Goal: Complete application form: Complete application form

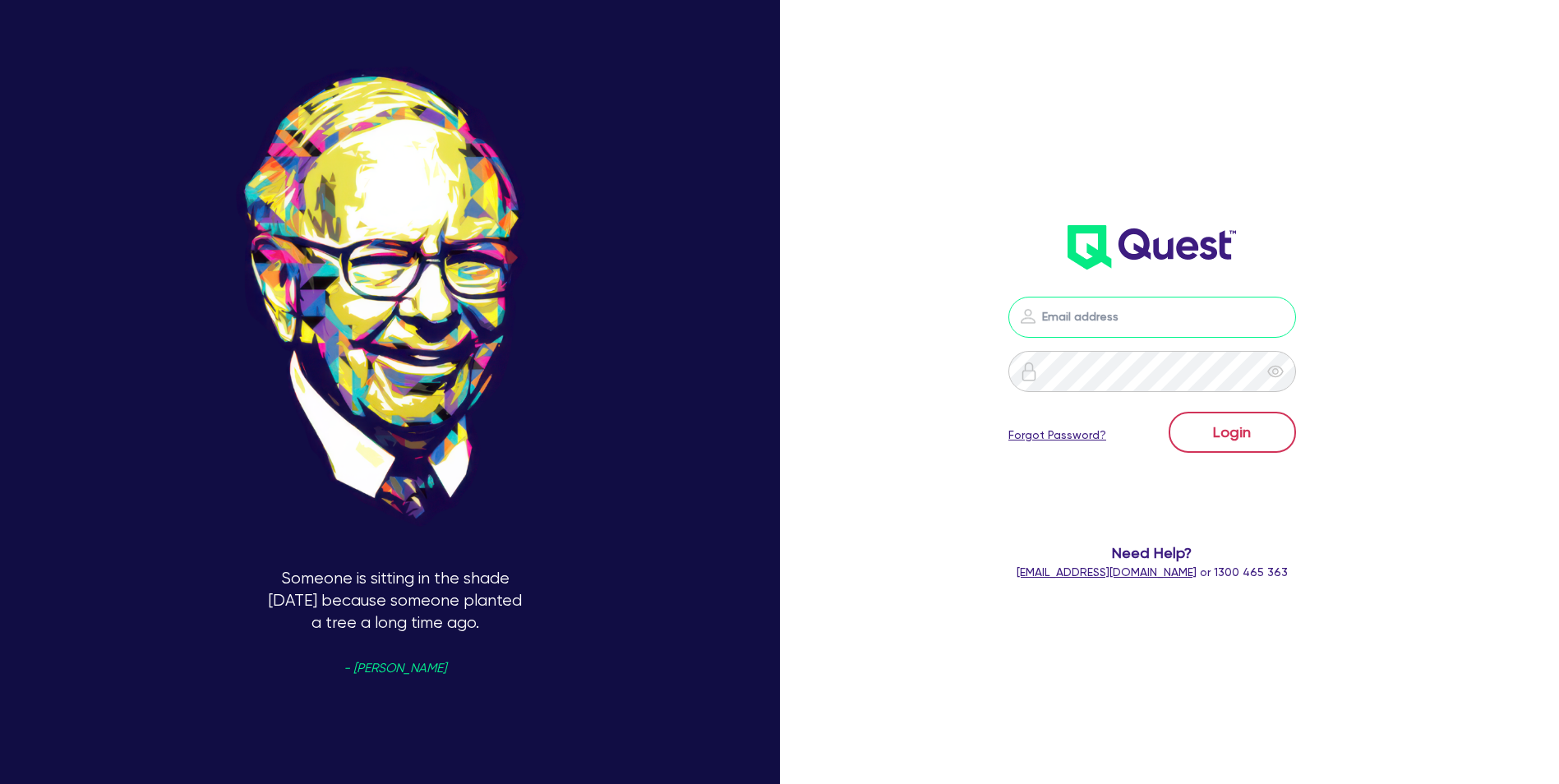
type input "[PERSON_NAME][EMAIL_ADDRESS][DOMAIN_NAME]"
click at [1233, 425] on button "Login" at bounding box center [1233, 432] width 127 height 41
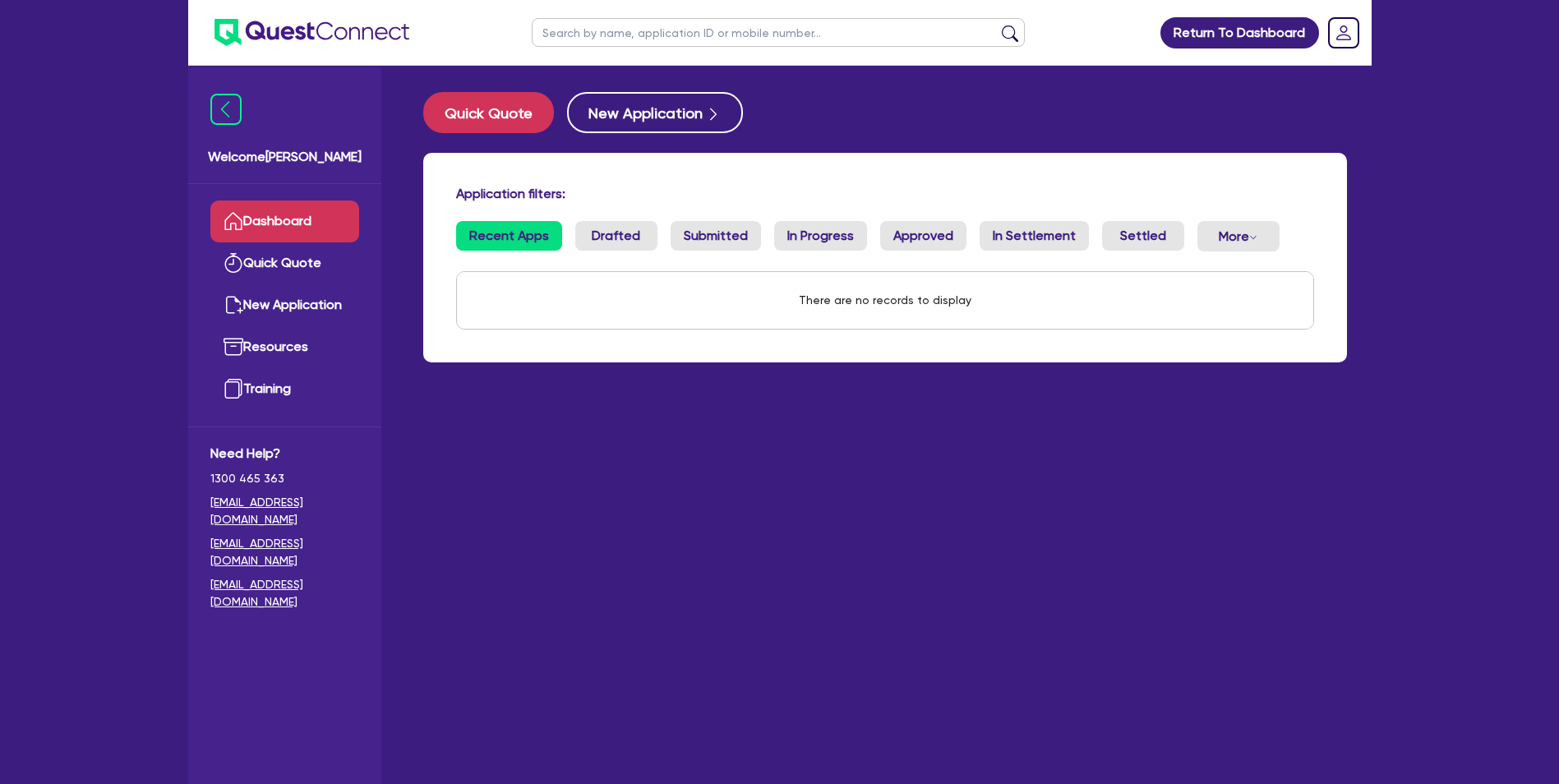
click at [520, 237] on link "Recent Apps" at bounding box center [509, 236] width 106 height 30
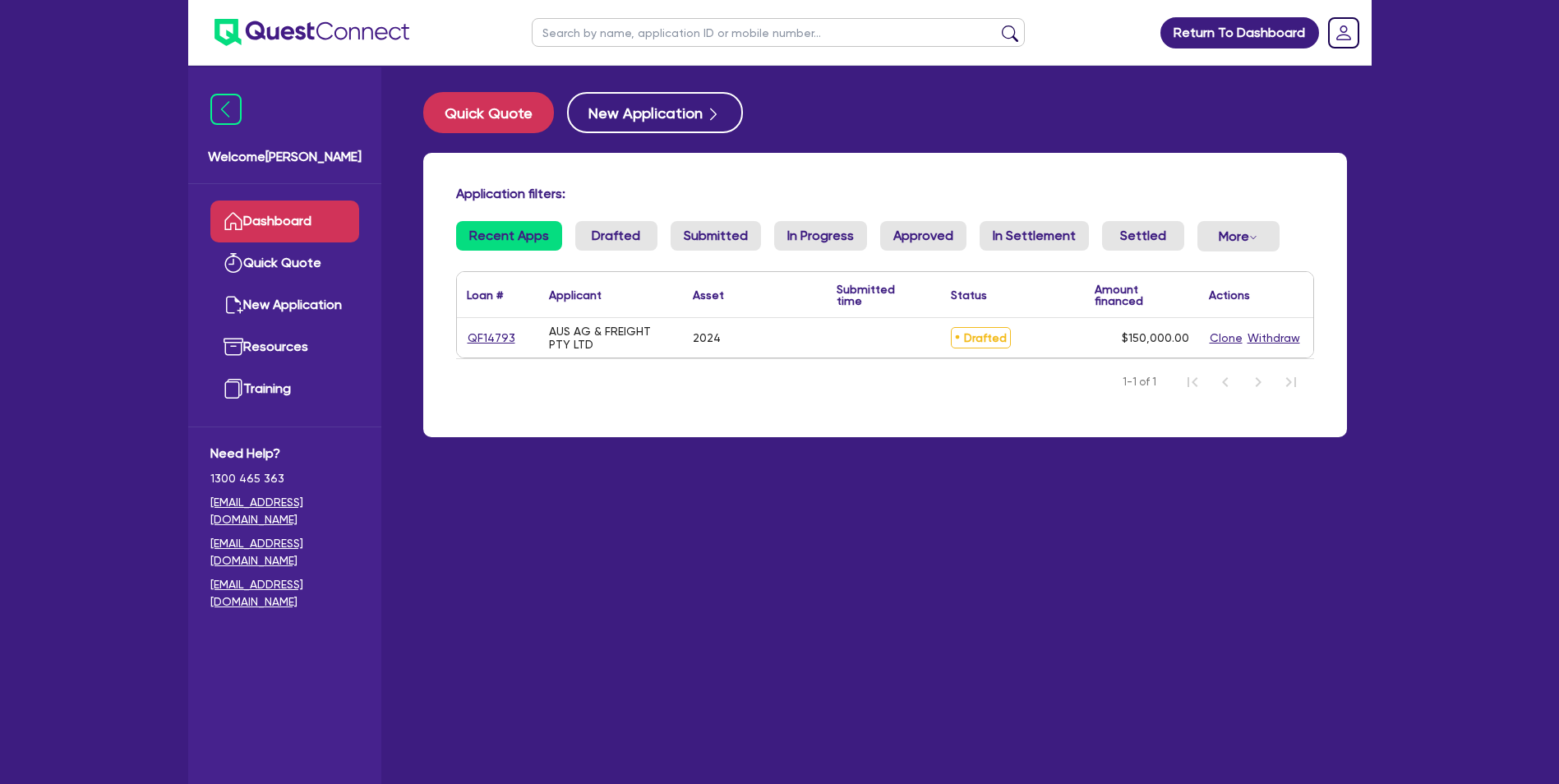
click at [781, 344] on div "2024" at bounding box center [755, 338] width 144 height 40
click at [1249, 244] on div "Dropdown toggle" at bounding box center [1253, 237] width 8 height 17
click at [1311, 239] on ul "Recent Apps Drafted Submitted In Progress Approved In Settlement Settled More W…" at bounding box center [885, 243] width 858 height 44
click at [496, 336] on link "QF14793" at bounding box center [492, 338] width 50 height 19
select select "CARS_AND_LIGHT_TRUCKS"
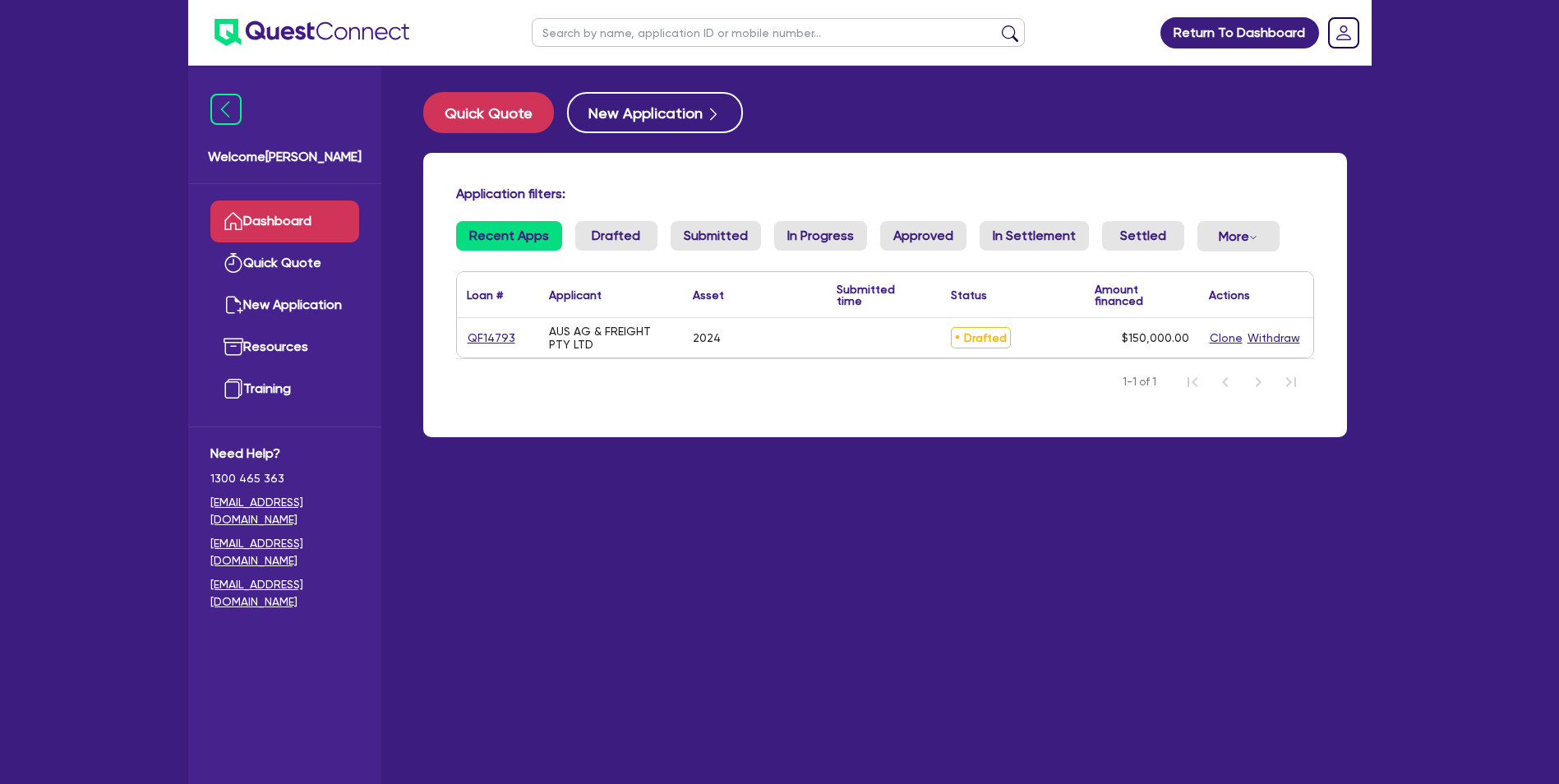
select select "PASSENGER_VEHICLES"
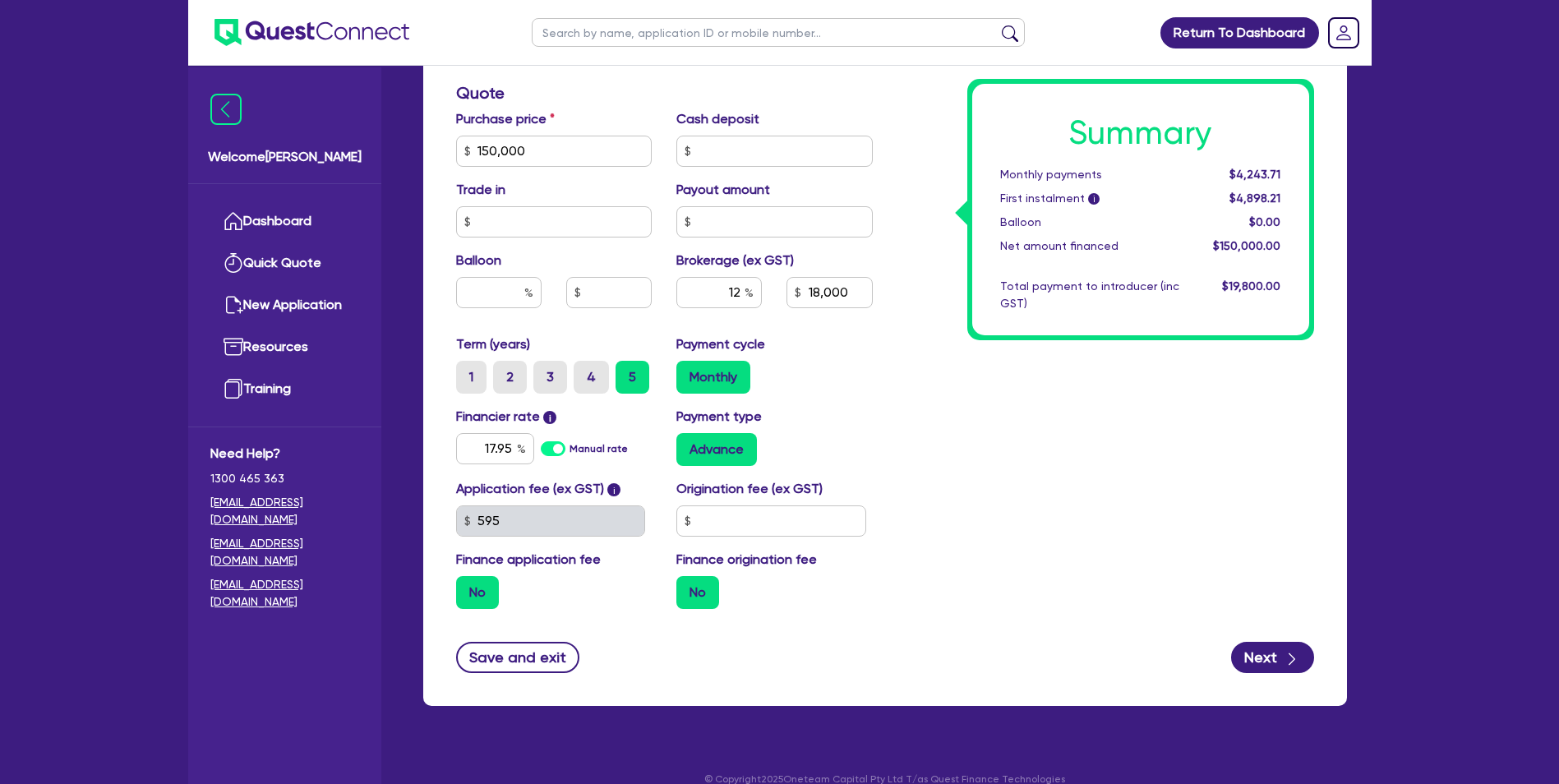
scroll to position [697, 0]
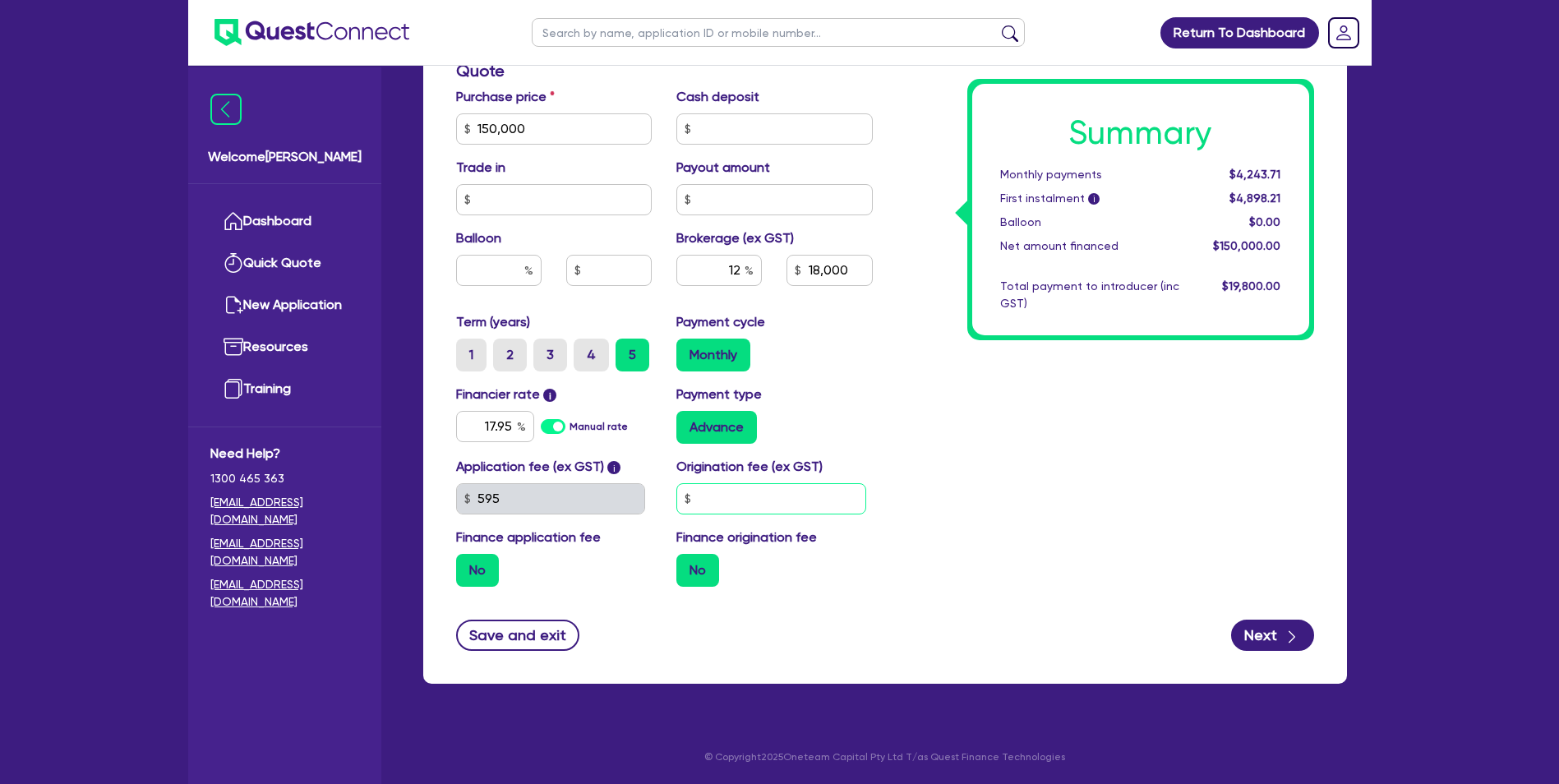
click at [744, 498] on input "text" at bounding box center [772, 499] width 190 height 31
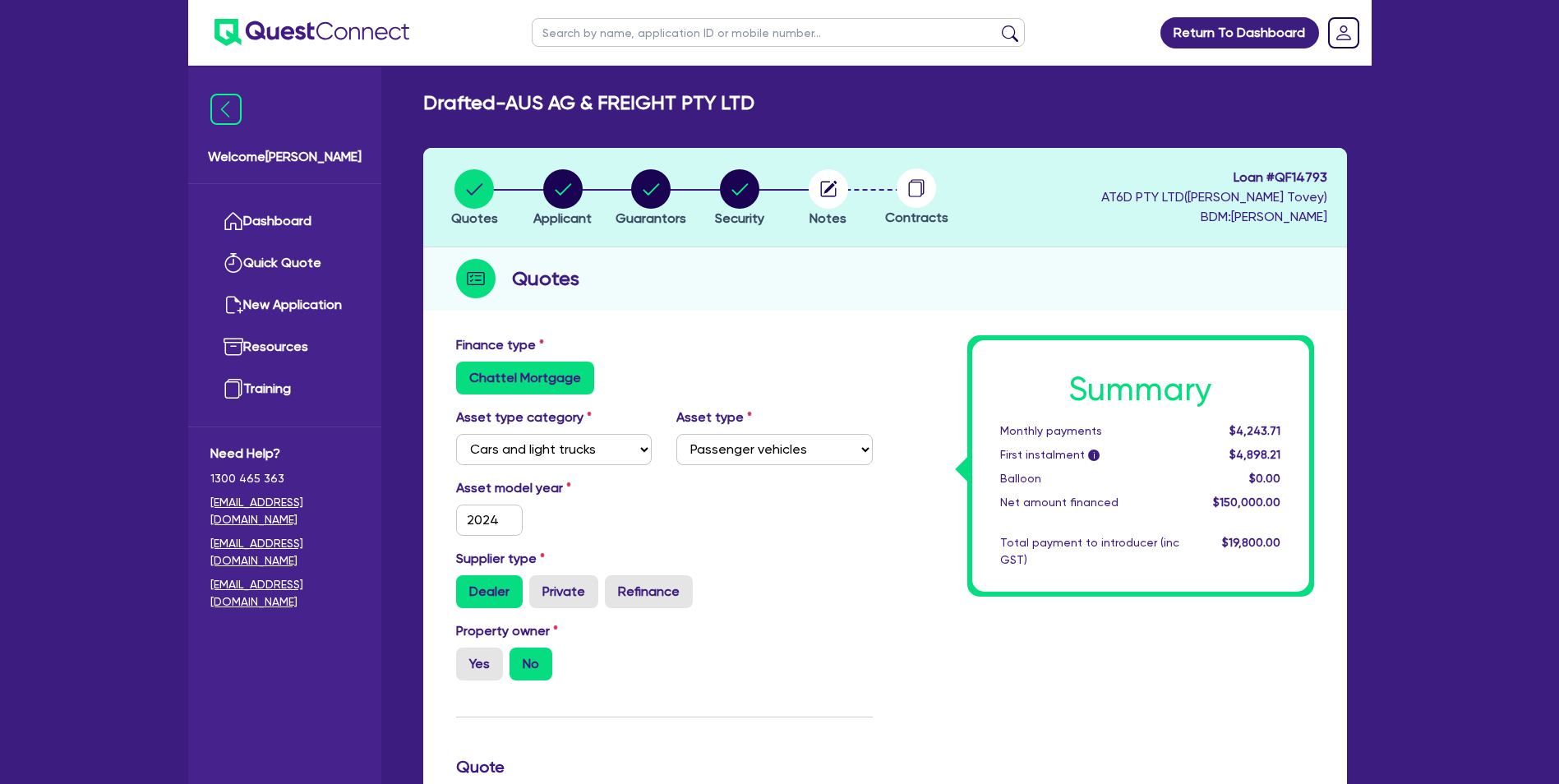
scroll to position [0, 0]
type input "150,000"
type input "18,000"
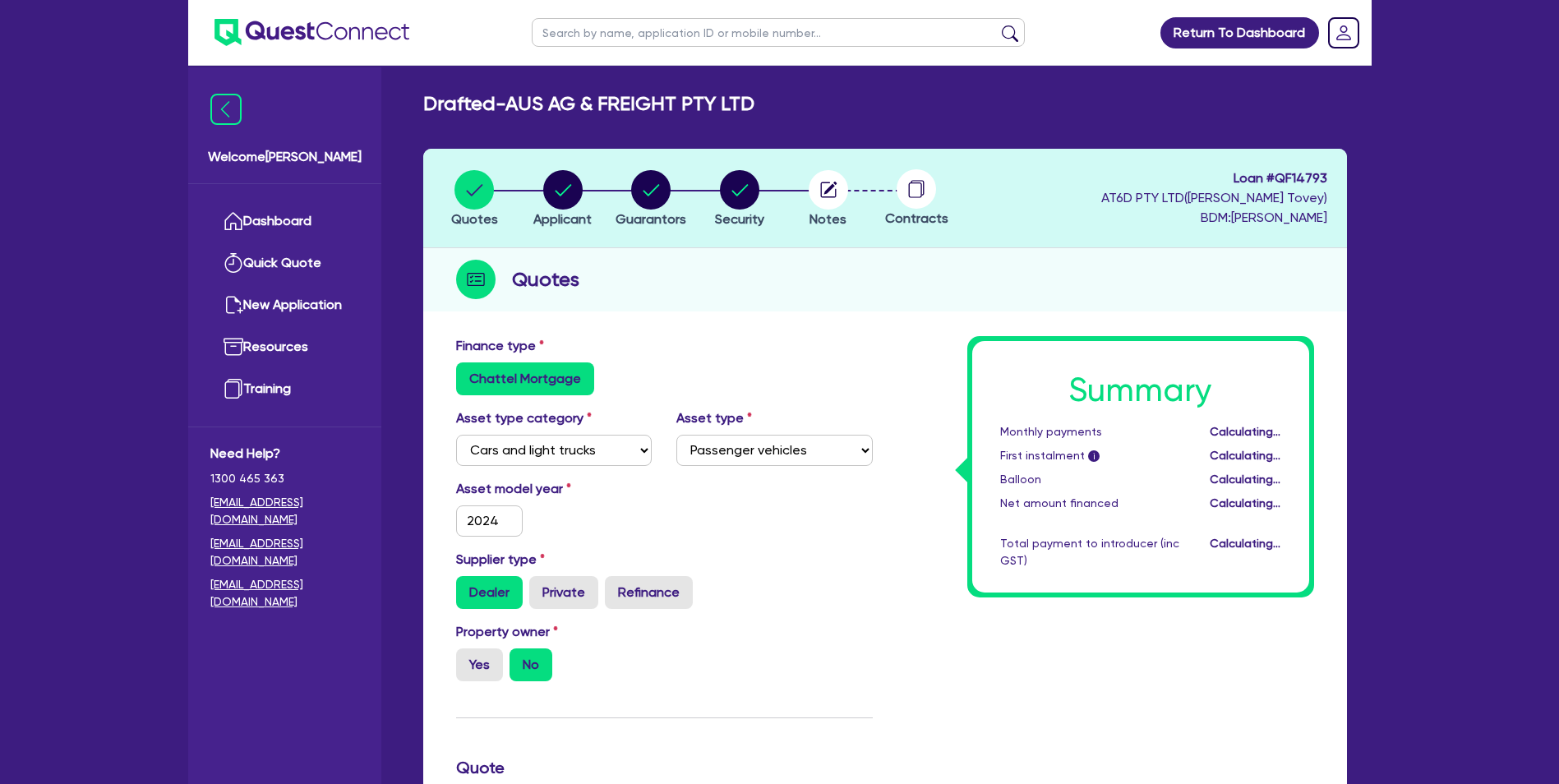
type input "150,000"
type input "18,000"
click at [636, 442] on select "Select Cars and light trucks Primary assets Secondary assets Tertiary assets" at bounding box center [554, 450] width 197 height 31
select select "PRIMARY_ASSETS"
click at [456, 435] on select "Select Cars and light trucks Primary assets Secondary assets Tertiary assets" at bounding box center [554, 450] width 197 height 31
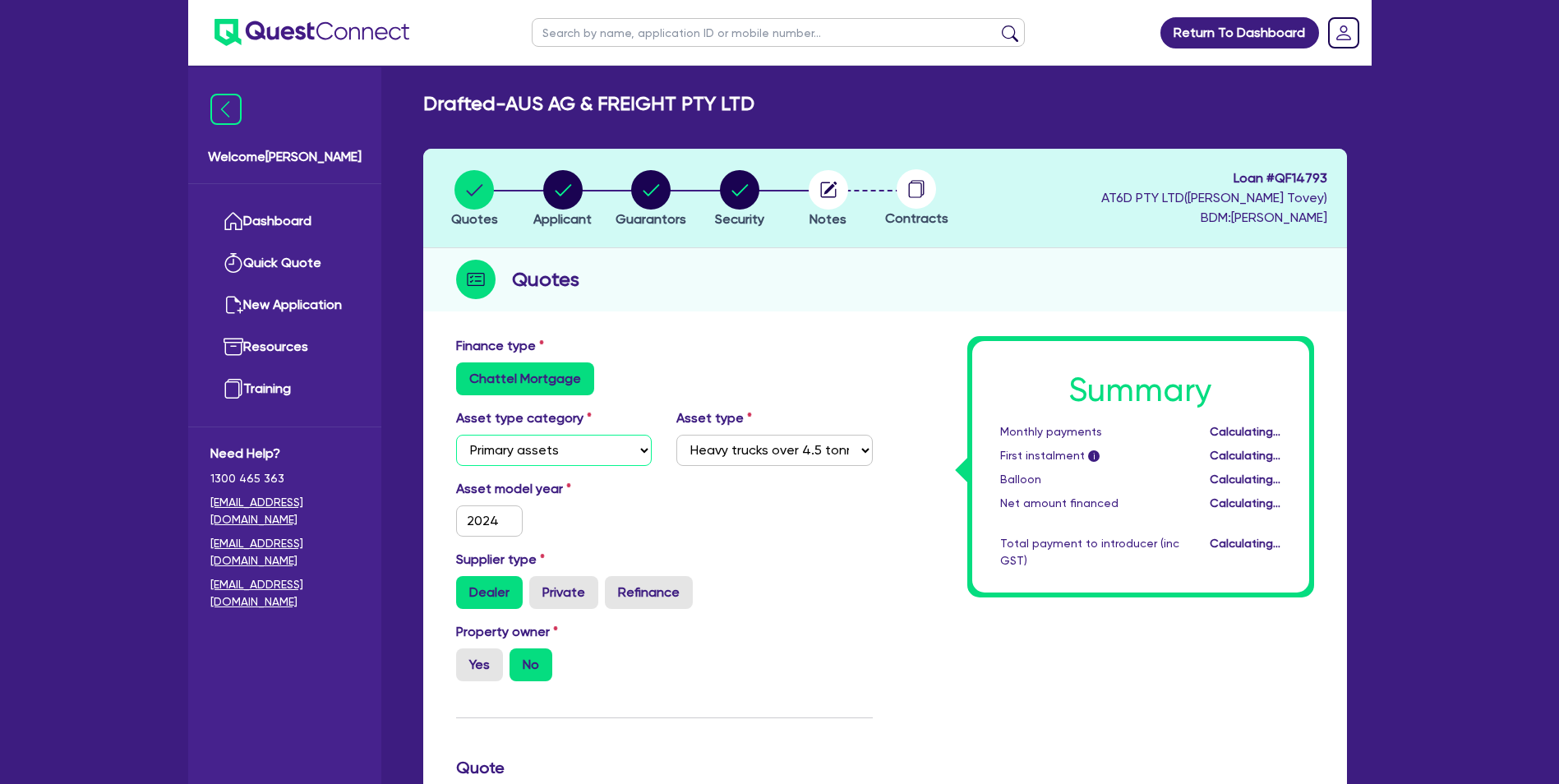
select select
type input "150,000"
type input "18,000"
type input "150,000"
type input "18,000"
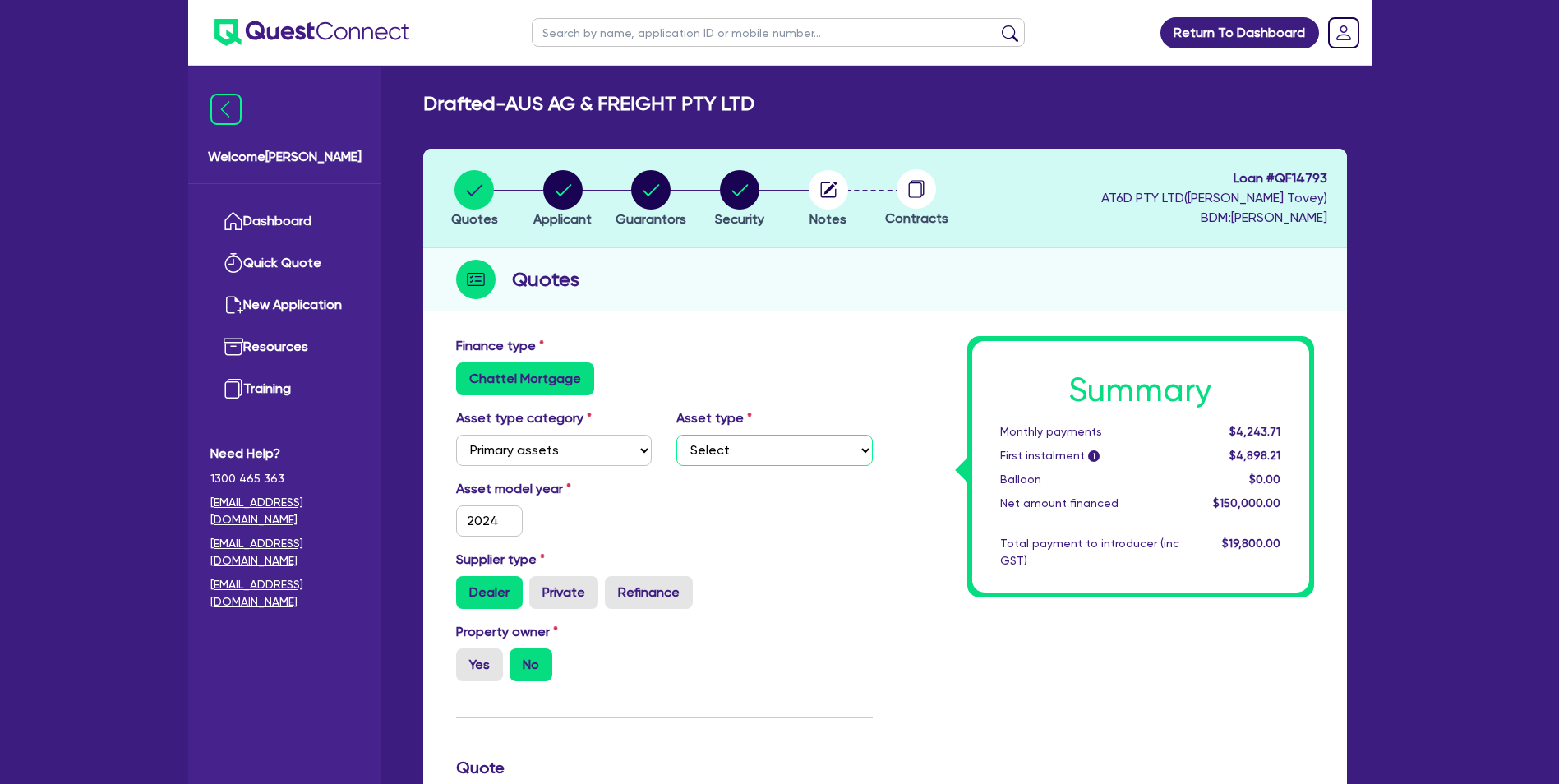
click at [730, 454] on select "Select Heavy trucks over 4.5 tonne Trailers Bus and coaches Yellow goods and ex…" at bounding box center [775, 450] width 197 height 31
select select "FARMING_AND_AGRICULTURE"
click at [677, 435] on select "Select Heavy trucks over 4.5 tonne Trailers Bus and coaches Yellow goods and ex…" at bounding box center [775, 450] width 197 height 31
type input "150,000"
type input "18,000"
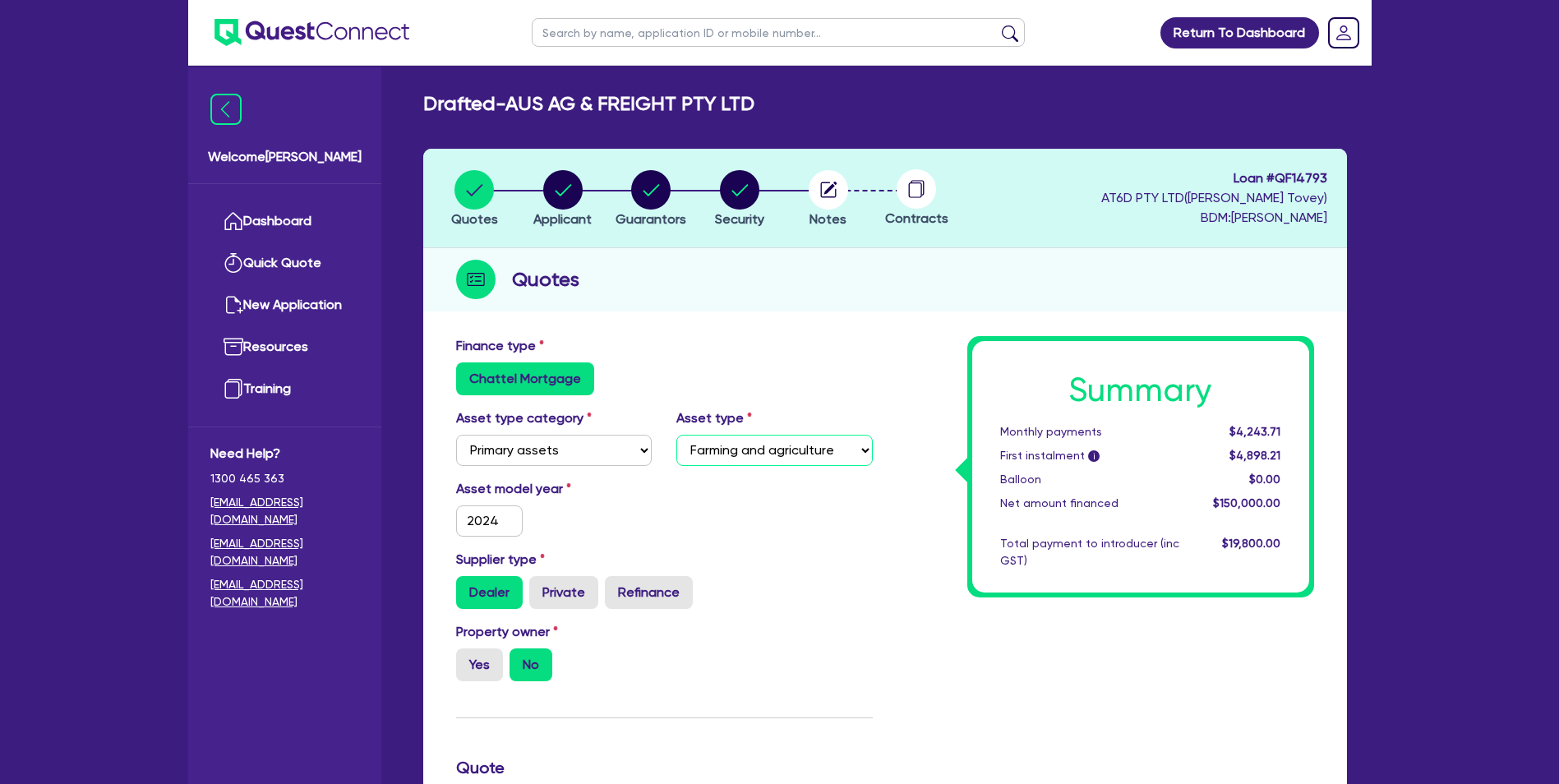
type input "150,000"
type input "18,000"
drag, startPoint x: 499, startPoint y: 522, endPoint x: 452, endPoint y: 522, distance: 47.0
click at [452, 522] on div "2024" at bounding box center [489, 521] width 92 height 31
type input "2018"
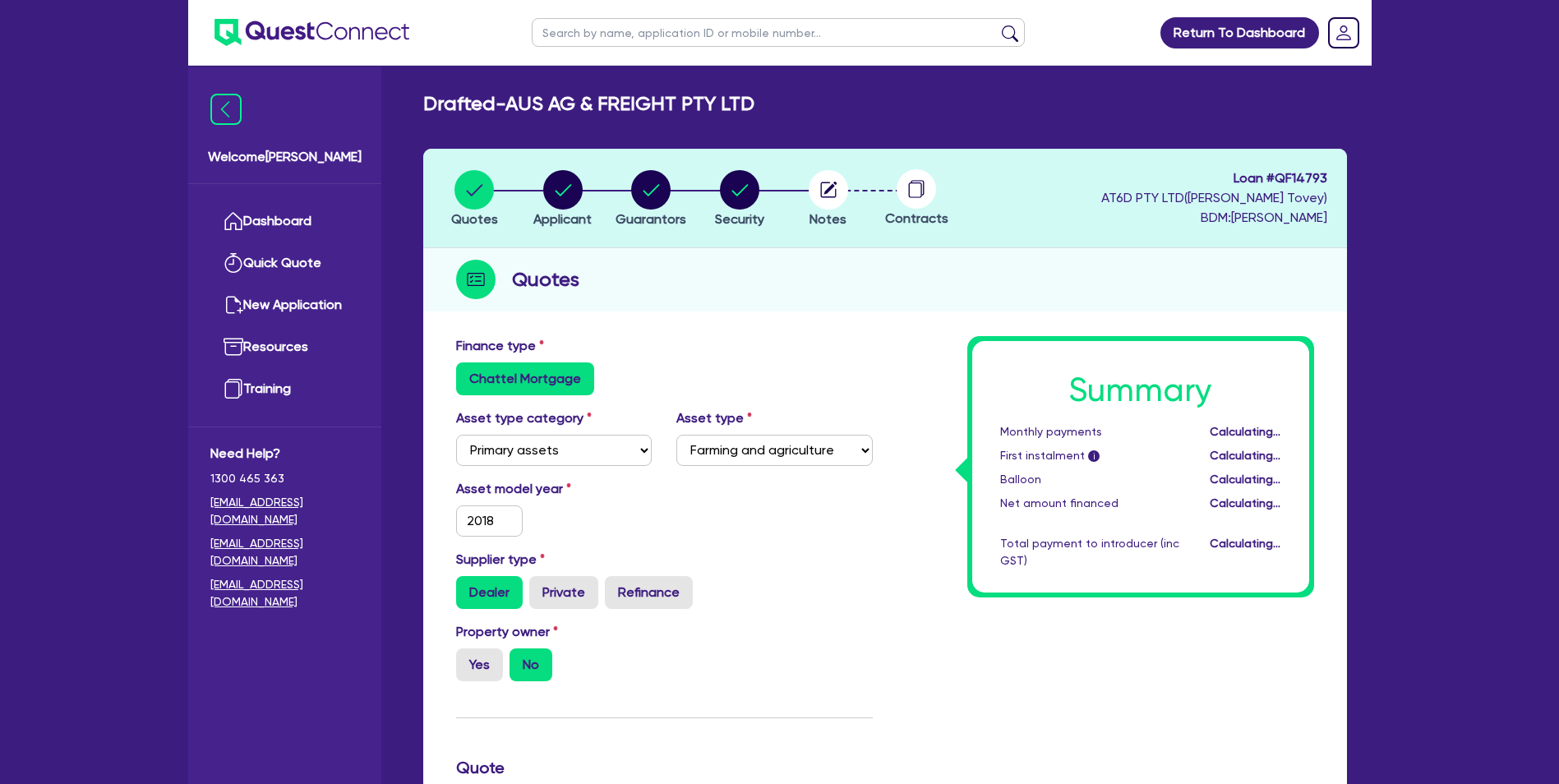
type input "150,000"
type input "18,000"
type input "150,000"
type input "18,000"
click at [463, 589] on label "Dealer" at bounding box center [489, 592] width 67 height 33
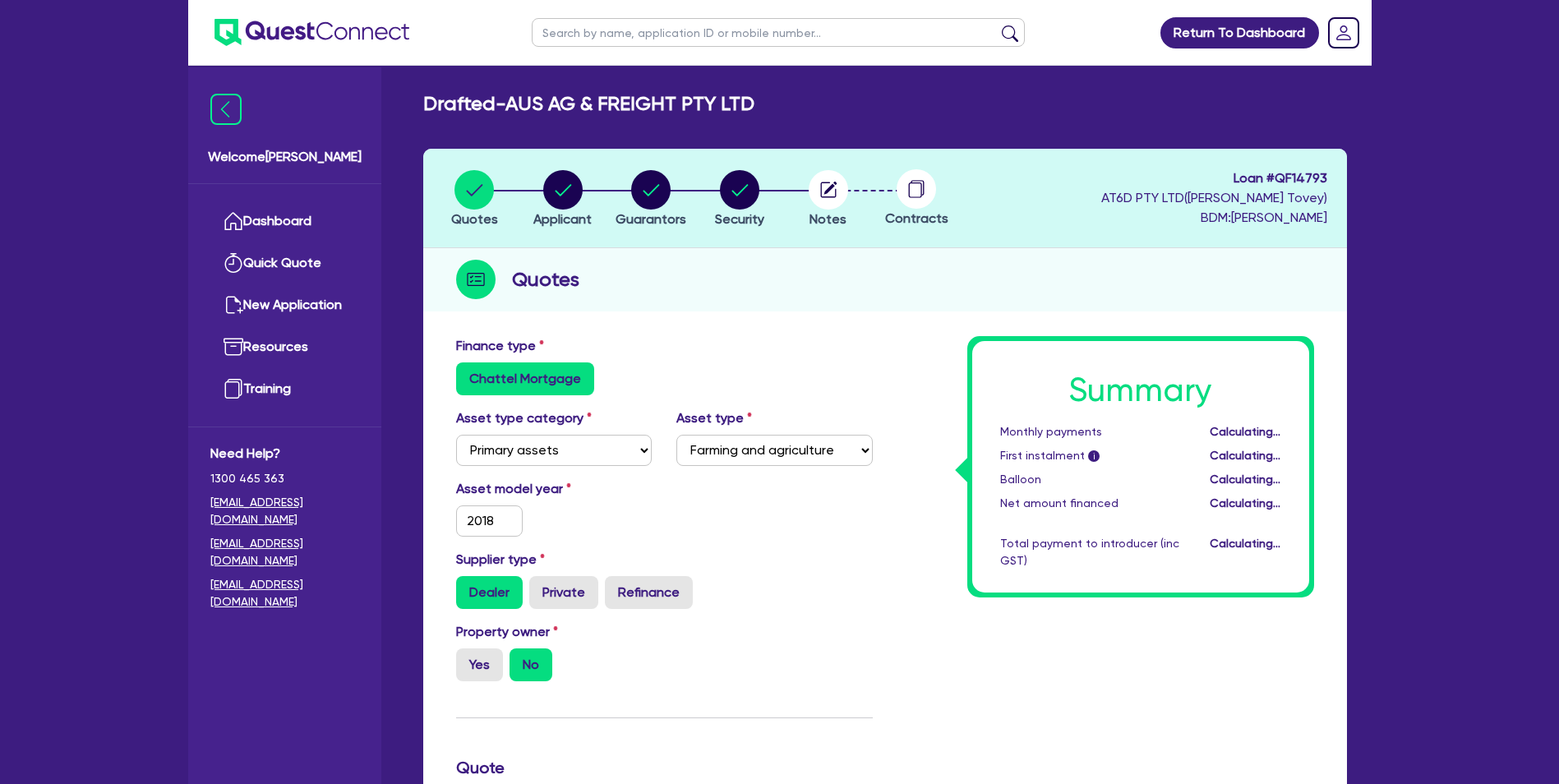
click at [463, 587] on input "Dealer" at bounding box center [461, 581] width 11 height 11
click at [542, 651] on label "No" at bounding box center [531, 665] width 43 height 33
click at [520, 651] on input "No" at bounding box center [515, 653] width 11 height 11
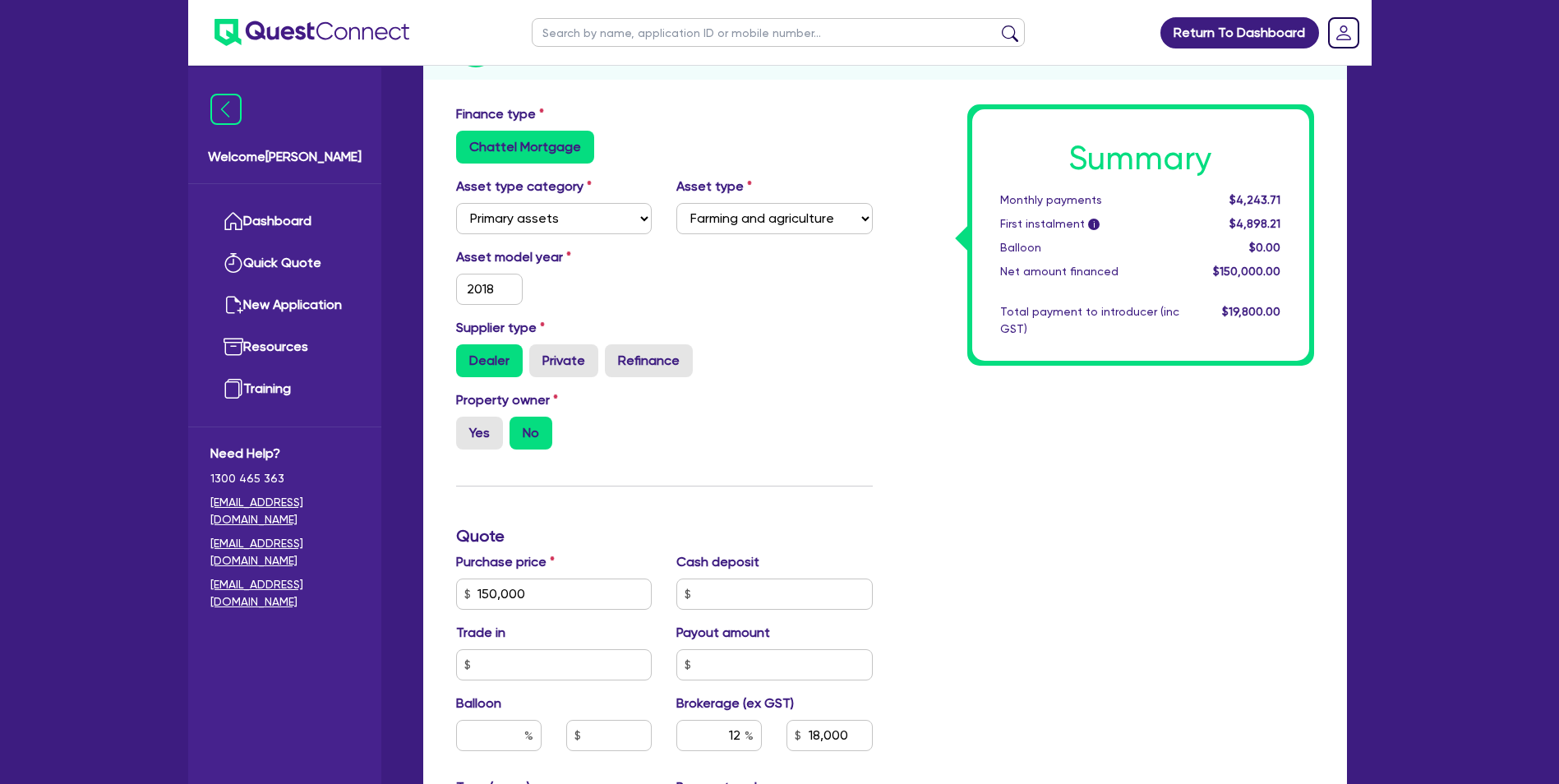
scroll to position [411, 0]
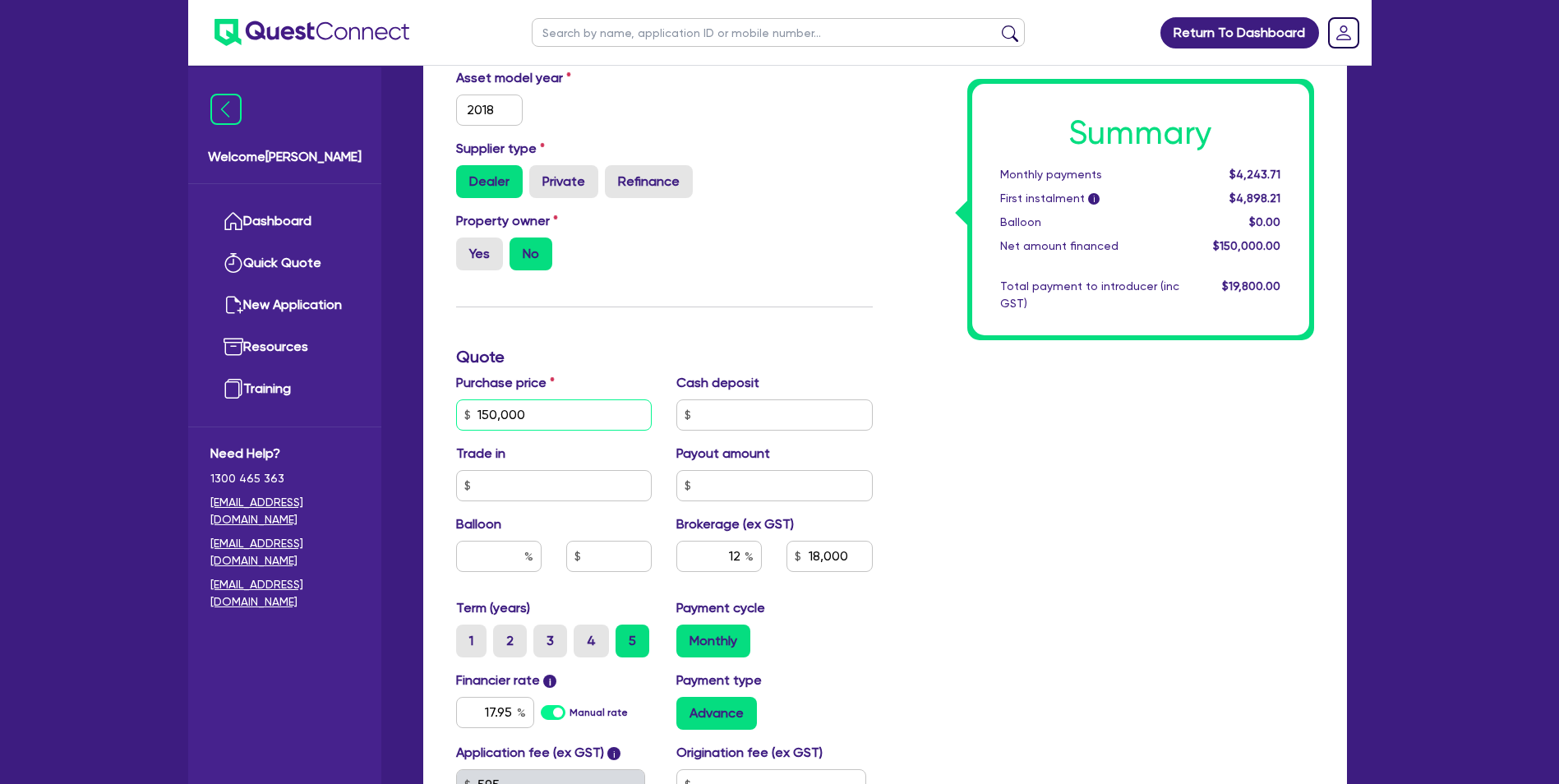
drag, startPoint x: 484, startPoint y: 420, endPoint x: 456, endPoint y: 416, distance: 28.3
click at [478, 419] on input "150,000" at bounding box center [554, 415] width 197 height 31
click at [541, 416] on input "150,000" at bounding box center [554, 415] width 197 height 31
drag, startPoint x: 533, startPoint y: 416, endPoint x: 471, endPoint y: 412, distance: 62.1
click at [468, 411] on div "150,000" at bounding box center [554, 415] width 197 height 31
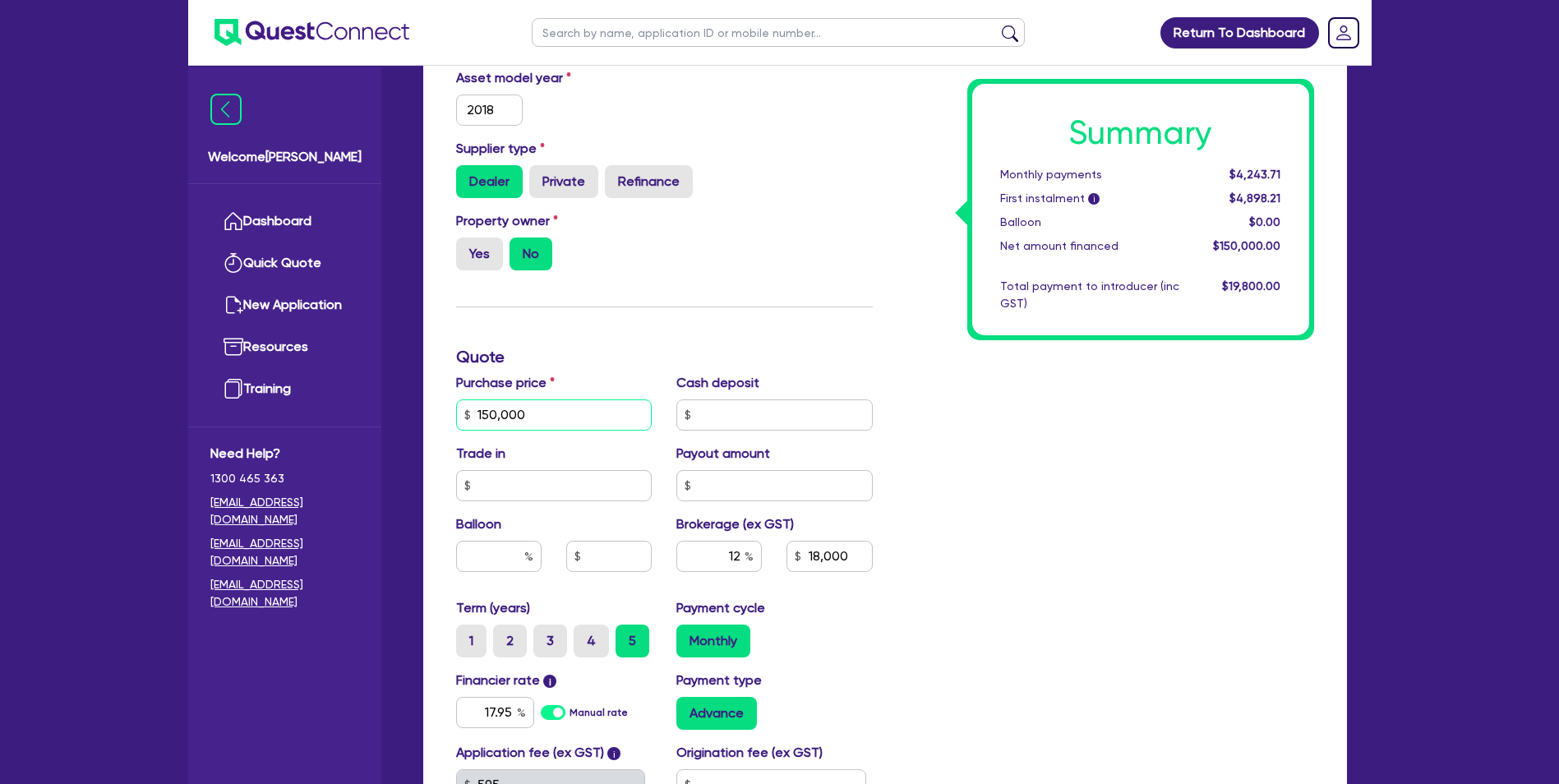
paste input "27,05"
type input "127,050"
type input "15,246"
type input "127,050"
type input "15,246"
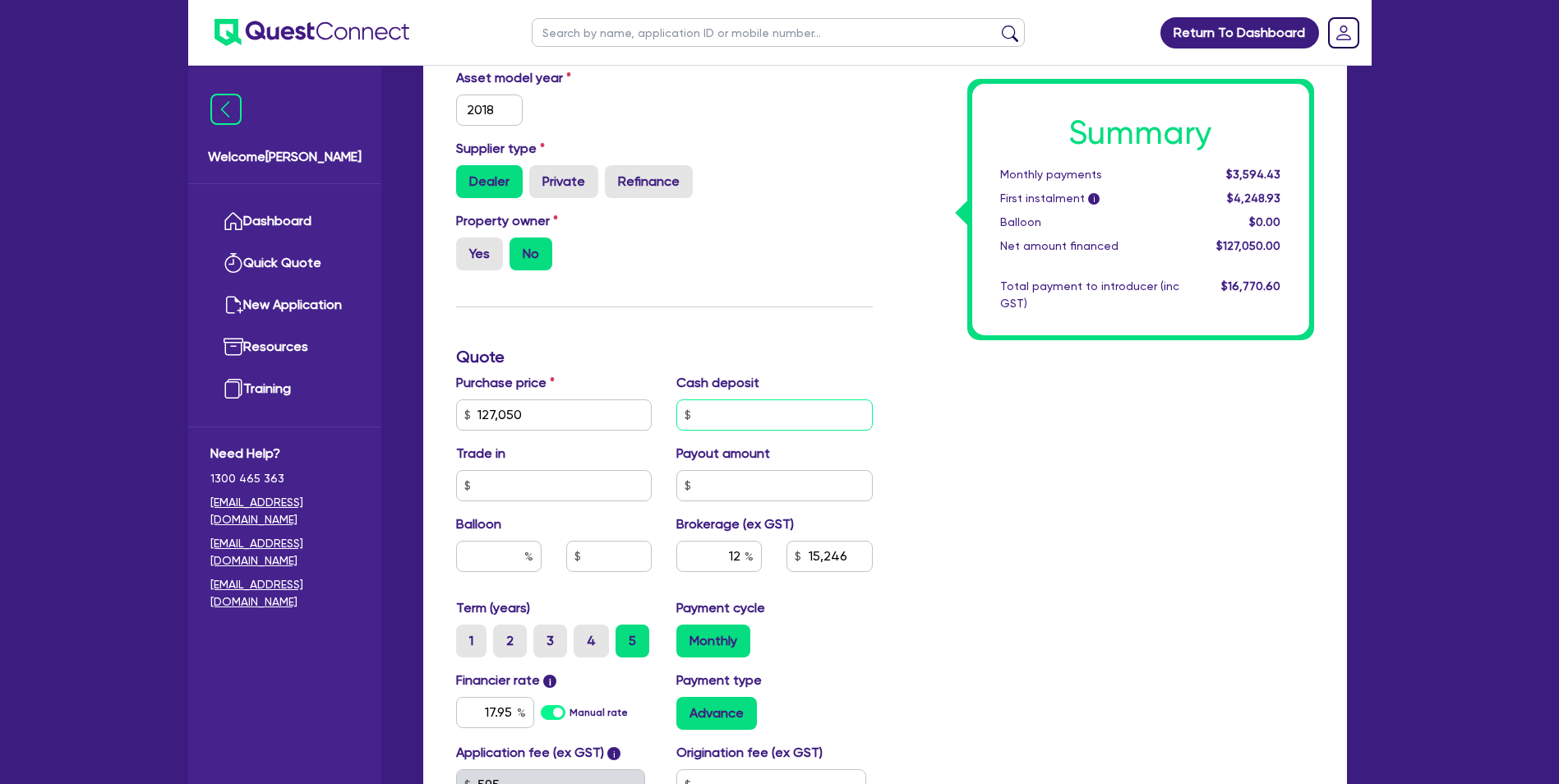
click at [716, 419] on input "text" at bounding box center [775, 415] width 197 height 31
type input "0"
type input "15,246"
click at [554, 485] on input "text" at bounding box center [554, 486] width 197 height 31
type input "0"
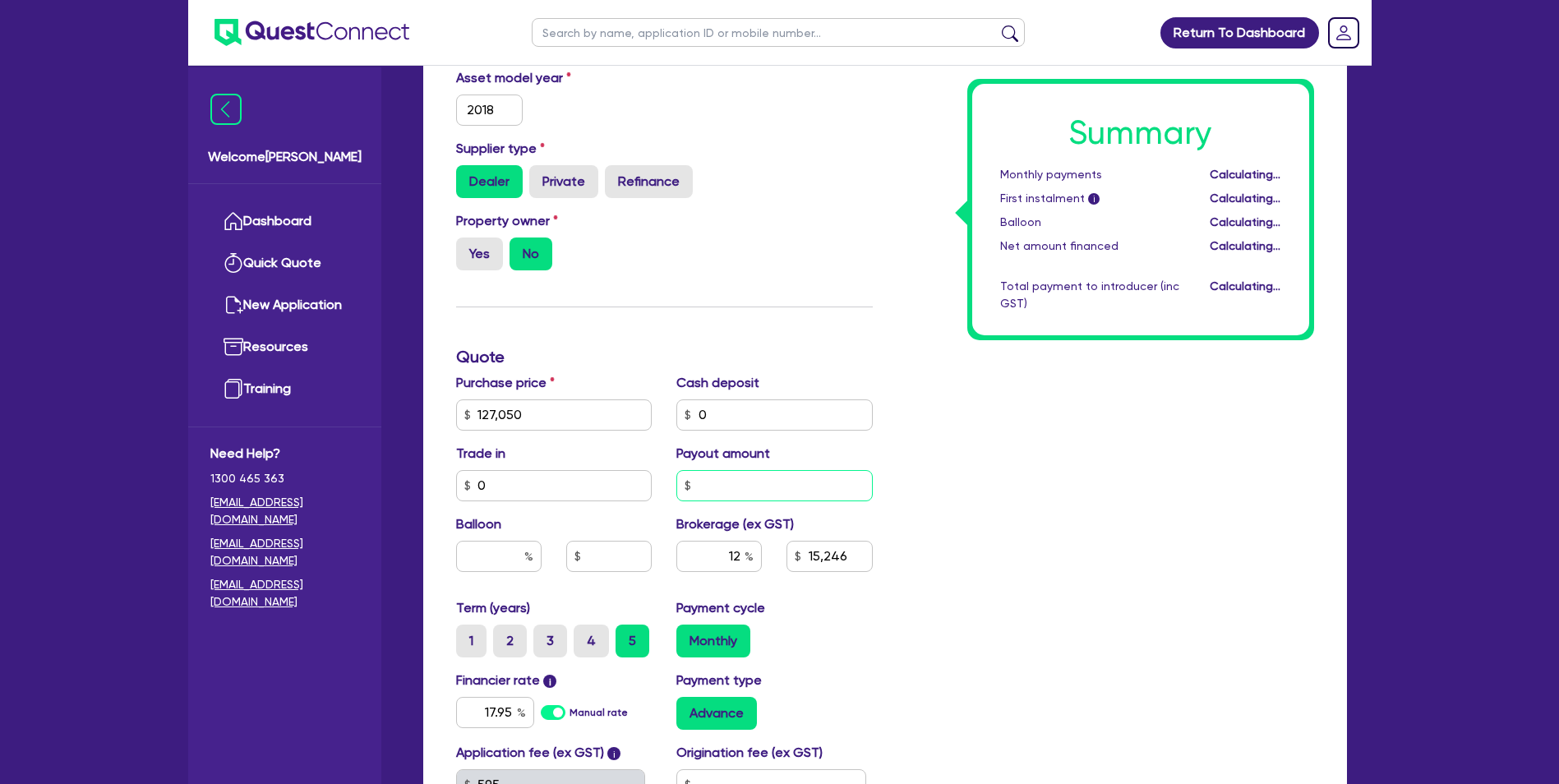
type input "15,246"
click at [718, 484] on input "text" at bounding box center [775, 486] width 197 height 31
type input "0"
click at [468, 558] on input "text" at bounding box center [498, 557] width 85 height 31
type input "15,246"
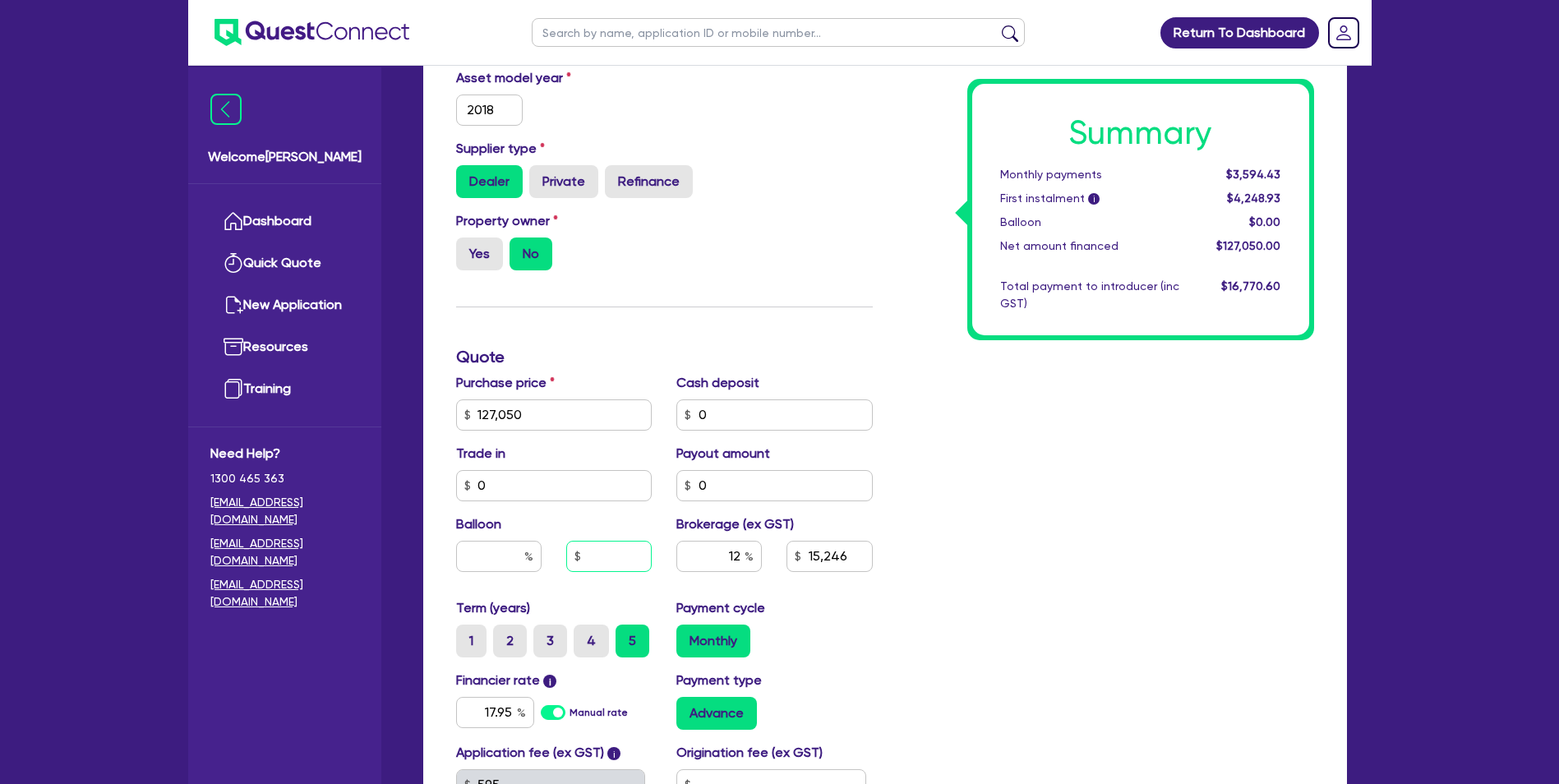
click at [630, 552] on input "text" at bounding box center [608, 557] width 85 height 31
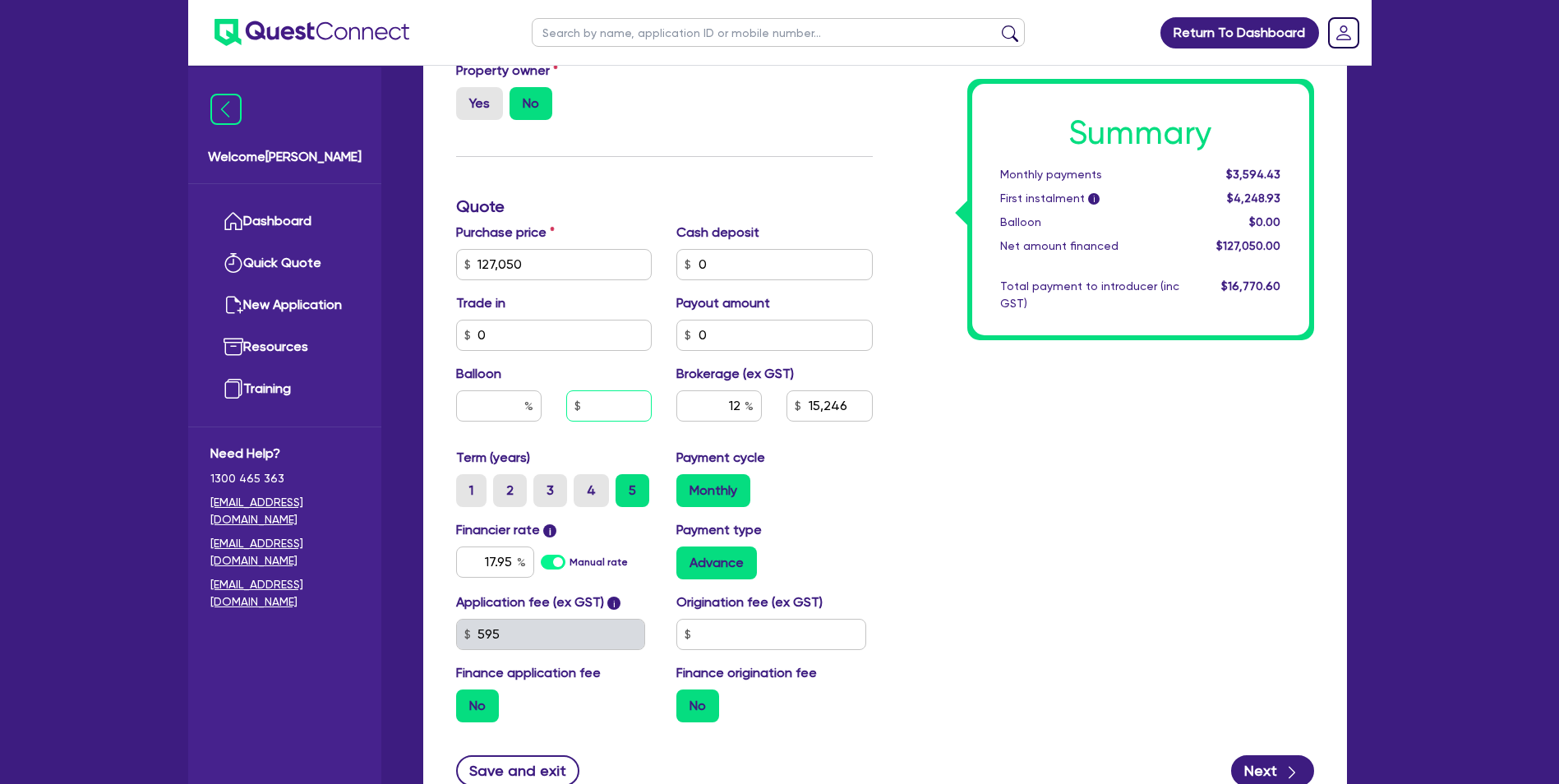
scroll to position [575, 0]
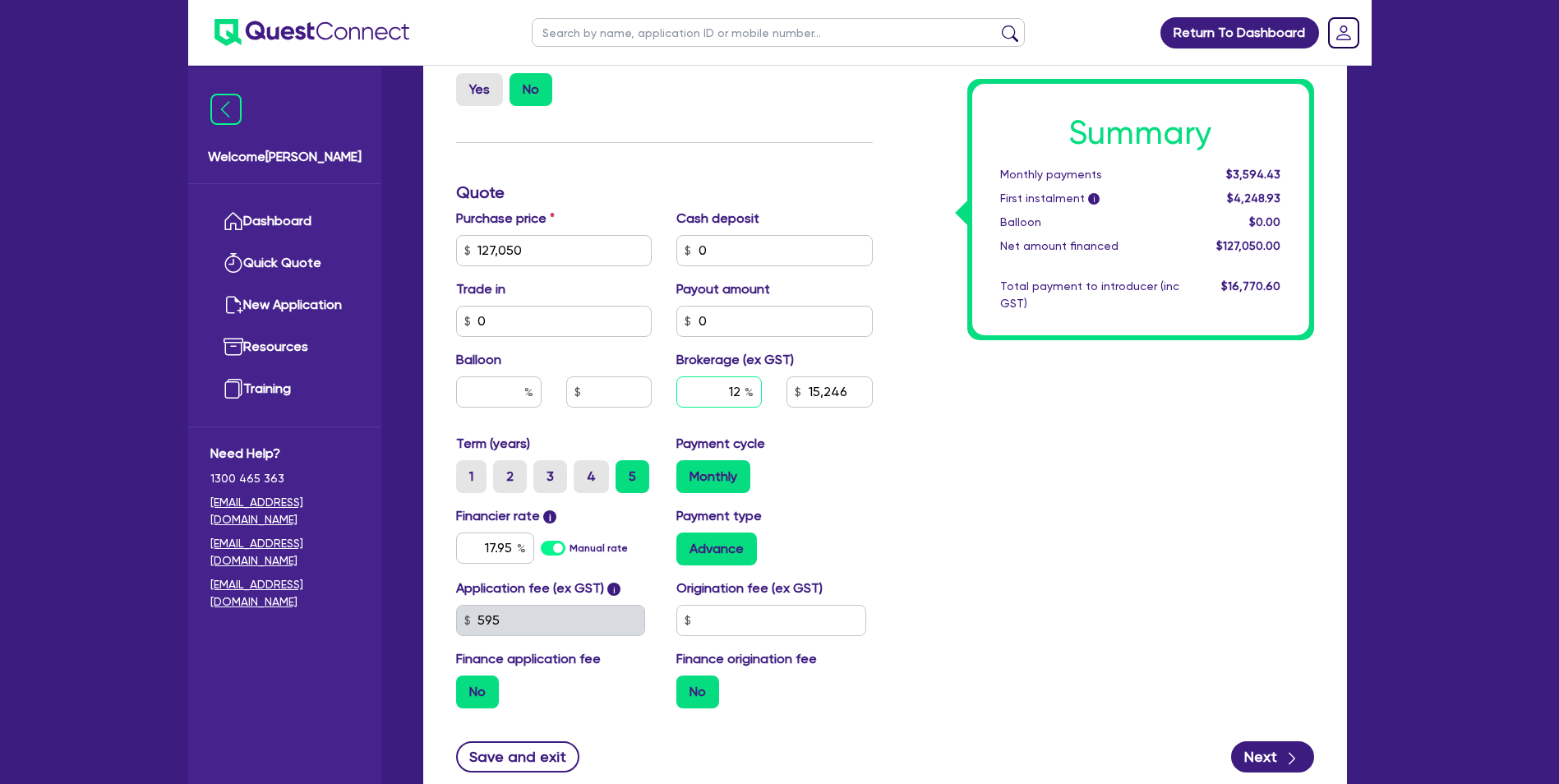
click at [740, 392] on input "12" at bounding box center [719, 392] width 85 height 31
type input "1"
type input "1,270.5"
type input "8"
click at [1020, 425] on div "Summary Monthly payments Calculating... First instalment i Calculating... Ballo…" at bounding box center [1105, 241] width 441 height 961
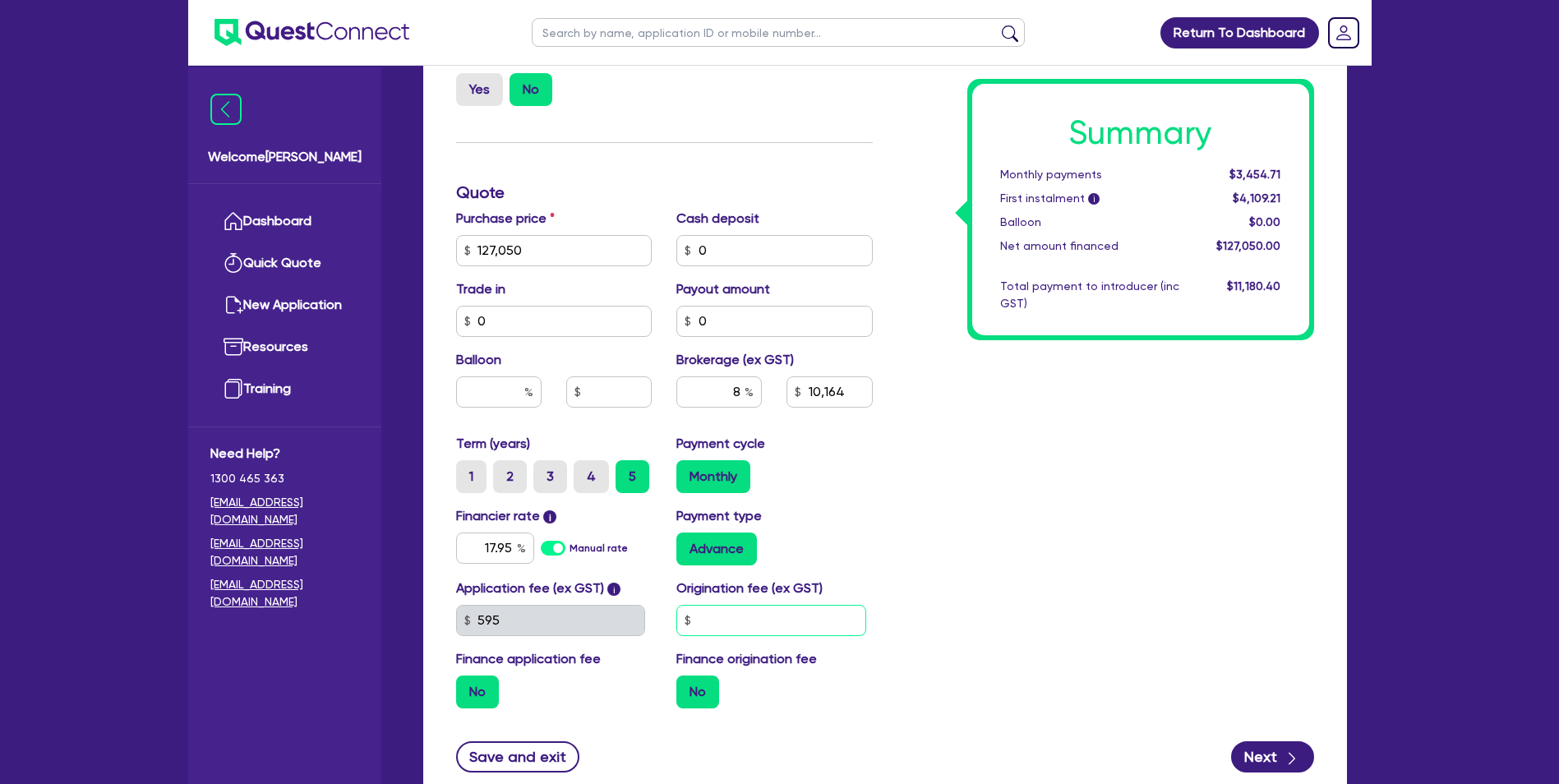
drag, startPoint x: 723, startPoint y: 610, endPoint x: 724, endPoint y: 618, distance: 8.1
click at [724, 614] on input "text" at bounding box center [772, 620] width 190 height 31
type input "10,164"
click at [706, 545] on label "Advance" at bounding box center [716, 549] width 80 height 33
click at [687, 544] on input "Advance" at bounding box center [682, 538] width 11 height 11
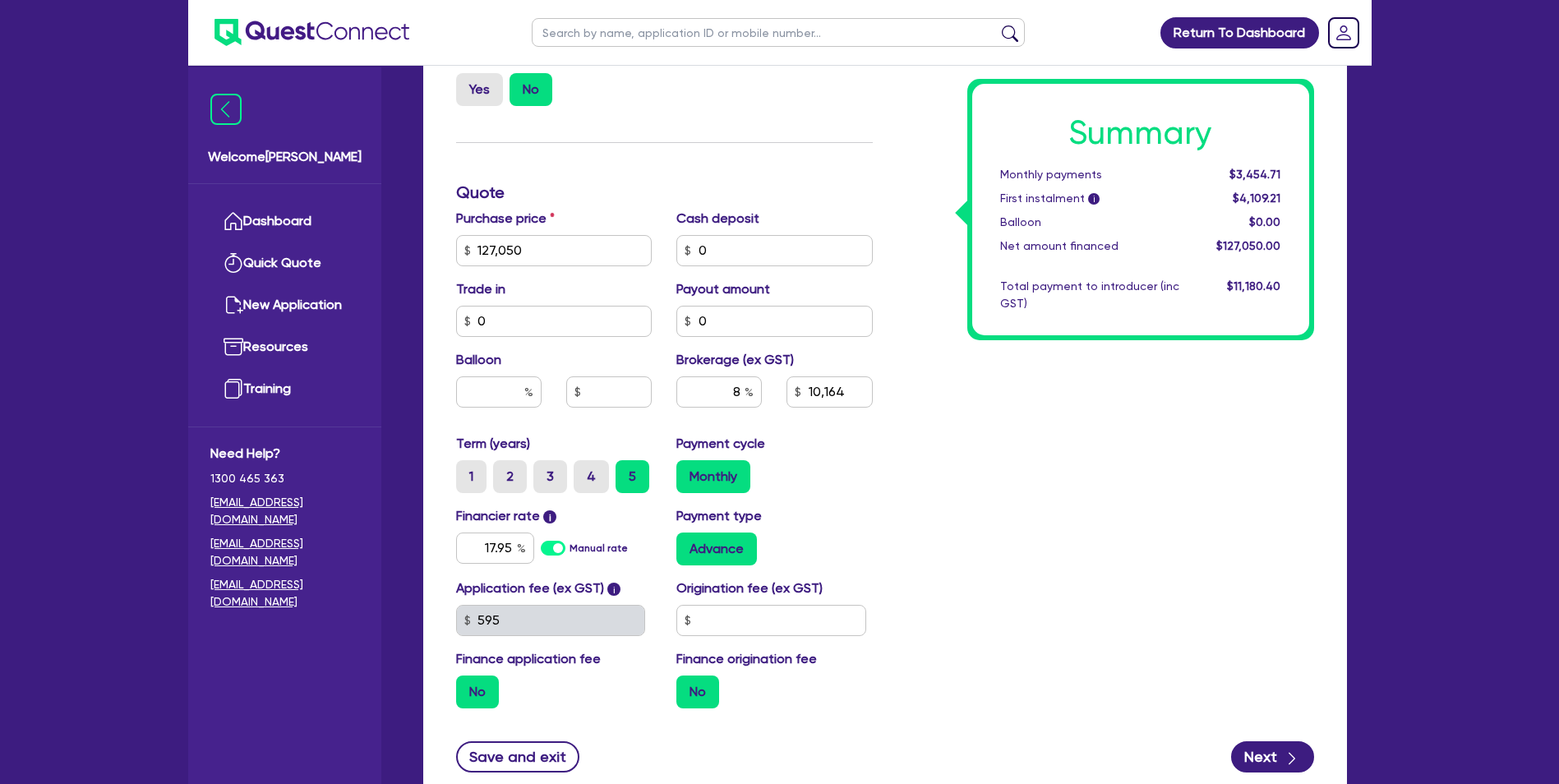
click at [706, 545] on label "Advance" at bounding box center [716, 549] width 80 height 33
click at [687, 544] on input "Advance" at bounding box center [682, 538] width 11 height 11
click at [706, 548] on label "Advance" at bounding box center [716, 549] width 80 height 33
click at [687, 544] on input "Advance" at bounding box center [682, 538] width 11 height 11
click at [706, 548] on label "Advance" at bounding box center [716, 549] width 80 height 33
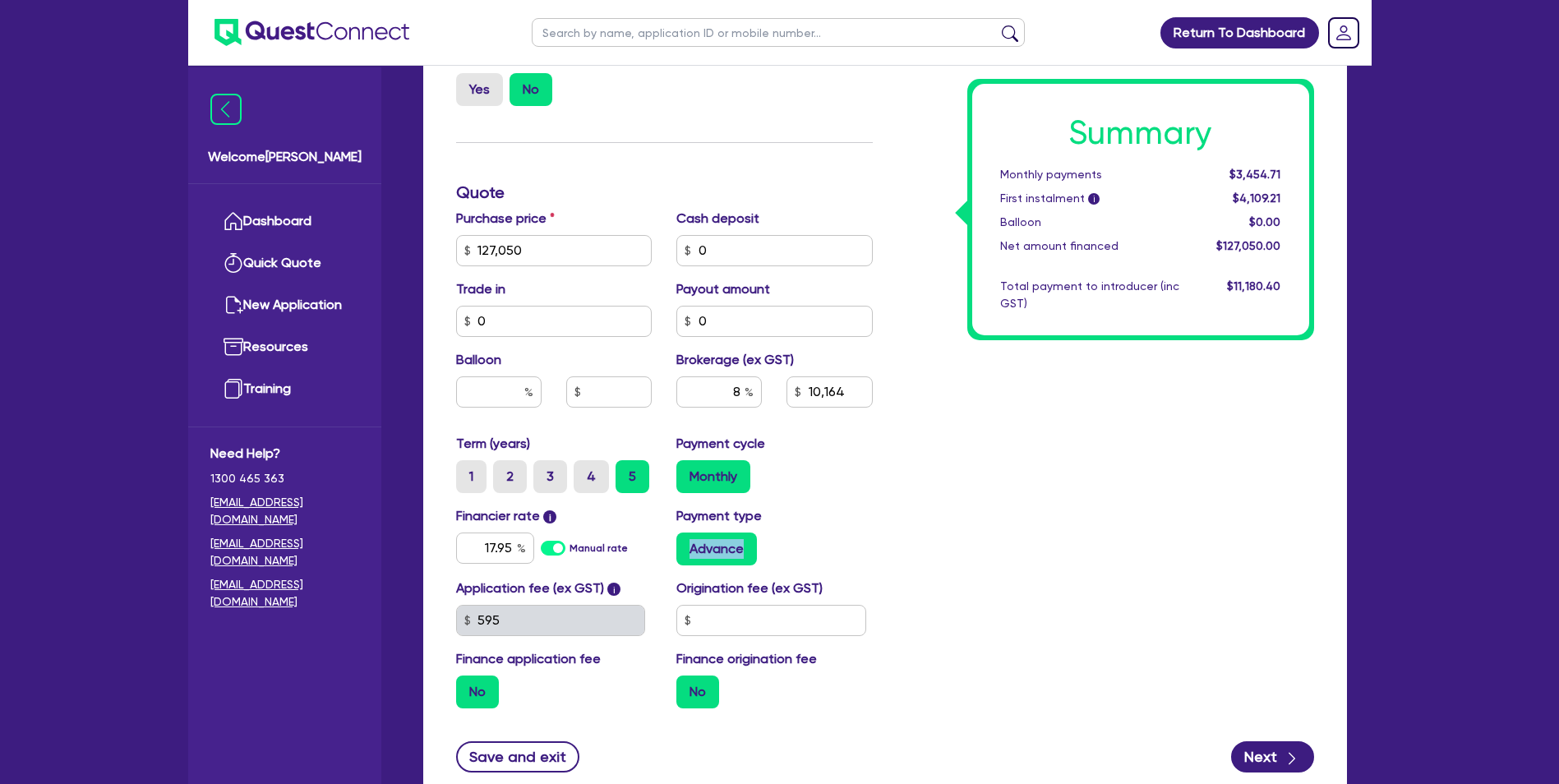
click at [687, 544] on input "Advance" at bounding box center [682, 538] width 11 height 11
click at [706, 549] on label "Advance" at bounding box center [716, 549] width 80 height 33
click at [687, 544] on input "Advance" at bounding box center [682, 538] width 11 height 11
click at [897, 544] on div "Summary Monthly payments $3,454.71 First instalment i $4,109.21 Balloon $0.00 N…" at bounding box center [1105, 241] width 441 height 961
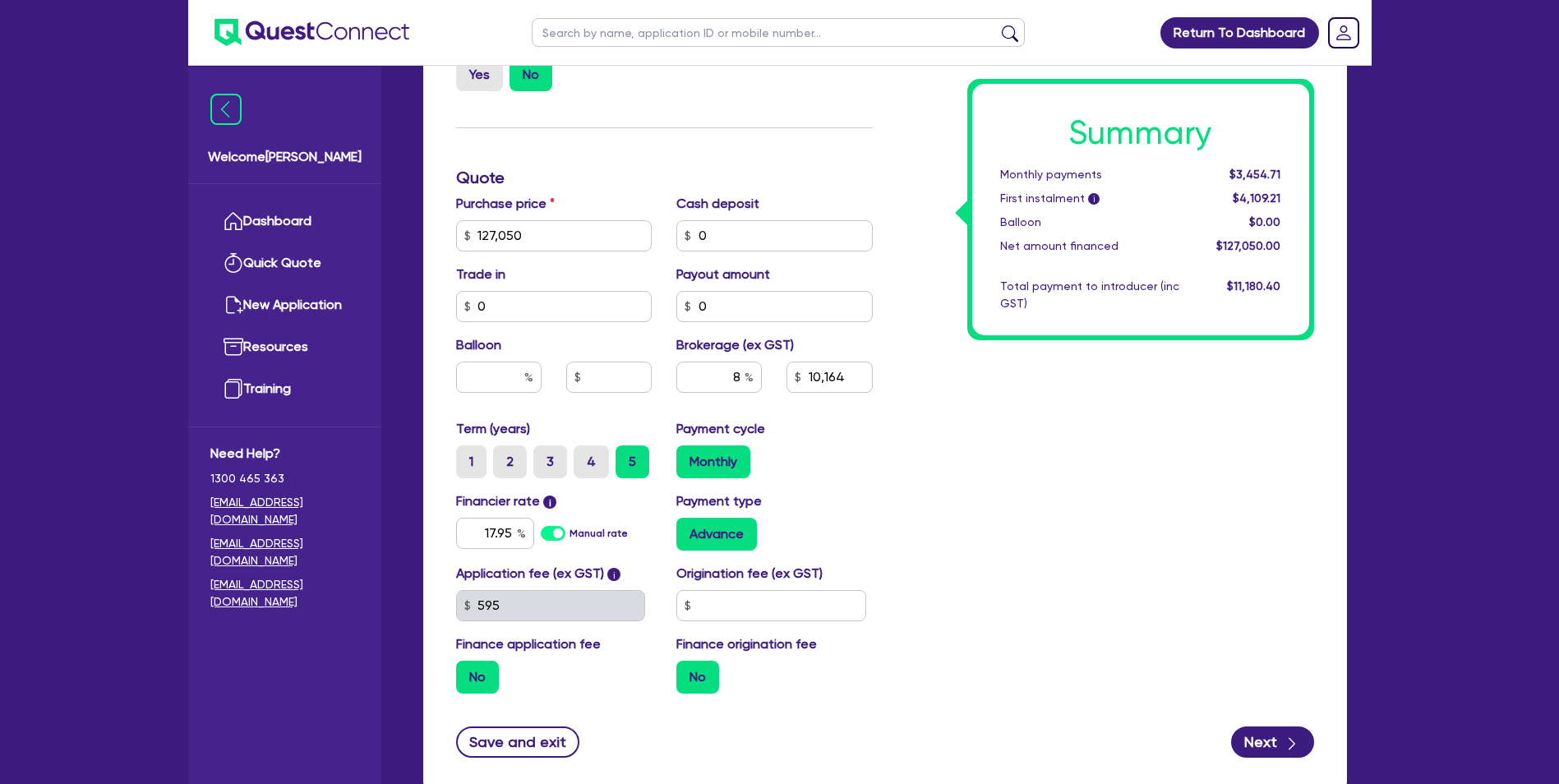
scroll to position [615, 0]
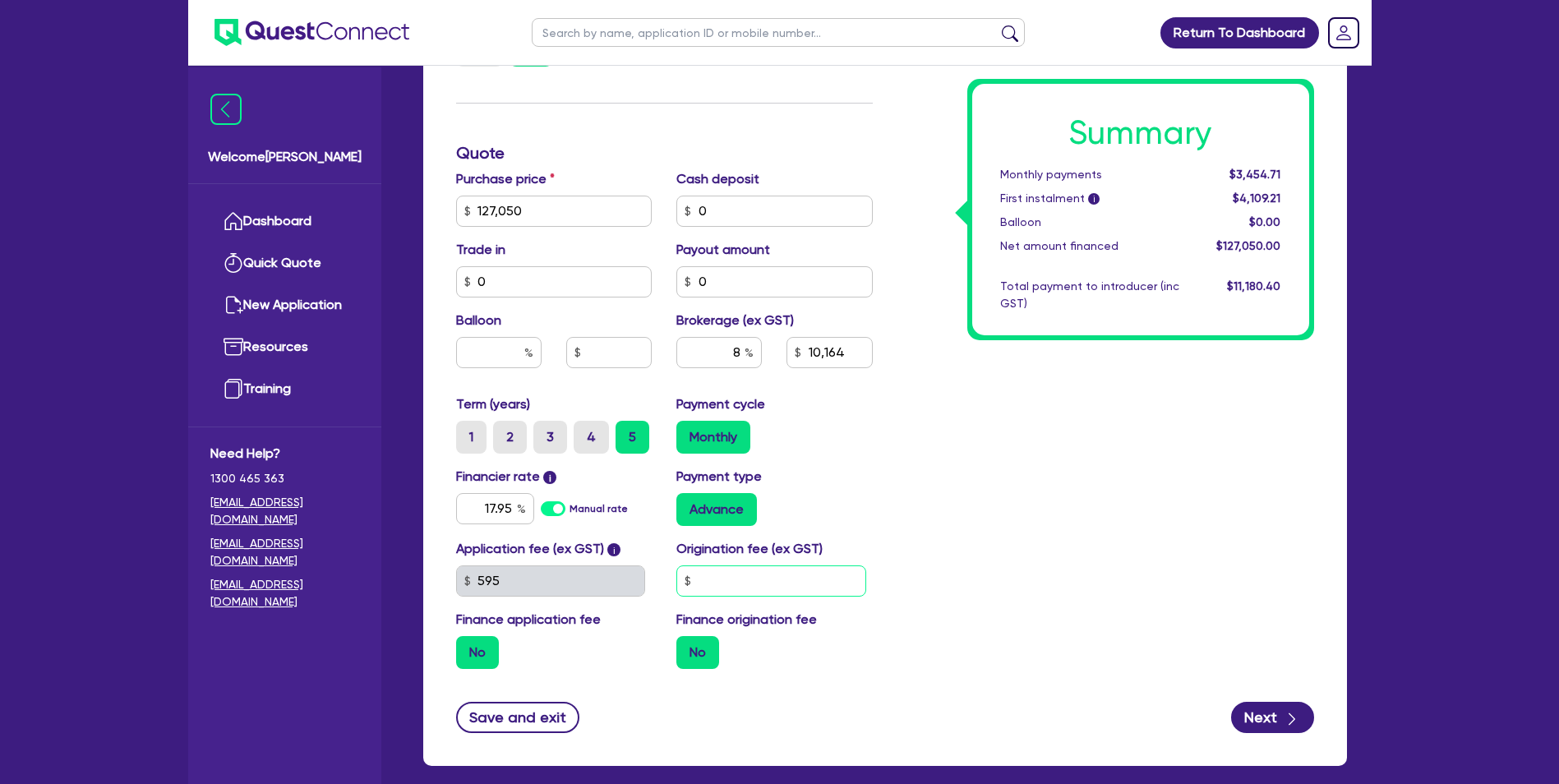
click at [736, 582] on input "text" at bounding box center [772, 581] width 190 height 31
type input "1,100"
click at [1018, 487] on div "Summary Monthly payments Calculating... First instalment i Calculating... Ballo…" at bounding box center [1105, 202] width 441 height 961
type input "10,164"
click at [738, 349] on input "8" at bounding box center [719, 353] width 85 height 31
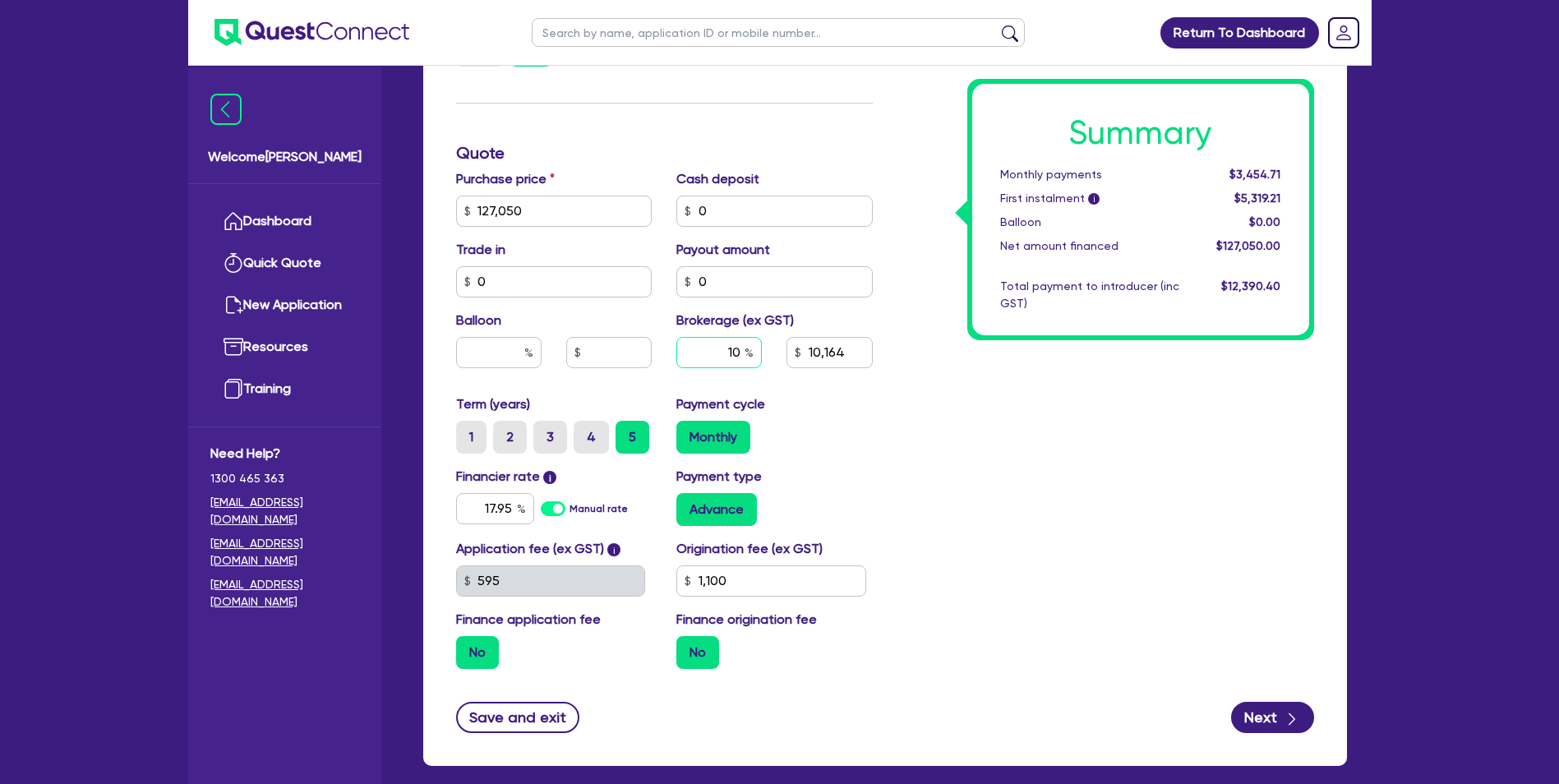
type input "10"
click at [1006, 440] on div "Summary Monthly payments $3,454.71 First instalment i $5,319.21 Balloon $0.00 N…" at bounding box center [1105, 202] width 441 height 961
type input "12,705"
click at [1089, 204] on span "i" at bounding box center [1094, 200] width 12 height 12
click at [1089, 195] on span "i" at bounding box center [1094, 200] width 12 height 12
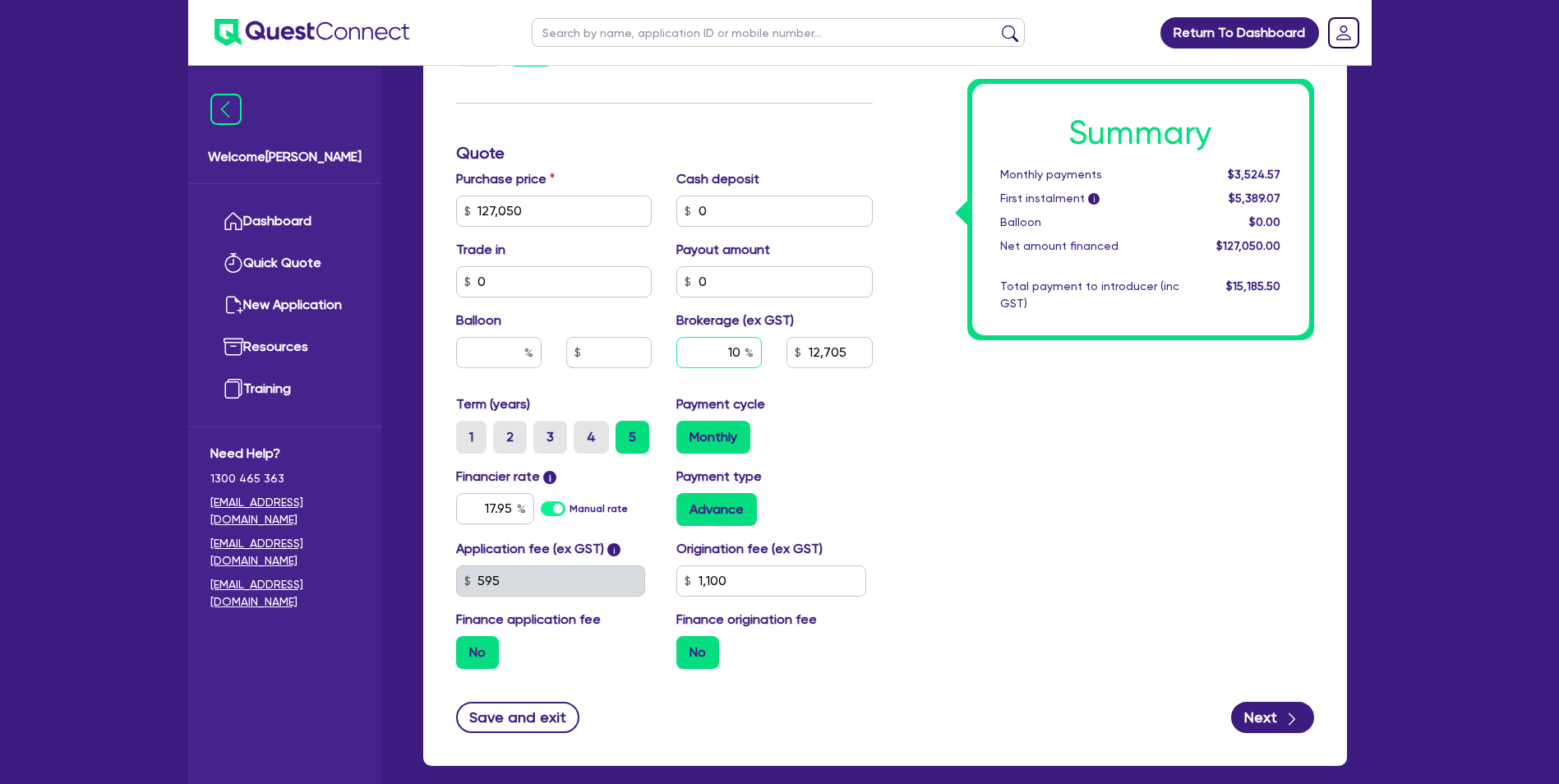
click at [742, 355] on input "10" at bounding box center [719, 353] width 85 height 31
type input "1"
type input "8"
click at [1143, 465] on div "Summary Monthly payments $3,524.57 First instalment i $5,389.07 Balloon $0.00 N…" at bounding box center [1105, 202] width 441 height 961
type input "10,164"
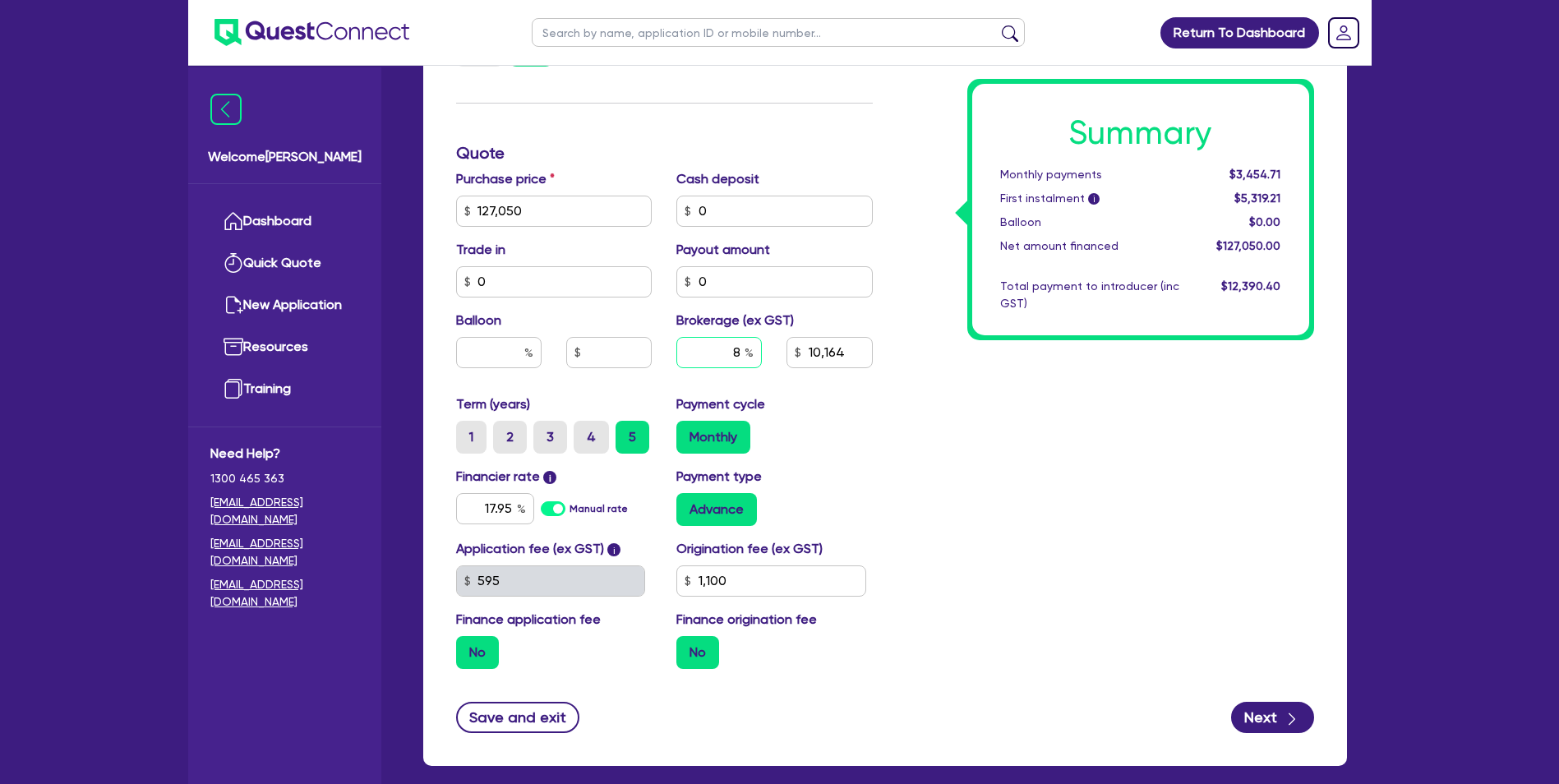
click at [739, 351] on input "8" at bounding box center [719, 353] width 85 height 31
type input "10"
click at [1072, 425] on div "Summary Monthly payments $3,454.71 First instalment i $5,319.21 Balloon $0.00 N…" at bounding box center [1105, 202] width 441 height 961
type input "12,705"
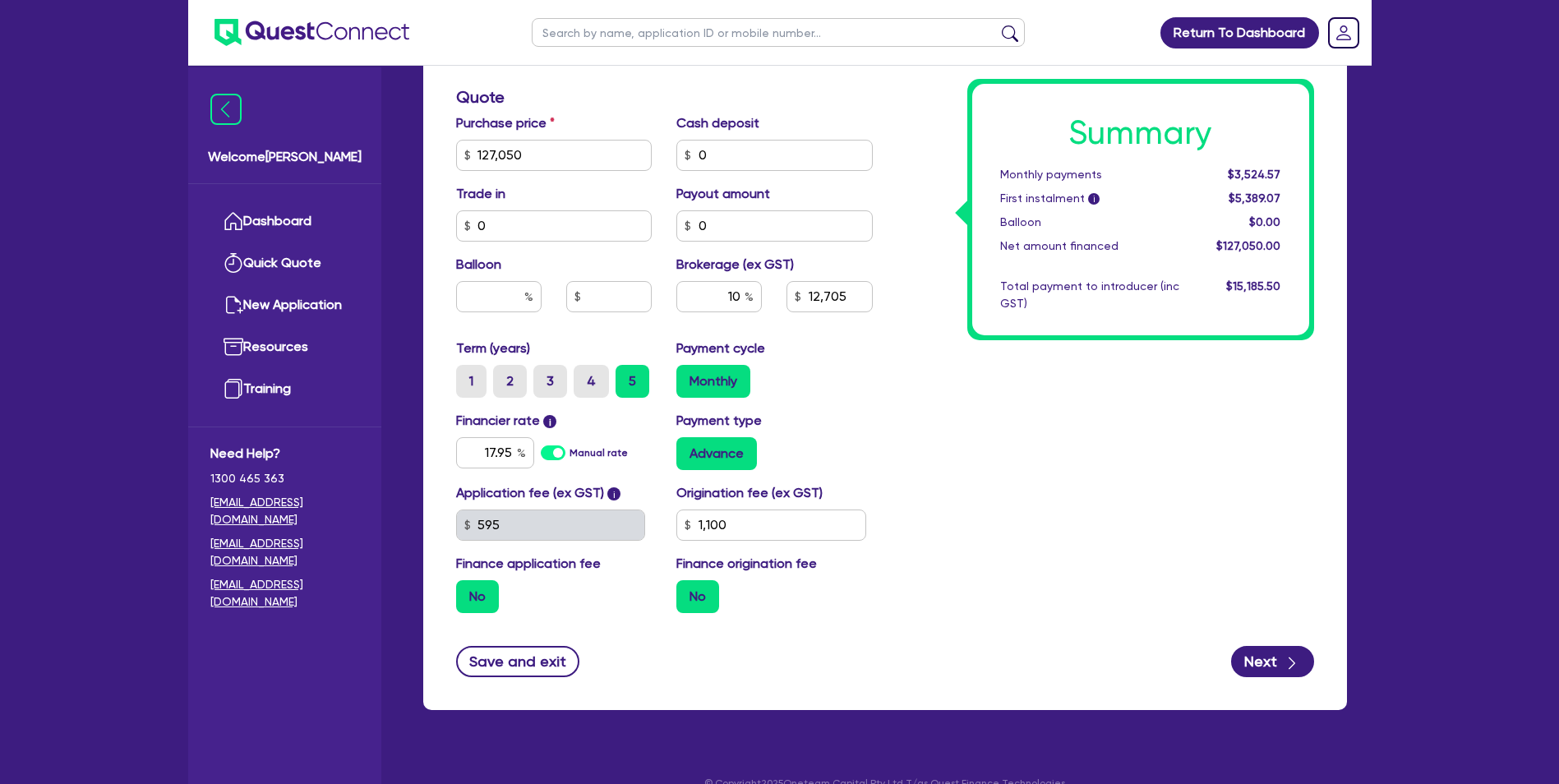
scroll to position [697, 0]
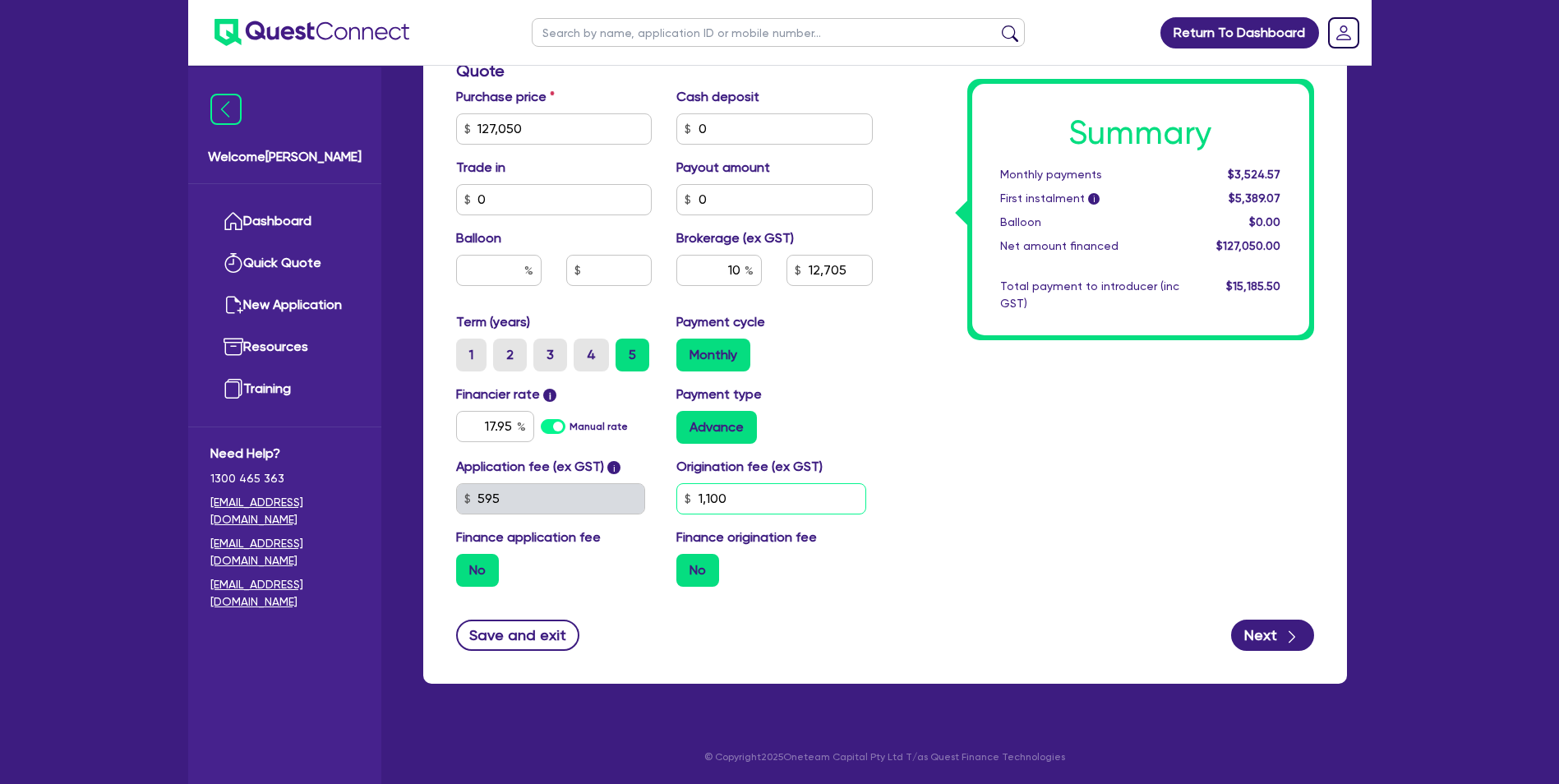
drag, startPoint x: 746, startPoint y: 494, endPoint x: 679, endPoint y: 501, distance: 67.4
click at [679, 501] on input "1,100" at bounding box center [772, 499] width 190 height 31
type input "0"
type input "12,705"
click at [1032, 447] on div "Summary Monthly payments $3,524.57 First instalment i $5,389.07 Balloon $0.00 N…" at bounding box center [1105, 119] width 441 height 961
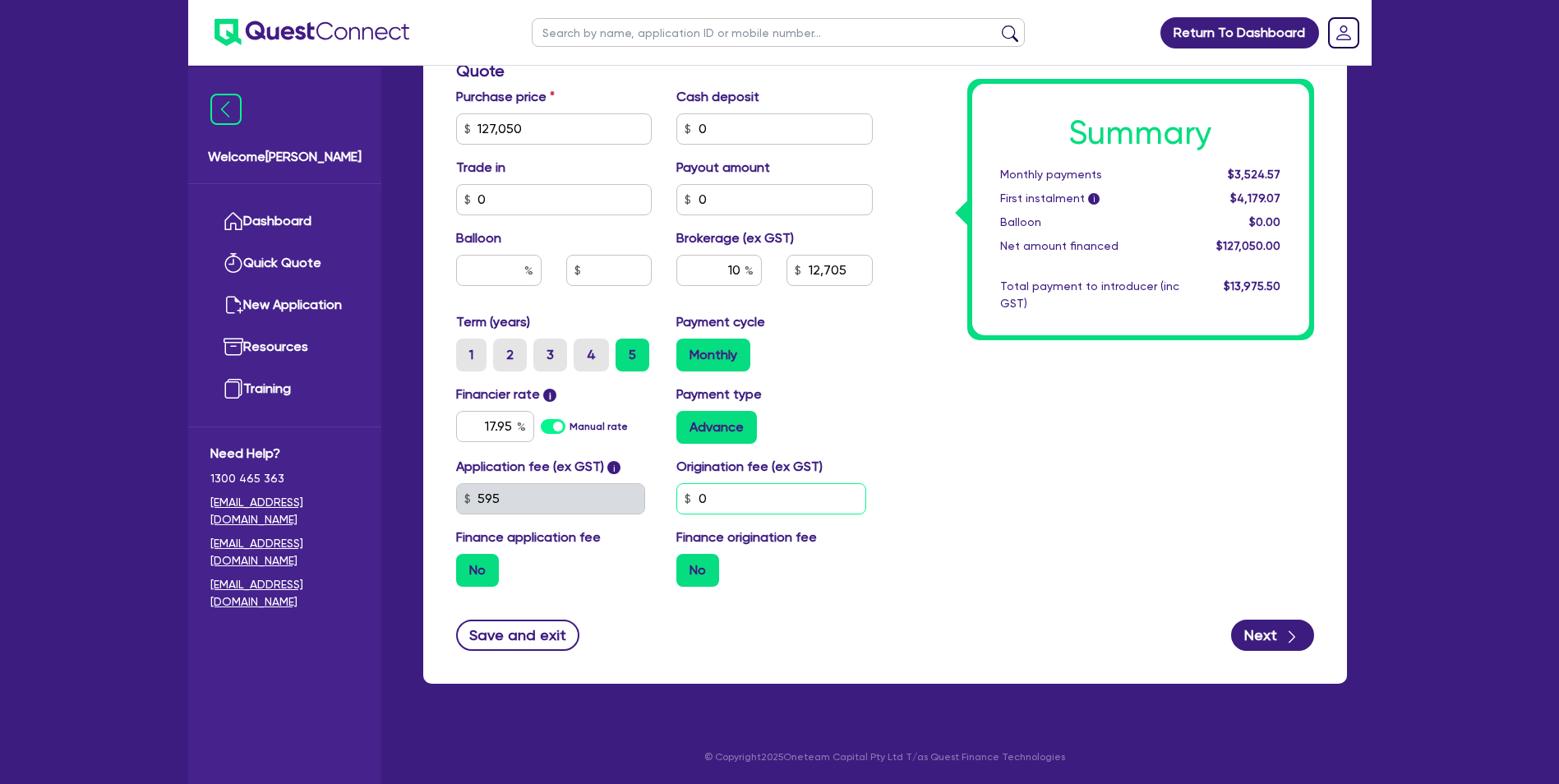
click at [706, 502] on input "0" at bounding box center [772, 499] width 190 height 31
type input "1,100"
click at [1072, 496] on div "Summary Monthly payments Calculating... First instalment i Calculating... Ballo…" at bounding box center [1105, 119] width 441 height 961
type input "12,705"
click at [740, 266] on input "10" at bounding box center [719, 270] width 85 height 31
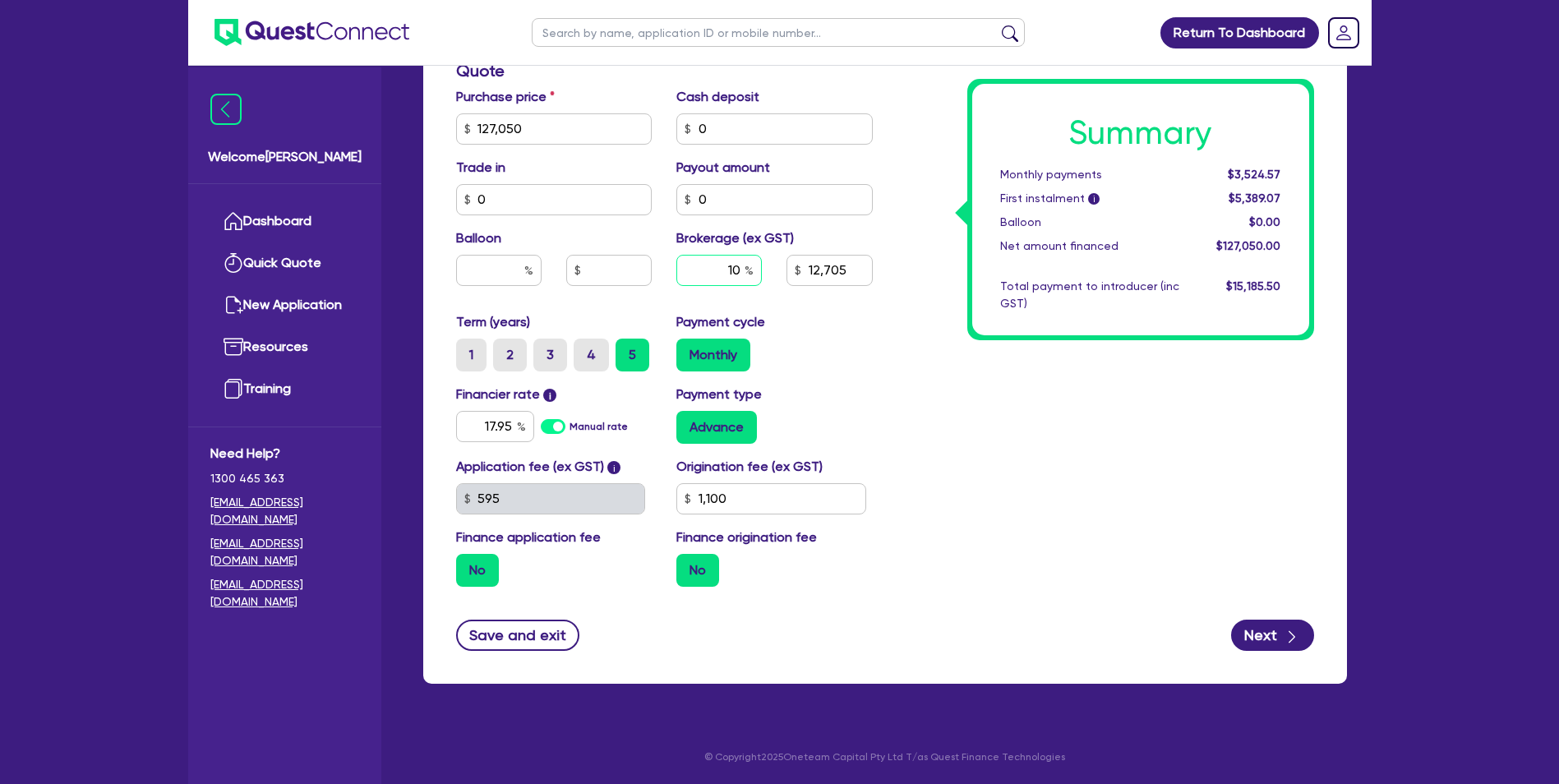
type input "1"
type input "8"
click at [1094, 489] on div "Summary Monthly payments $3,524.57 First instalment i $5,389.07 Balloon $0.00 N…" at bounding box center [1105, 119] width 441 height 961
type input "10,164"
click at [737, 267] on input "8" at bounding box center [719, 270] width 85 height 31
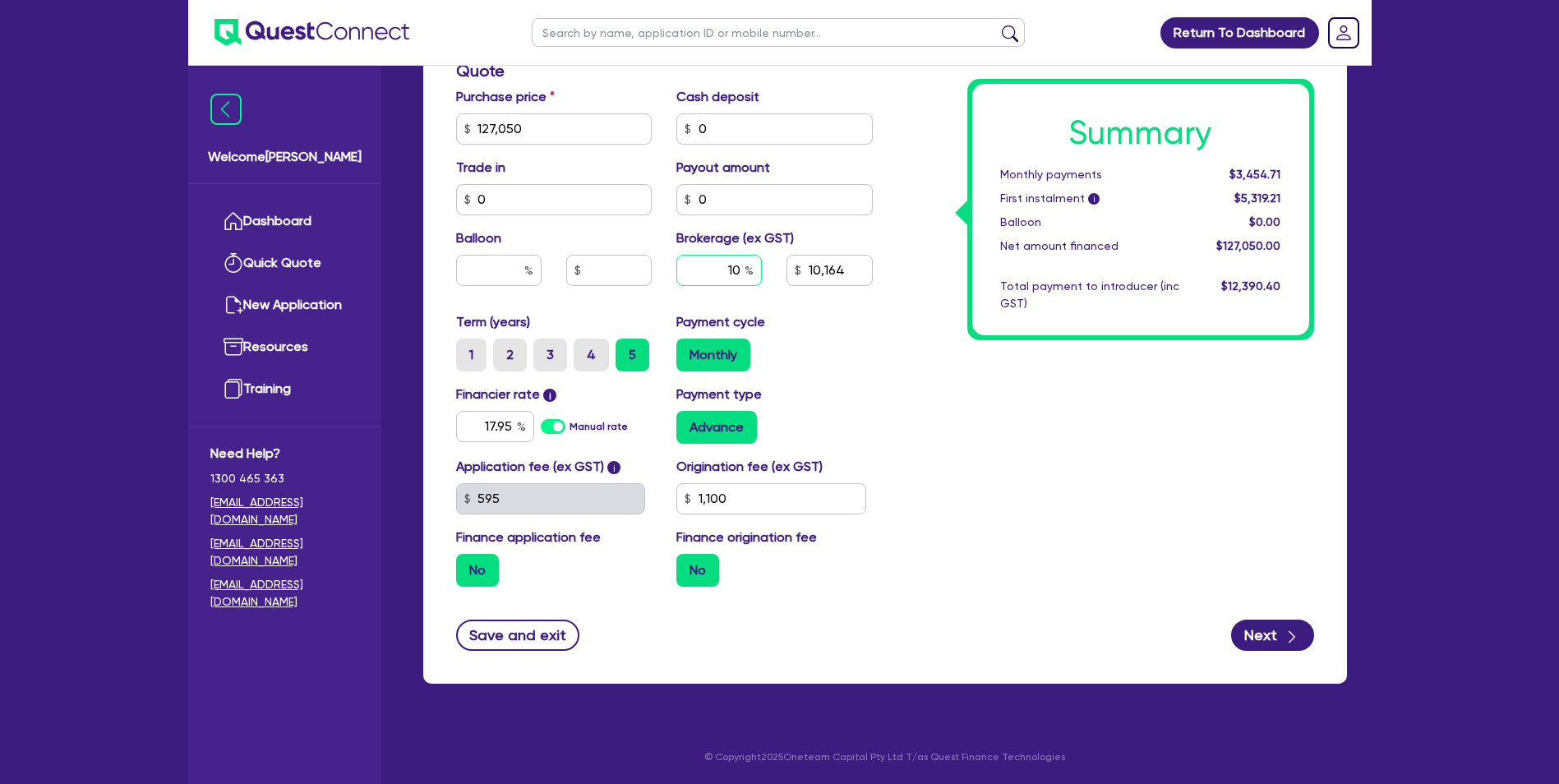
type input "10"
click at [1102, 427] on div "Summary Monthly payments $3,454.71 First instalment i $5,319.21 Balloon $0.00 N…" at bounding box center [1105, 119] width 441 height 961
type input "12,705"
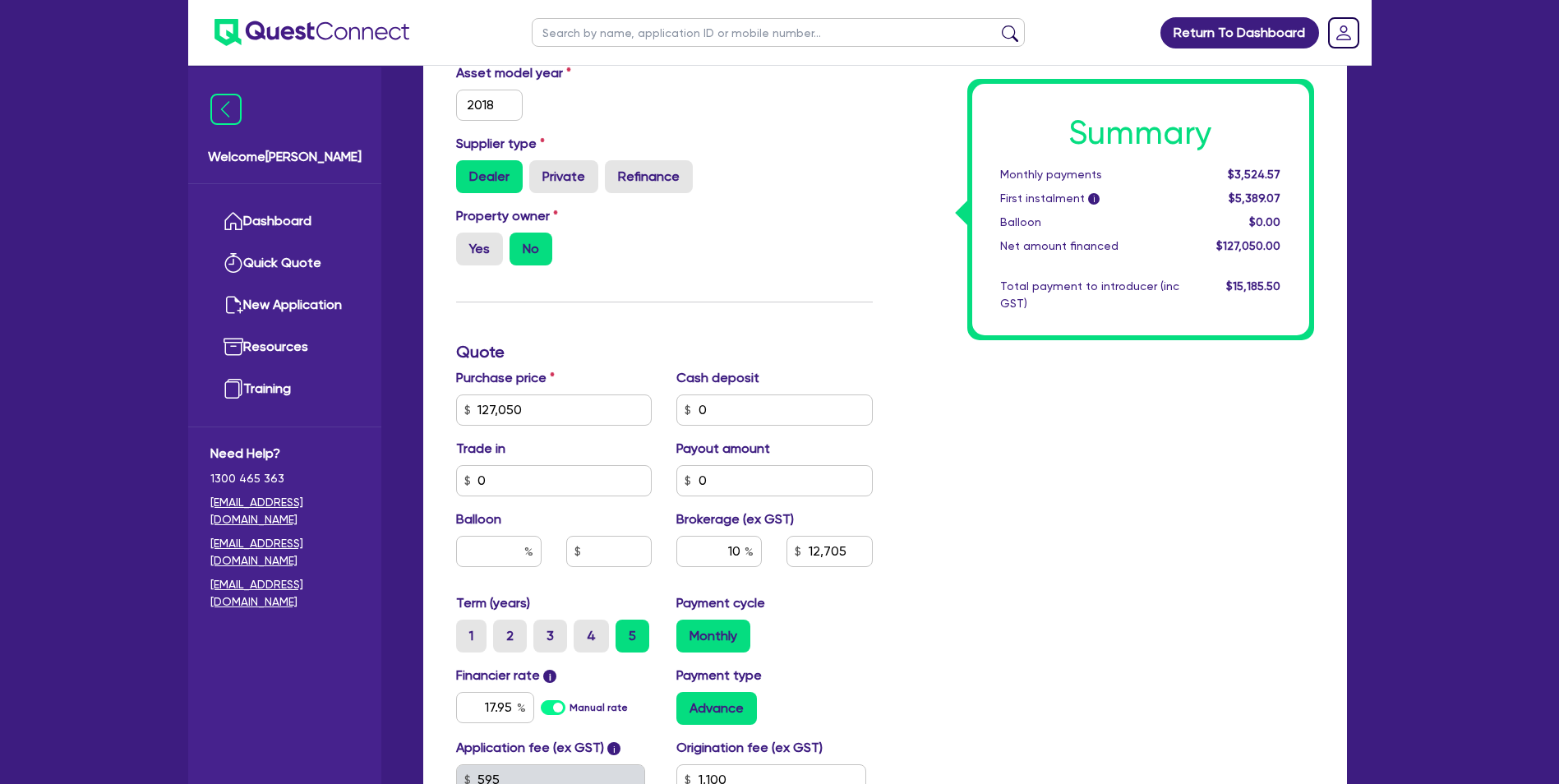
scroll to position [493, 0]
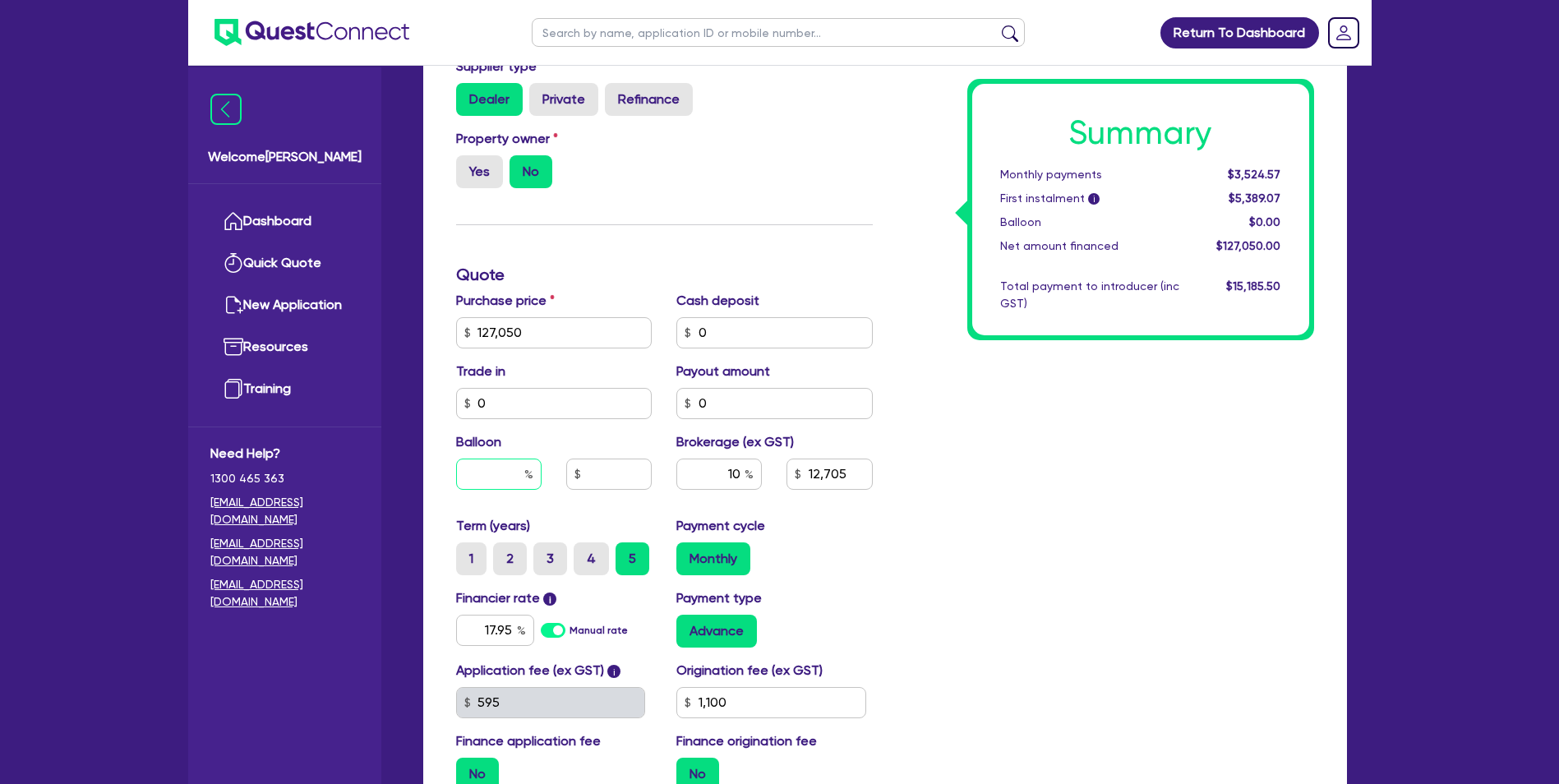
click at [497, 475] on input "text" at bounding box center [498, 474] width 85 height 31
type input "40"
type input "12,705"
click at [1028, 463] on div "Summary Monthly payments $3,524.57 First instalment i $5,389.07 Balloon $0.00 N…" at bounding box center [1105, 323] width 441 height 961
type input "50,820"
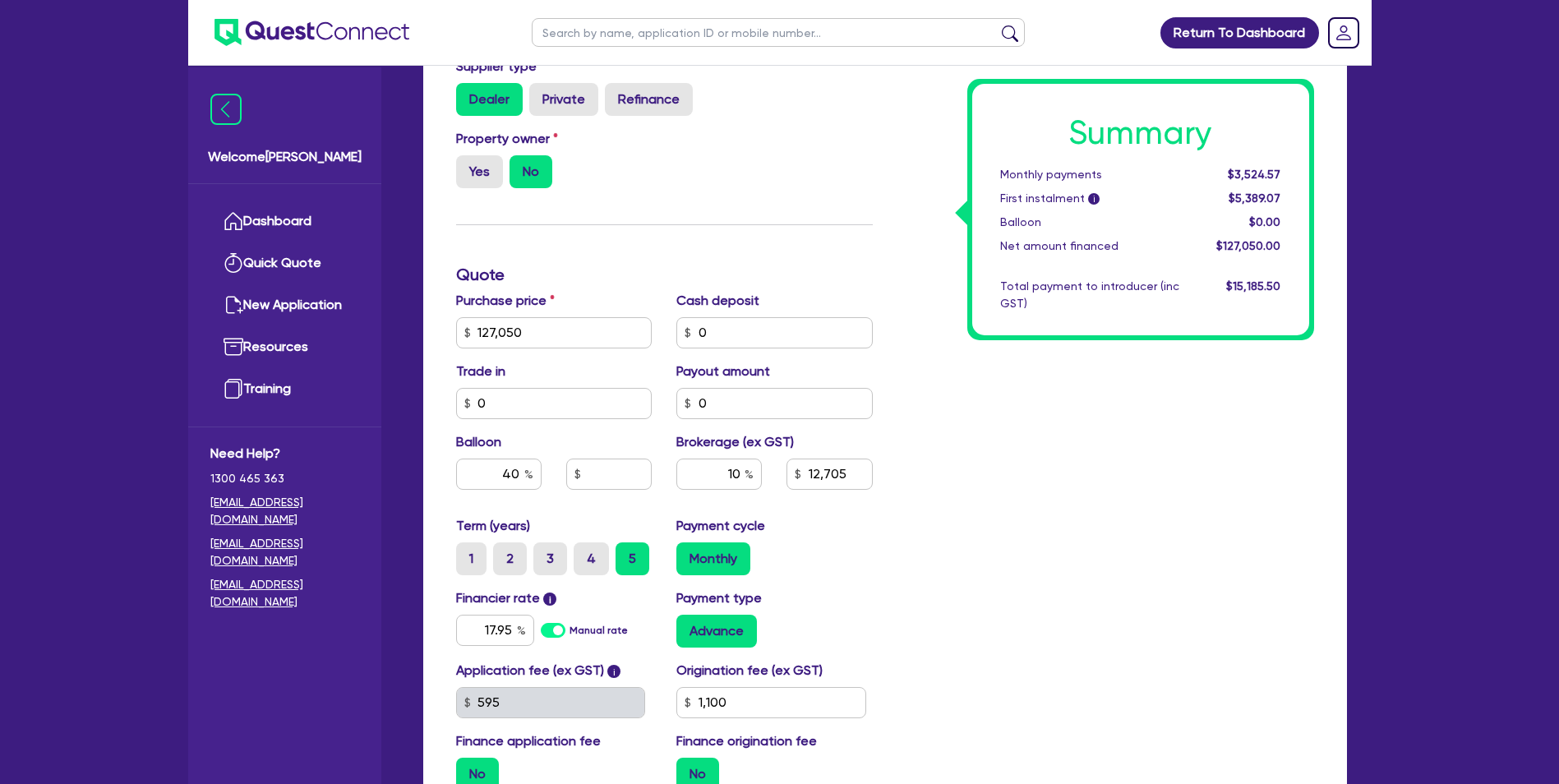
type input "12,705"
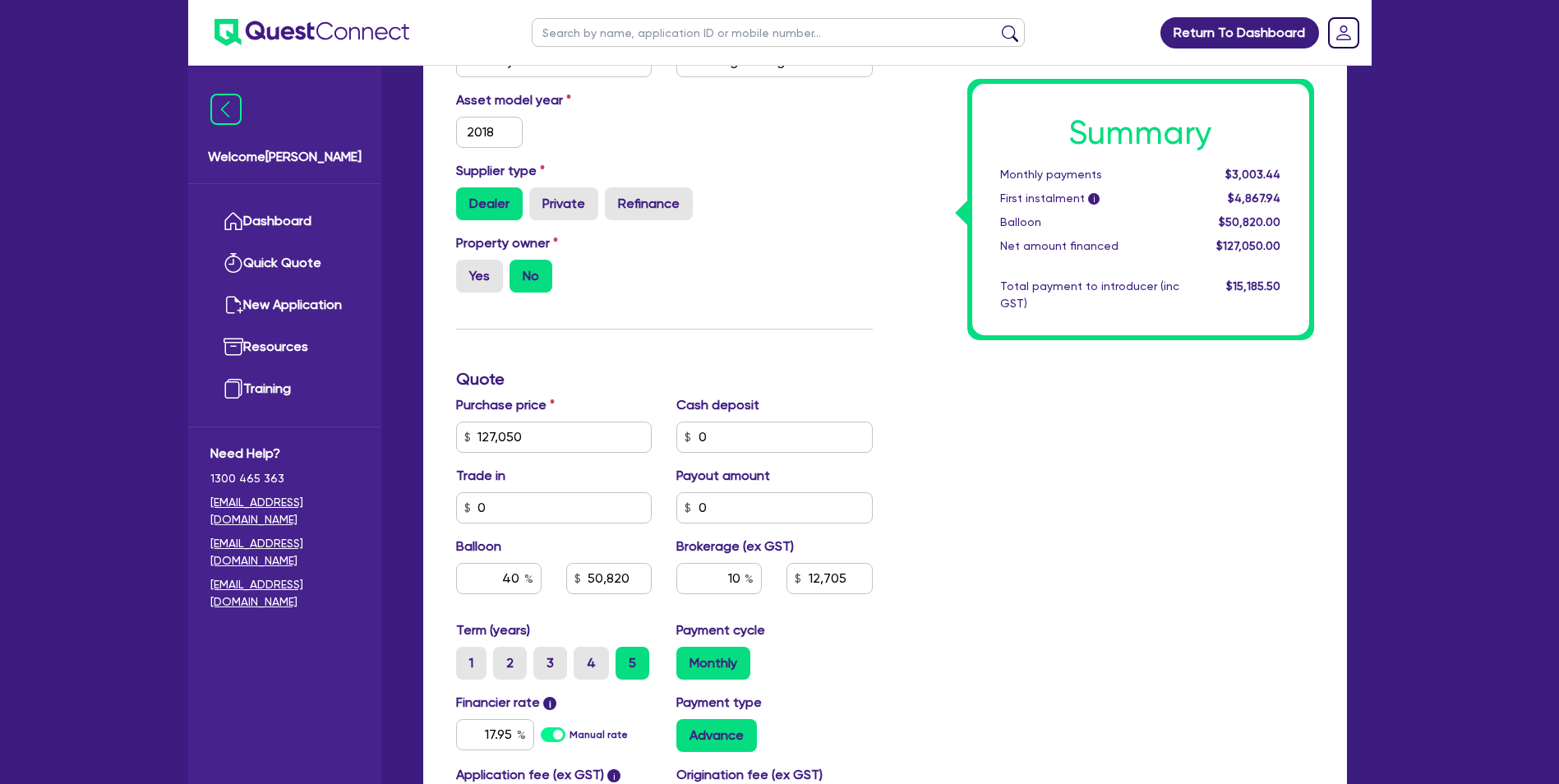
scroll to position [411, 0]
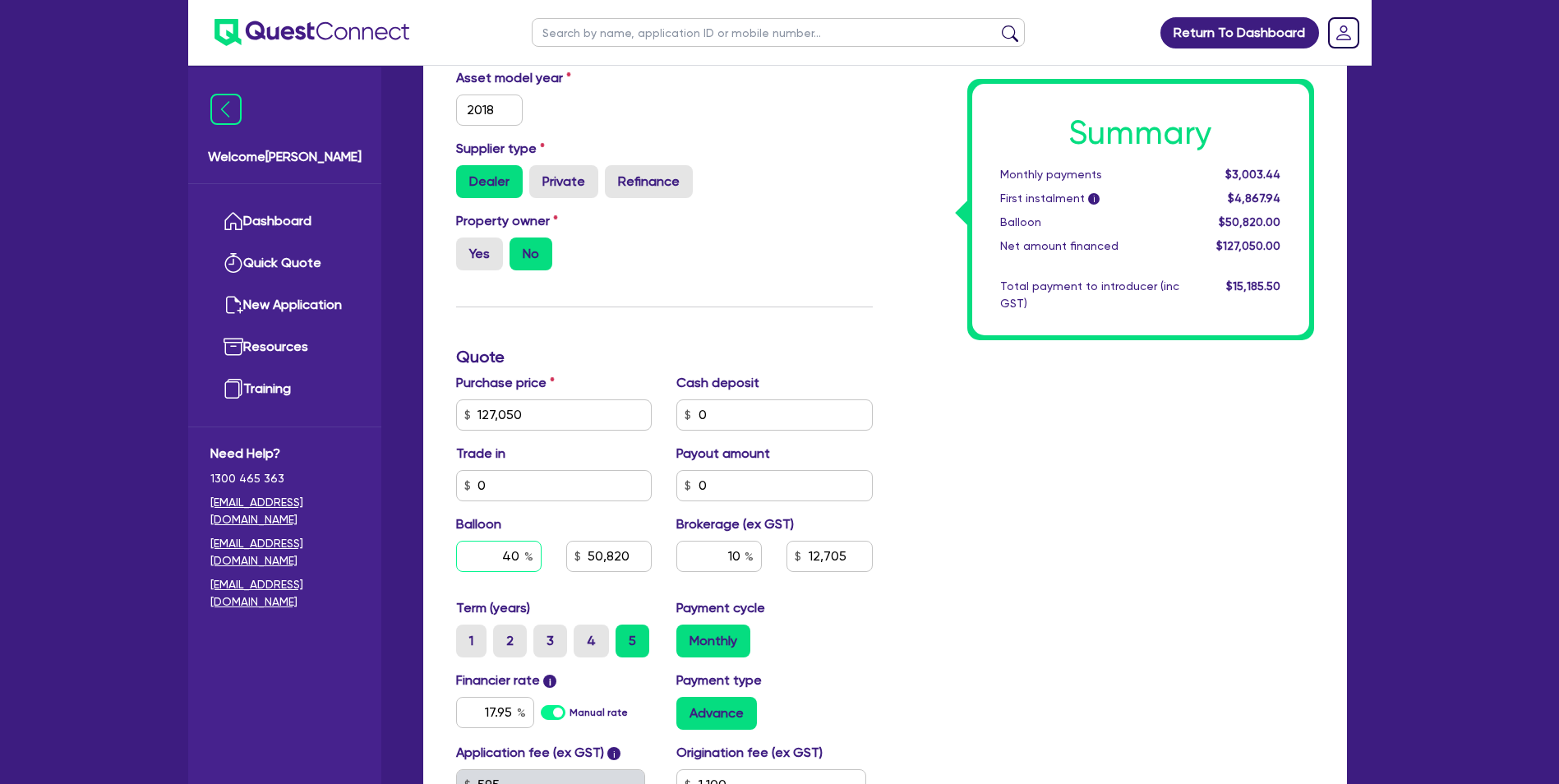
click at [518, 553] on input "40" at bounding box center [498, 557] width 85 height 31
type input "4"
type input "50,820"
type input "12,705"
click at [1073, 544] on div "Summary Monthly payments Calculating... First instalment i Calculating... Ballo…" at bounding box center [1105, 405] width 441 height 961
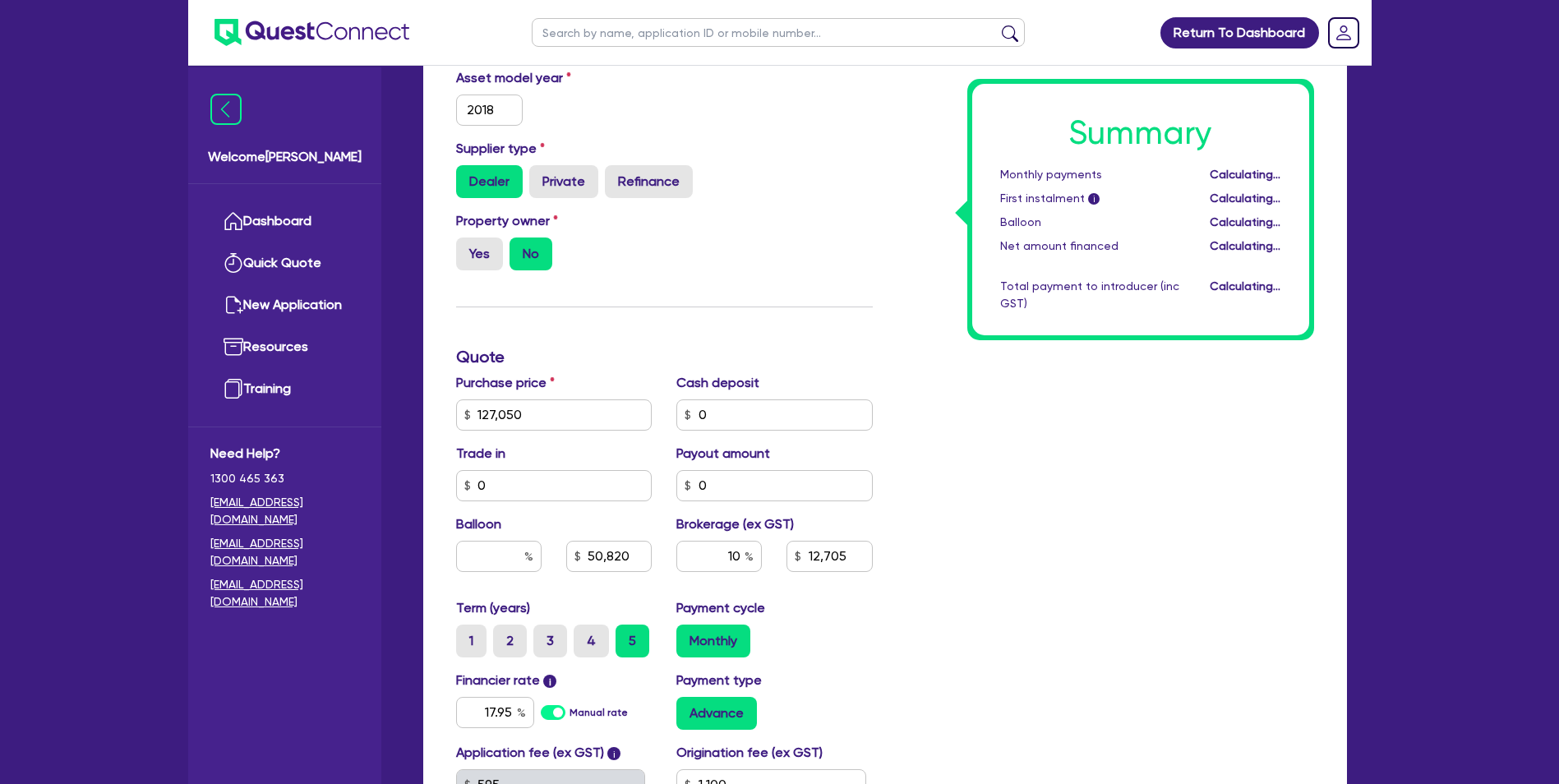
type input "12,705"
click at [740, 558] on input "10" at bounding box center [719, 557] width 85 height 31
type input "1"
type input "8"
click at [1158, 585] on div "Summary Monthly payments $3,524.57 First instalment i $5,389.07 Balloon $0.00 N…" at bounding box center [1105, 405] width 441 height 961
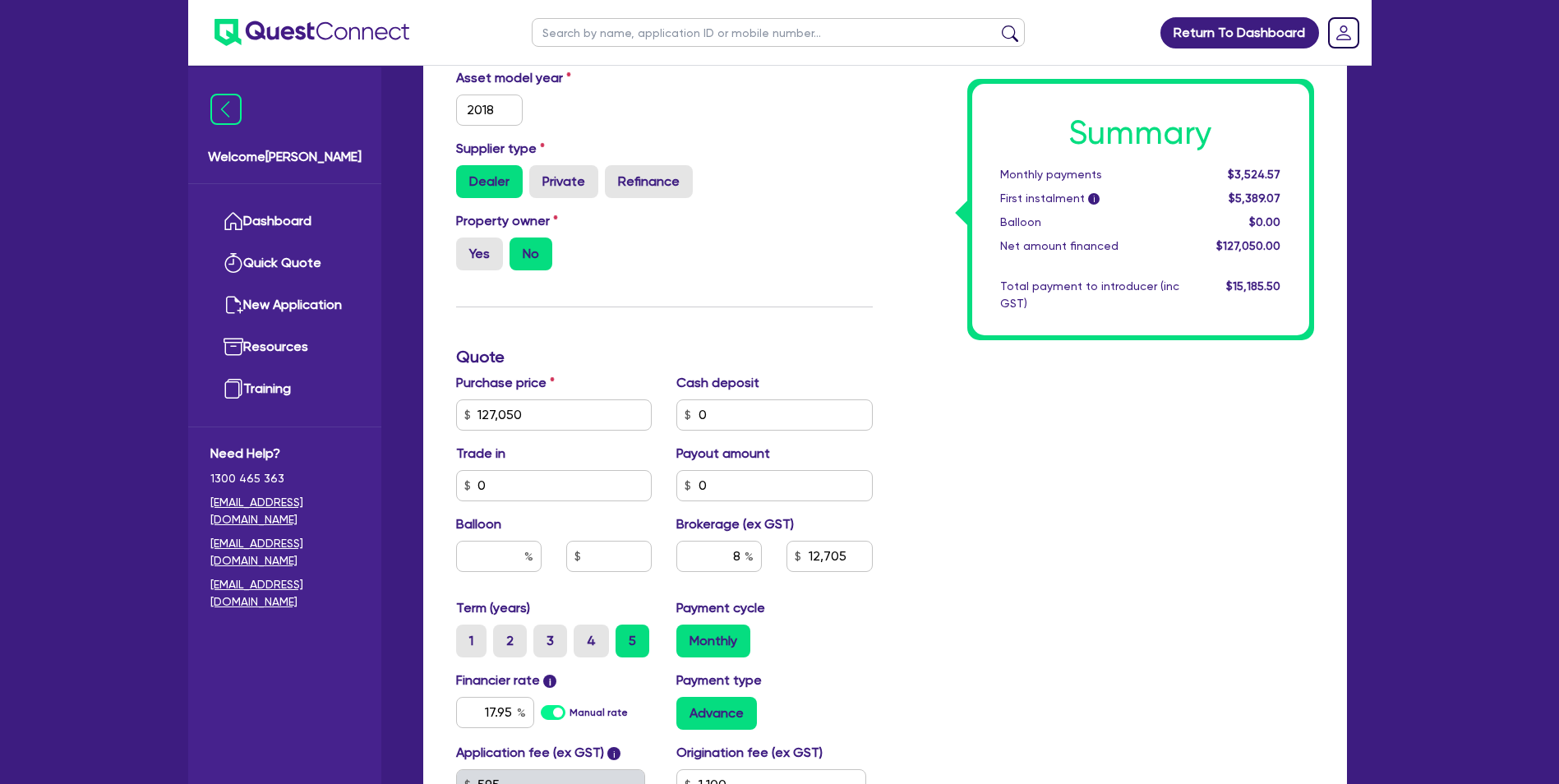
type input "10,164"
click at [739, 557] on input "8" at bounding box center [719, 557] width 85 height 31
type input "10"
click at [1136, 560] on div "Summary Monthly payments $3,454.71 First instalment i $5,319.21 Balloon $0.00 N…" at bounding box center [1105, 405] width 441 height 961
type input "12,705"
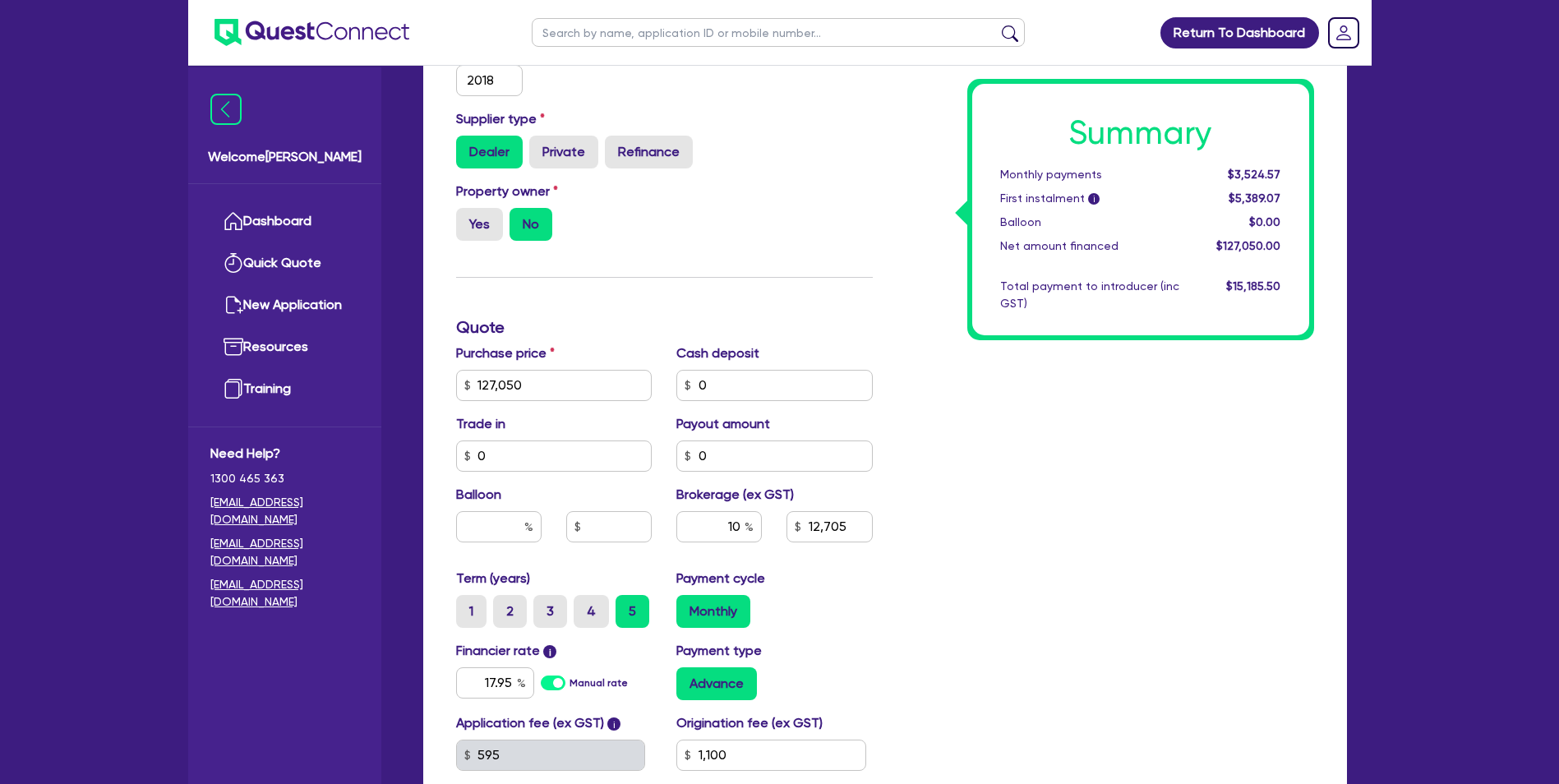
scroll to position [450, 0]
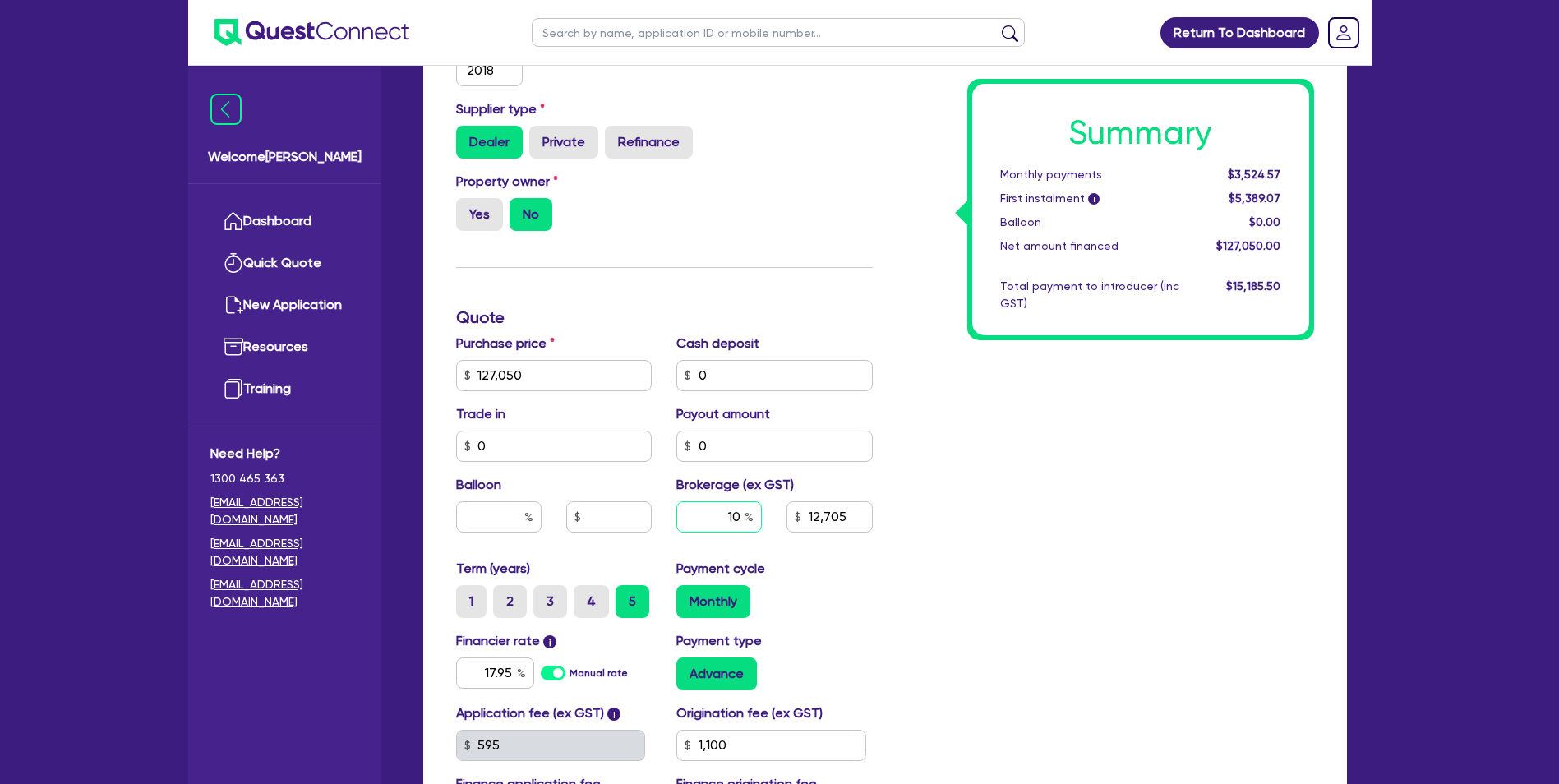
click at [736, 514] on input "10" at bounding box center [719, 517] width 85 height 31
type input "1"
type input "8"
click at [1044, 465] on div "Summary Monthly payments $3,524.57 First instalment i $5,389.07 Balloon $0.00 N…" at bounding box center [1105, 366] width 441 height 961
type input "10,164"
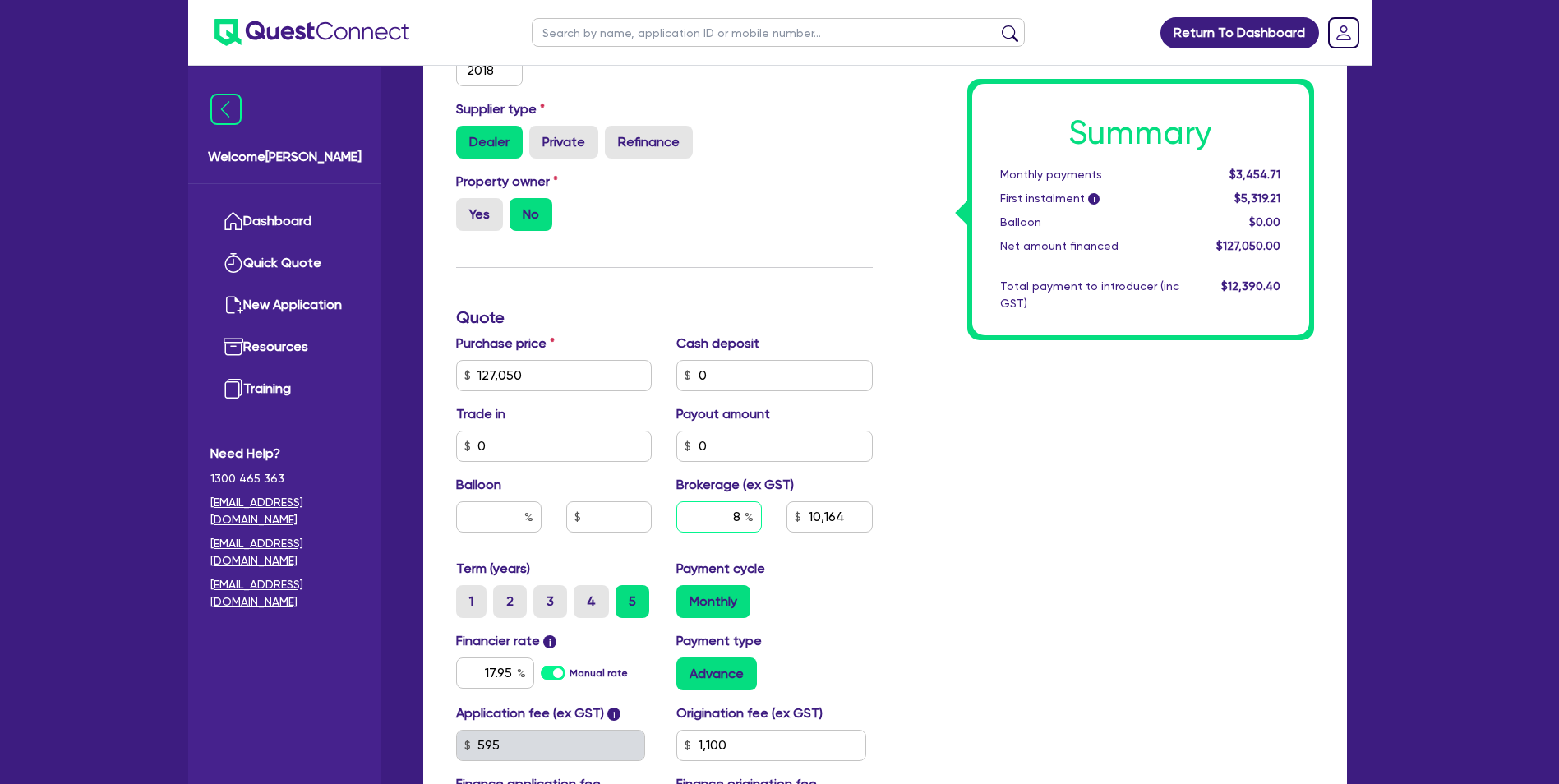
click at [740, 516] on input "8" at bounding box center [719, 517] width 85 height 31
type input "10"
click at [987, 510] on div "Summary Monthly payments Calculating... First instalment i Calculating... Ballo…" at bounding box center [1105, 366] width 441 height 961
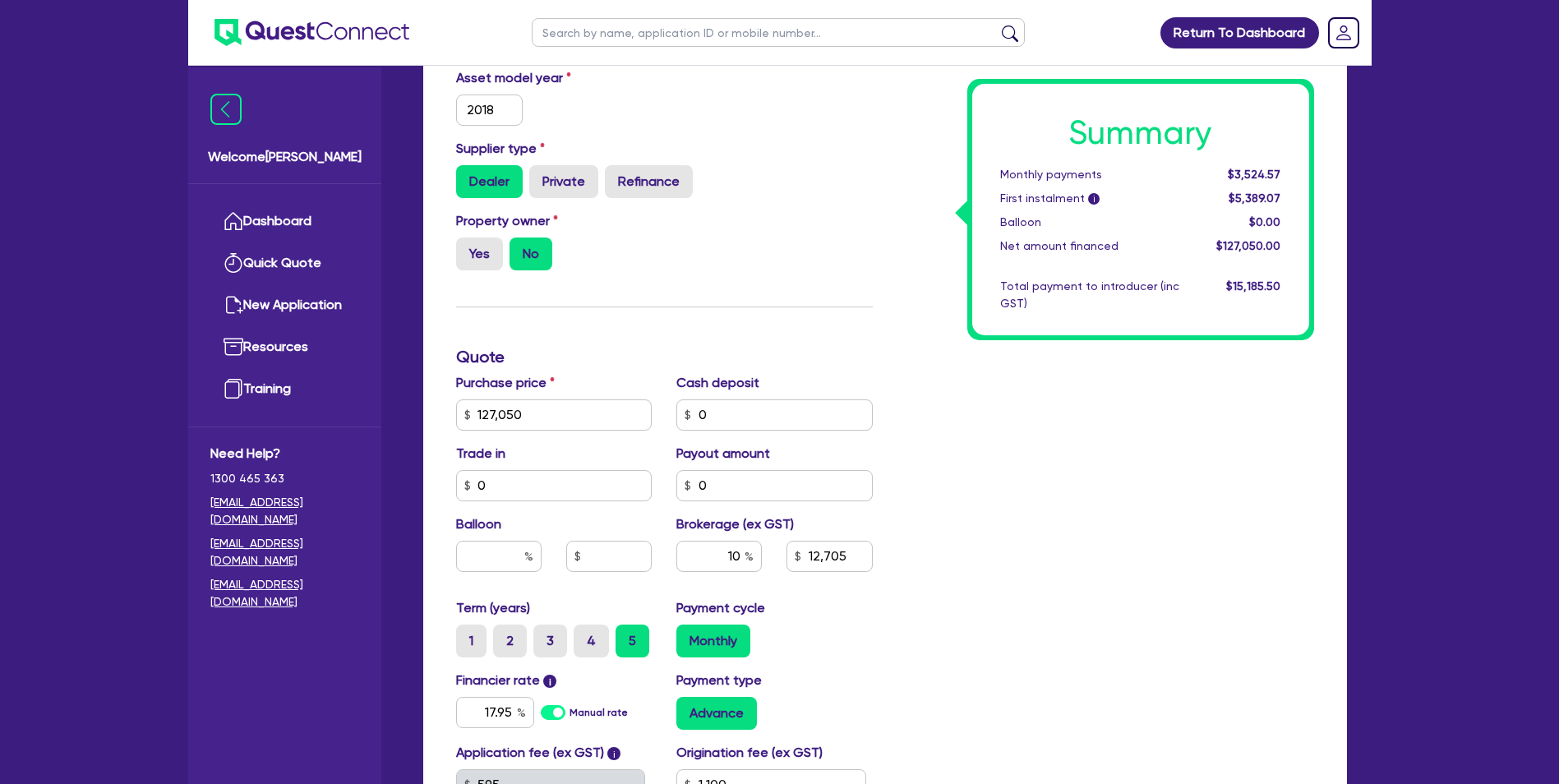
scroll to position [697, 0]
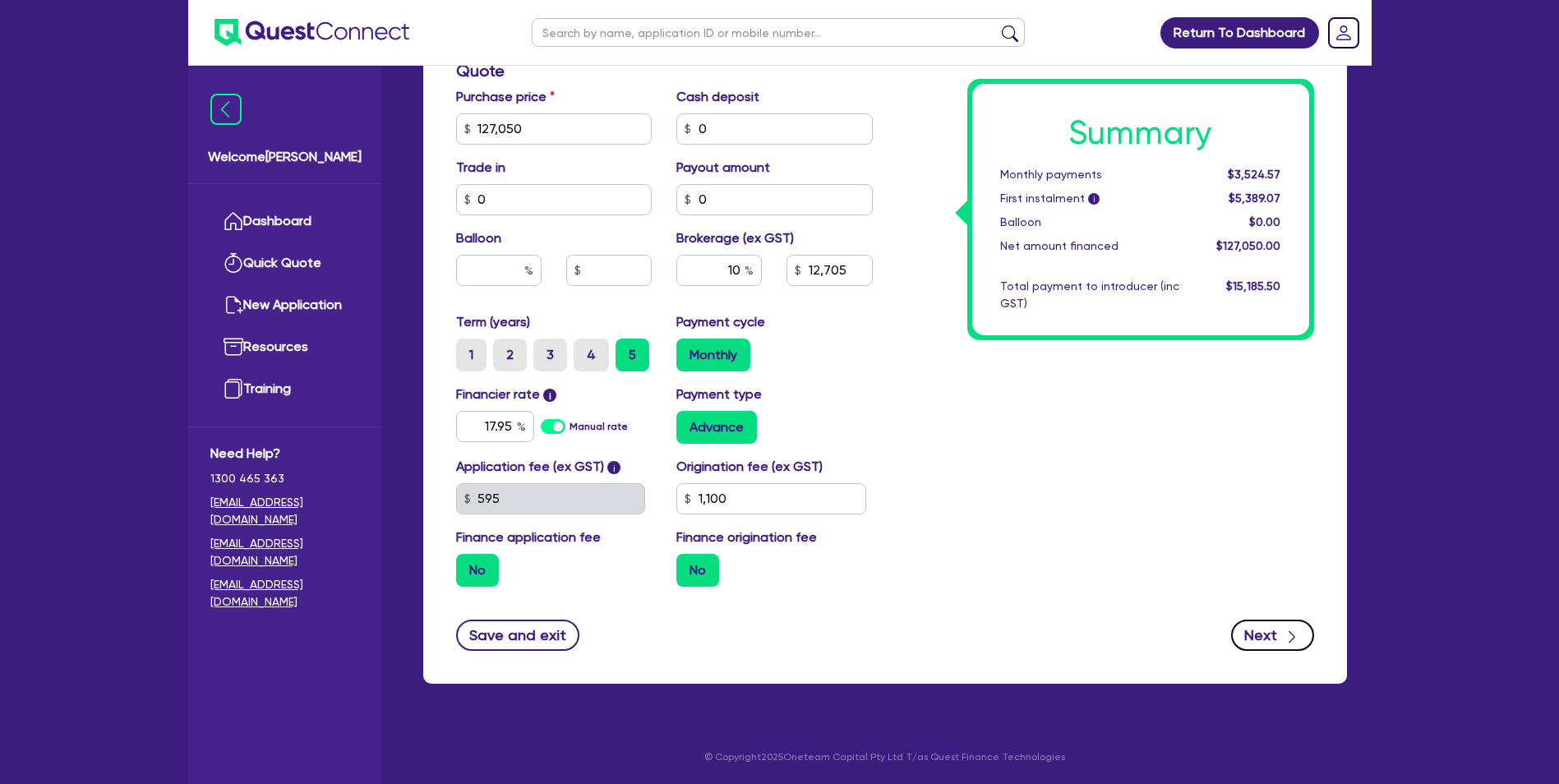
click at [1265, 641] on button "Next" at bounding box center [1272, 635] width 83 height 31
type input "12,705"
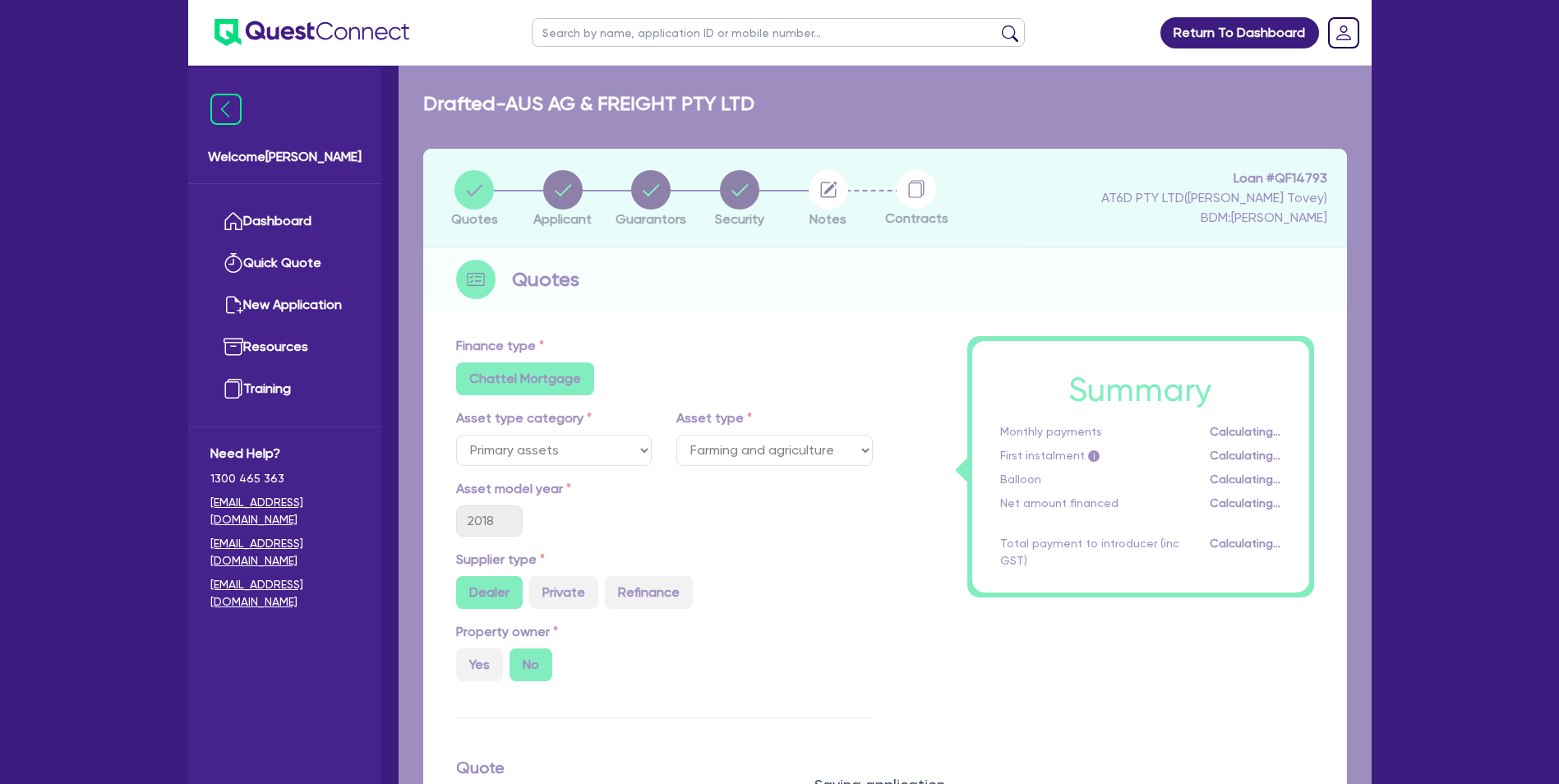
select select "COMPANY"
select select "AGRICULTURE"
select select "GROWERS"
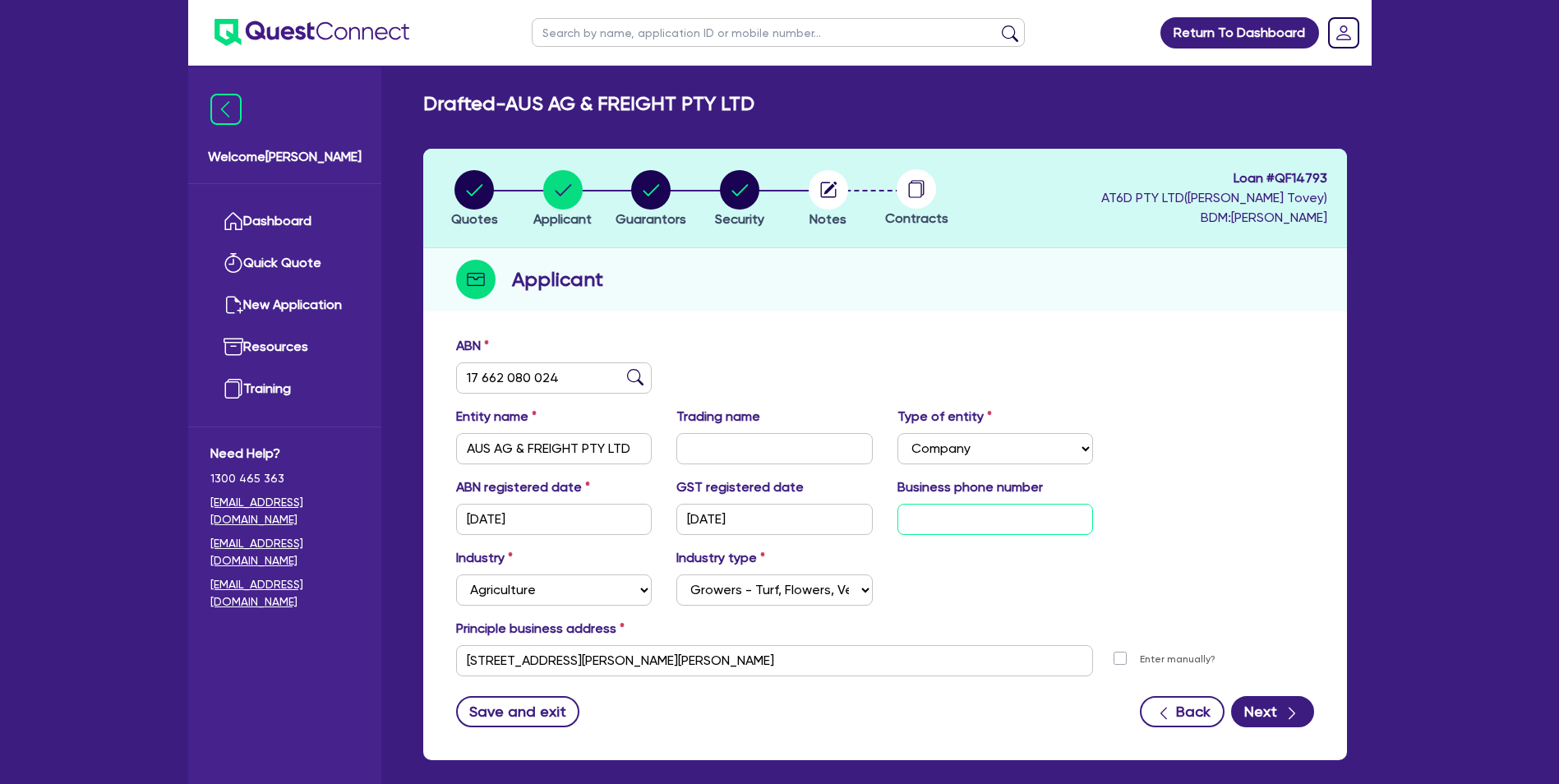
click at [996, 522] on input "text" at bounding box center [996, 520] width 197 height 31
paste input "04 7613 7216"
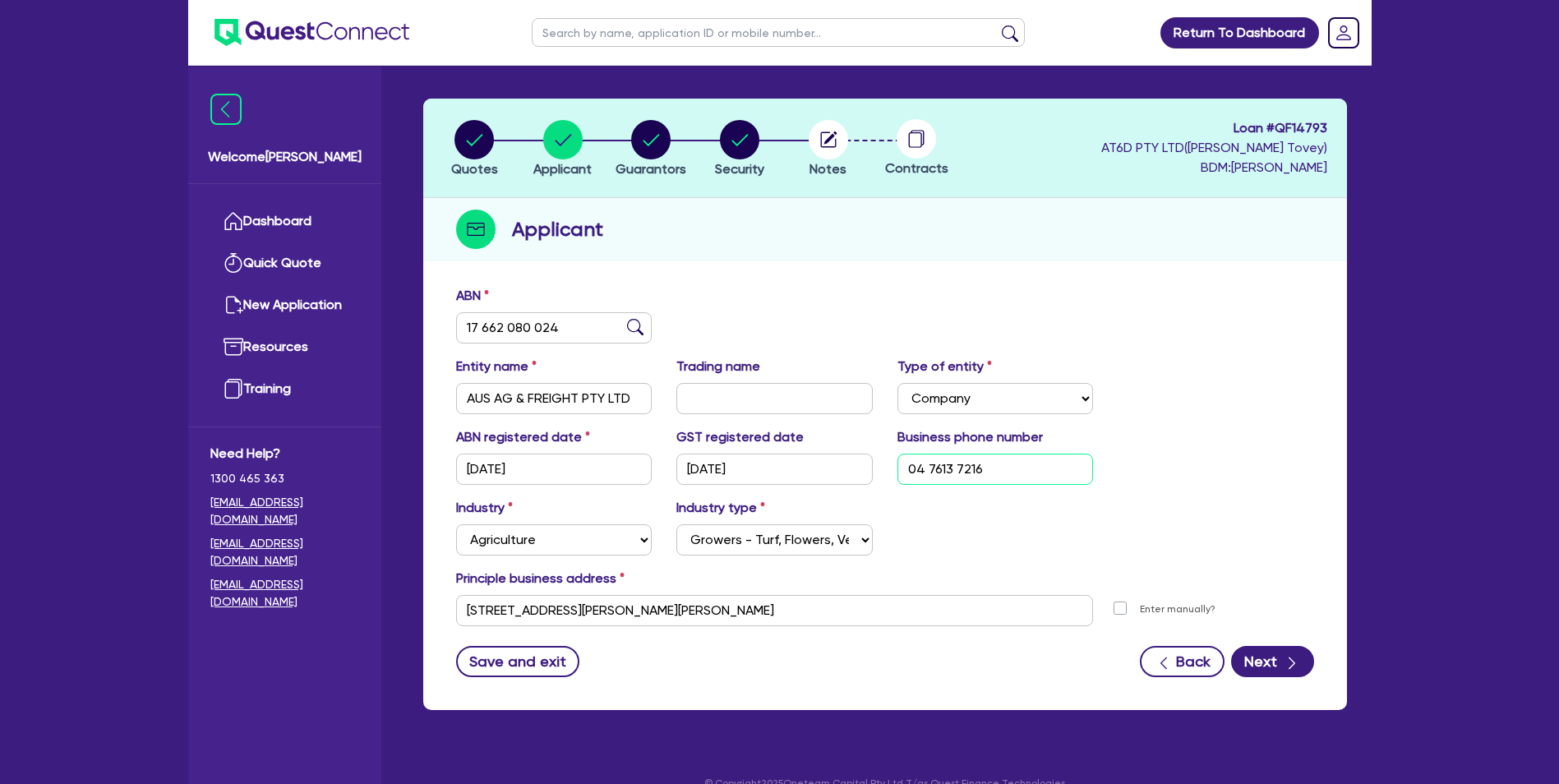
scroll to position [77, 0]
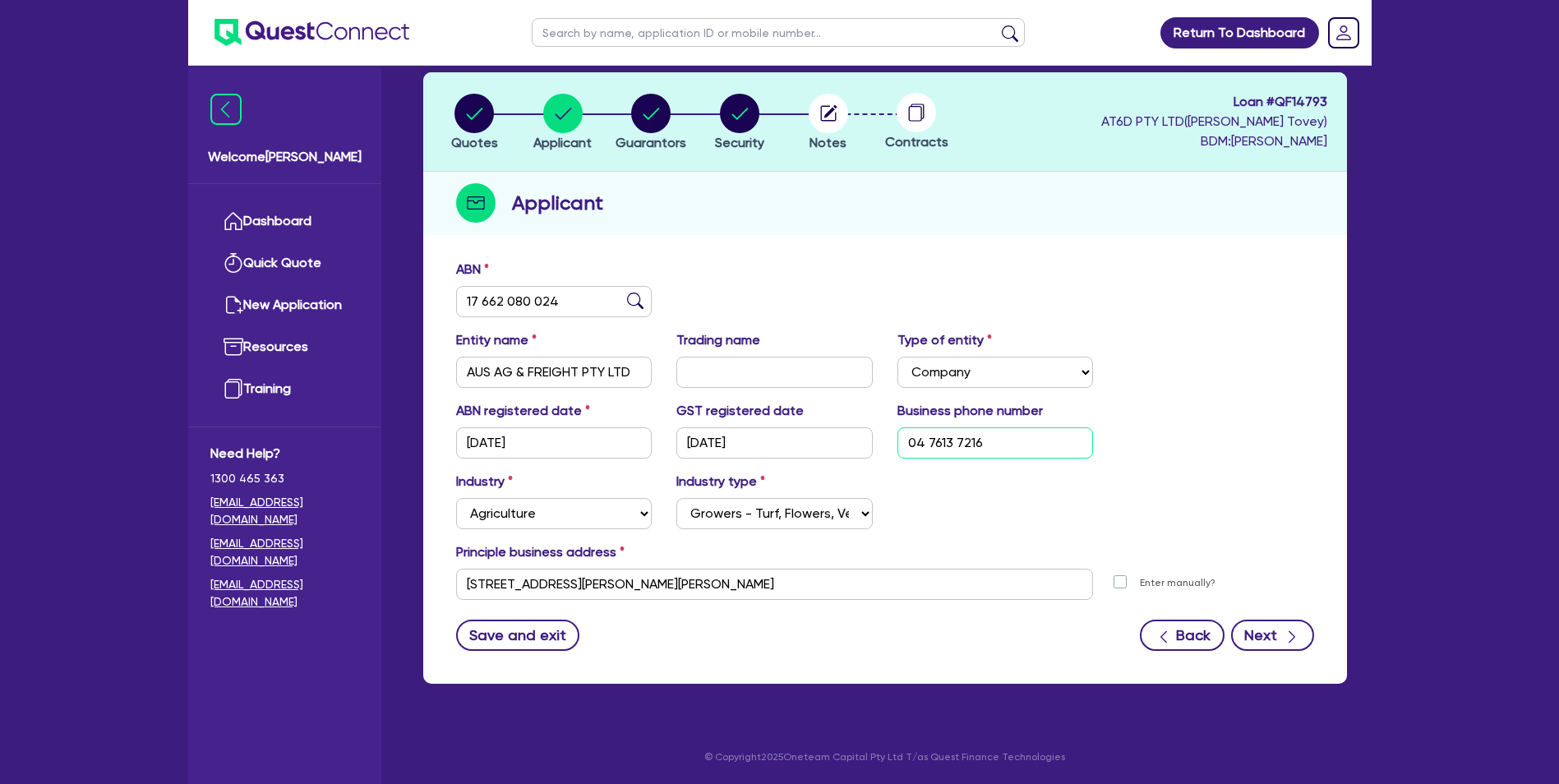
type input "04 7613 7216"
click at [1287, 636] on icon "button" at bounding box center [1292, 637] width 17 height 17
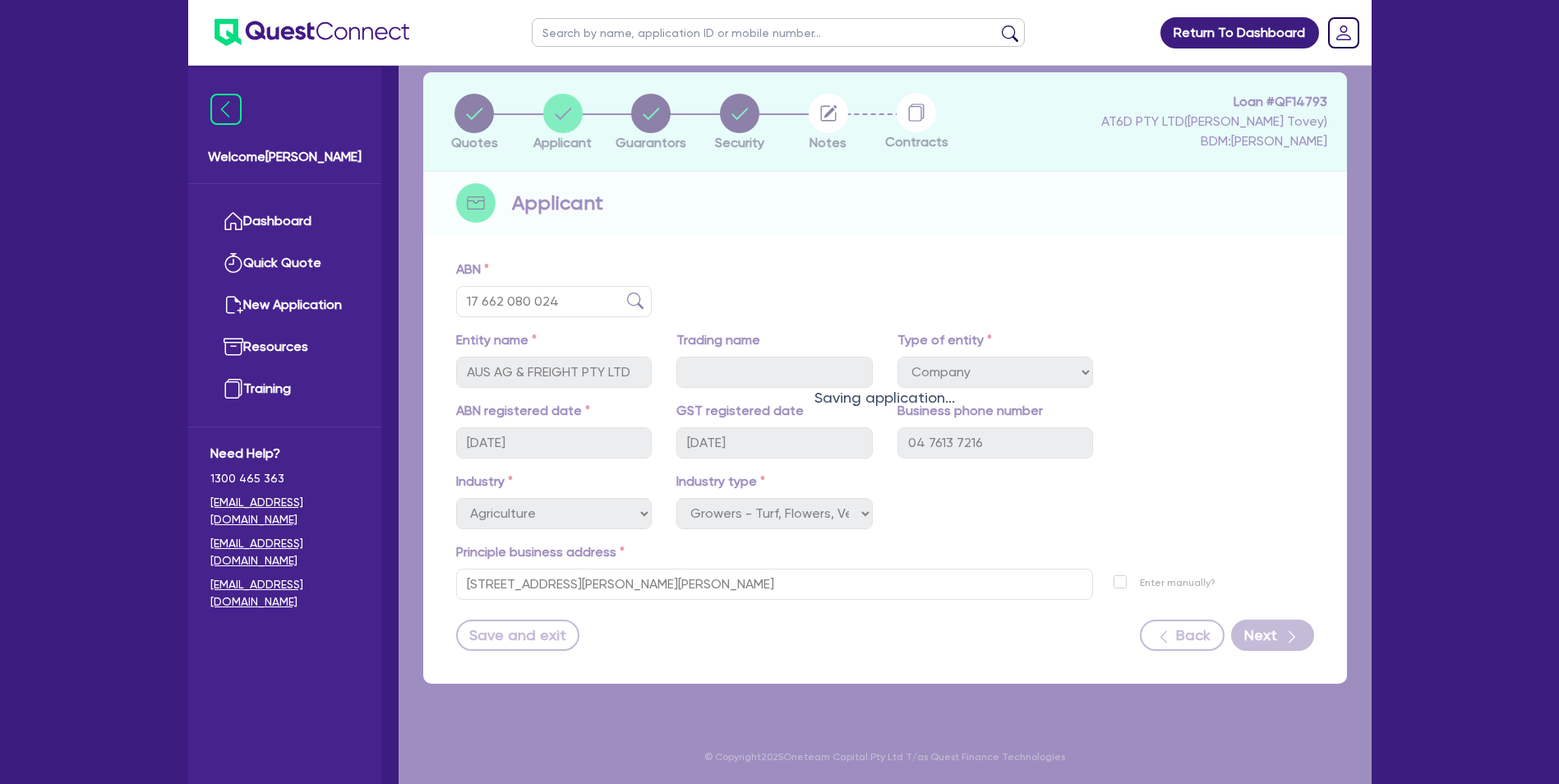
select select "MR"
select select "VIC"
select select "SINGLE"
select select "VEHICLE"
select select "EQUIPMENT"
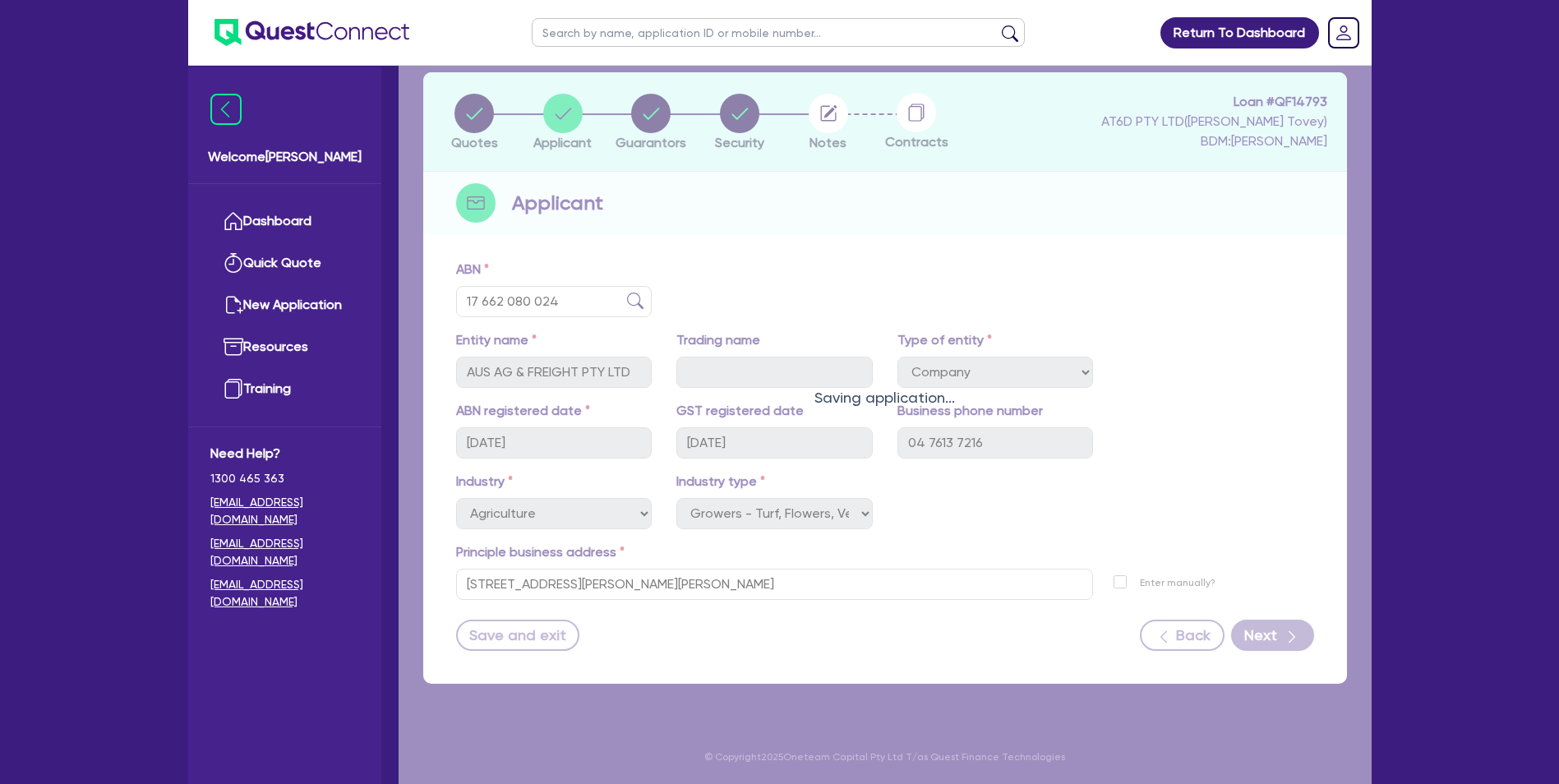
select select "HOUSEHOLD_PERSONAL"
select select "OTHER"
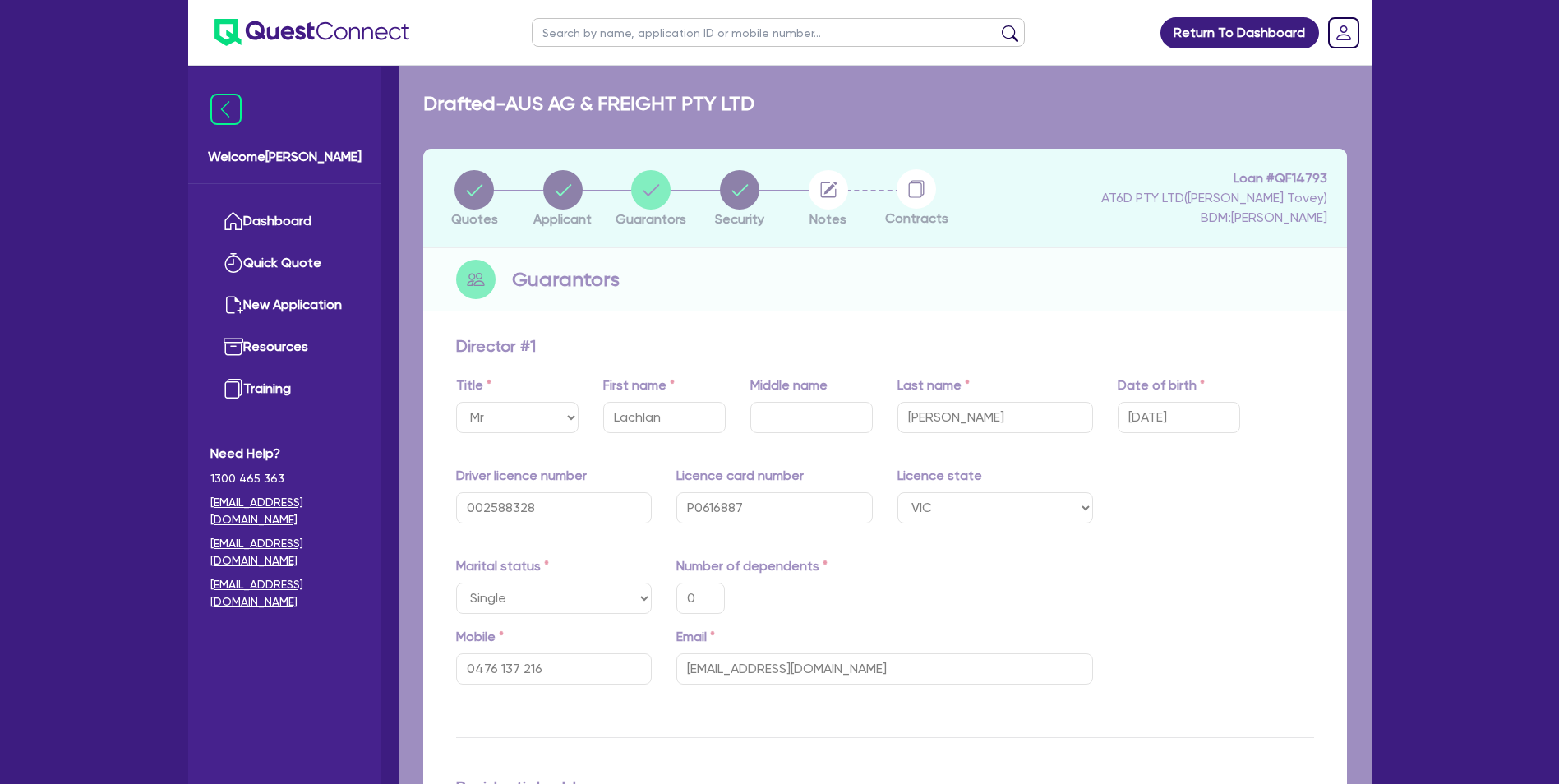
type input "0"
type input "0476 137 216"
type input "12,000"
type input "470,000"
type input "20,000"
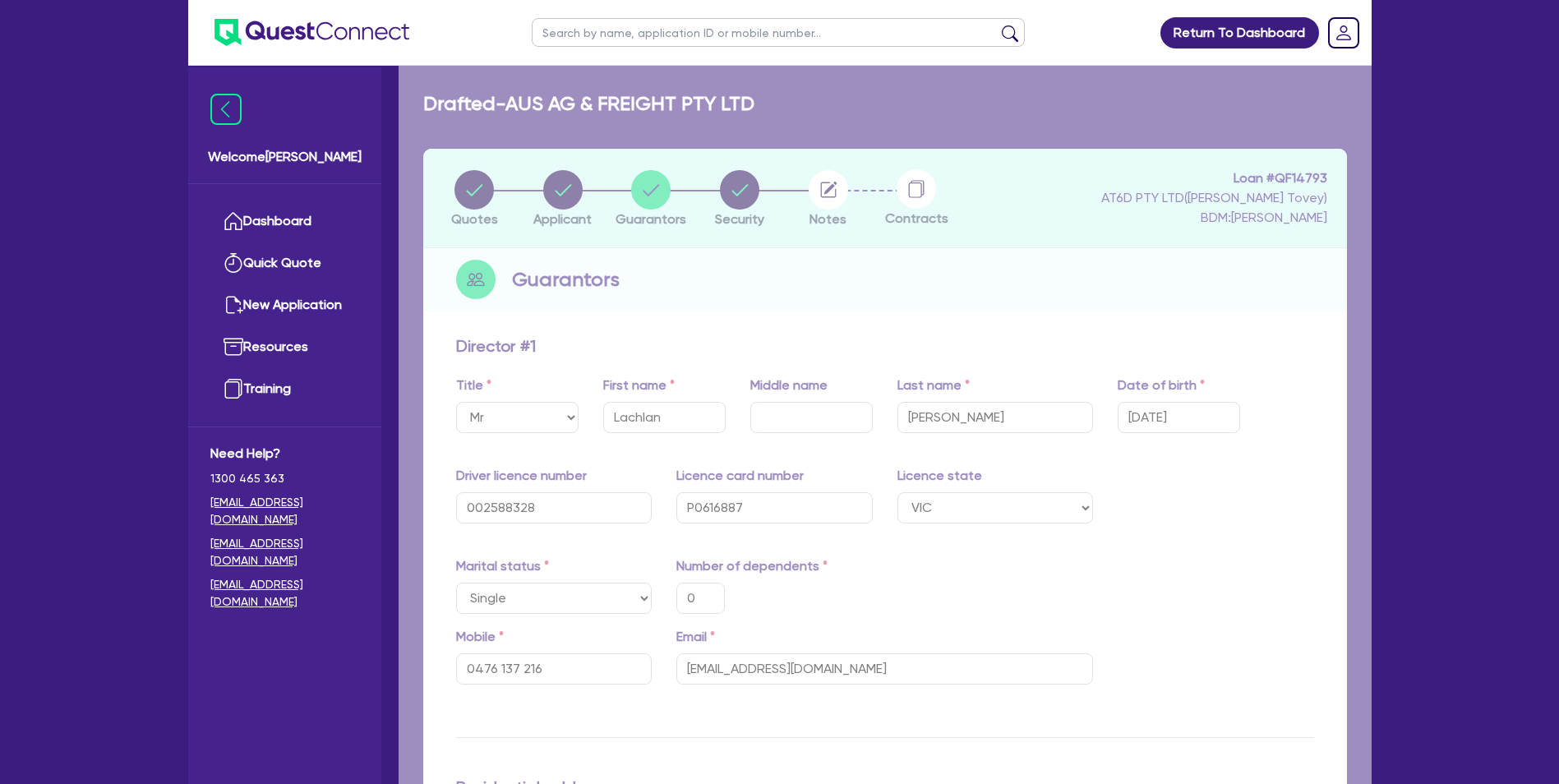
type input "35,000"
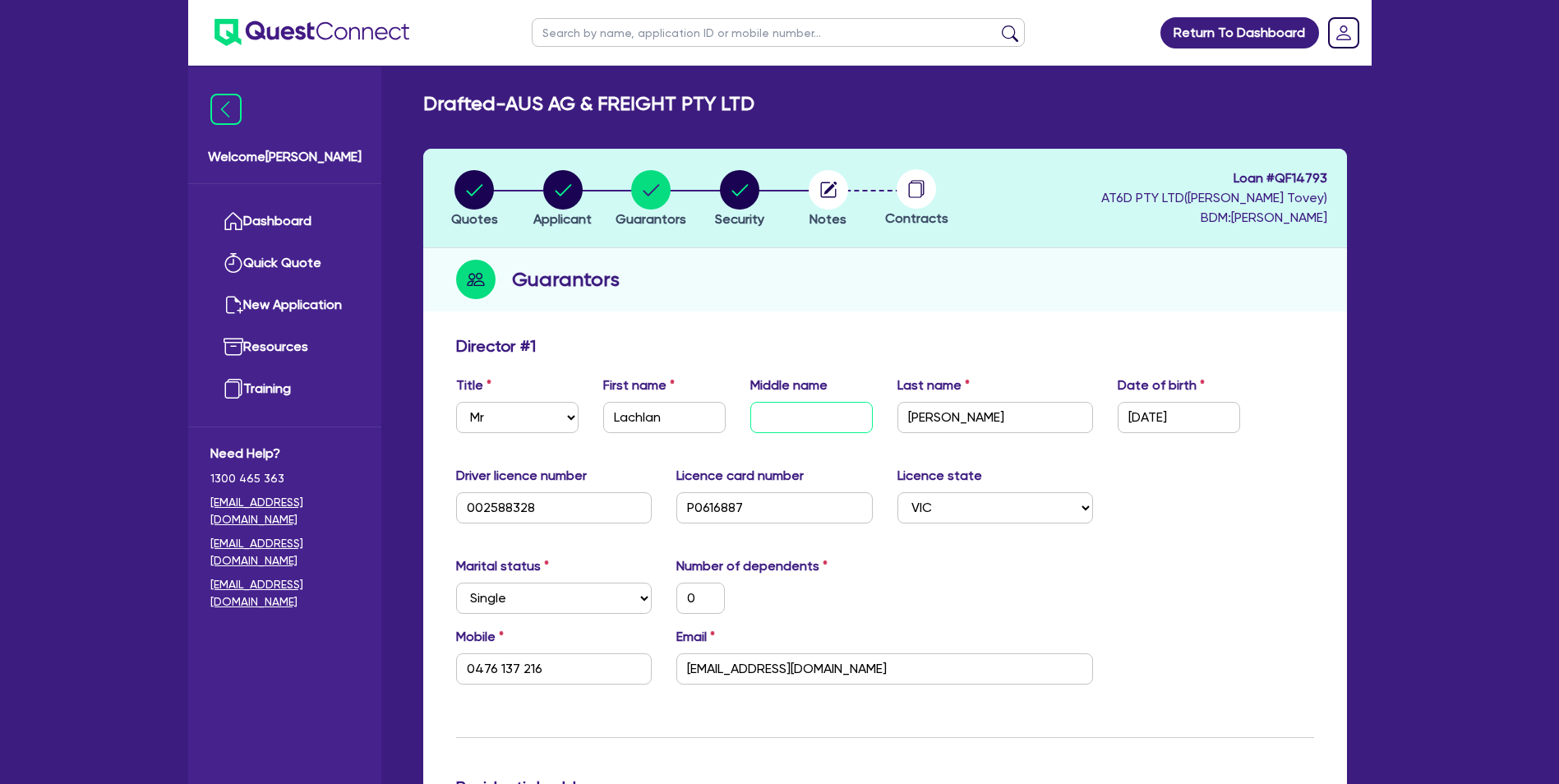
click at [798, 421] on input "text" at bounding box center [811, 417] width 122 height 31
type input "D"
type input "0"
type input "0476 137 216"
type input "12,000"
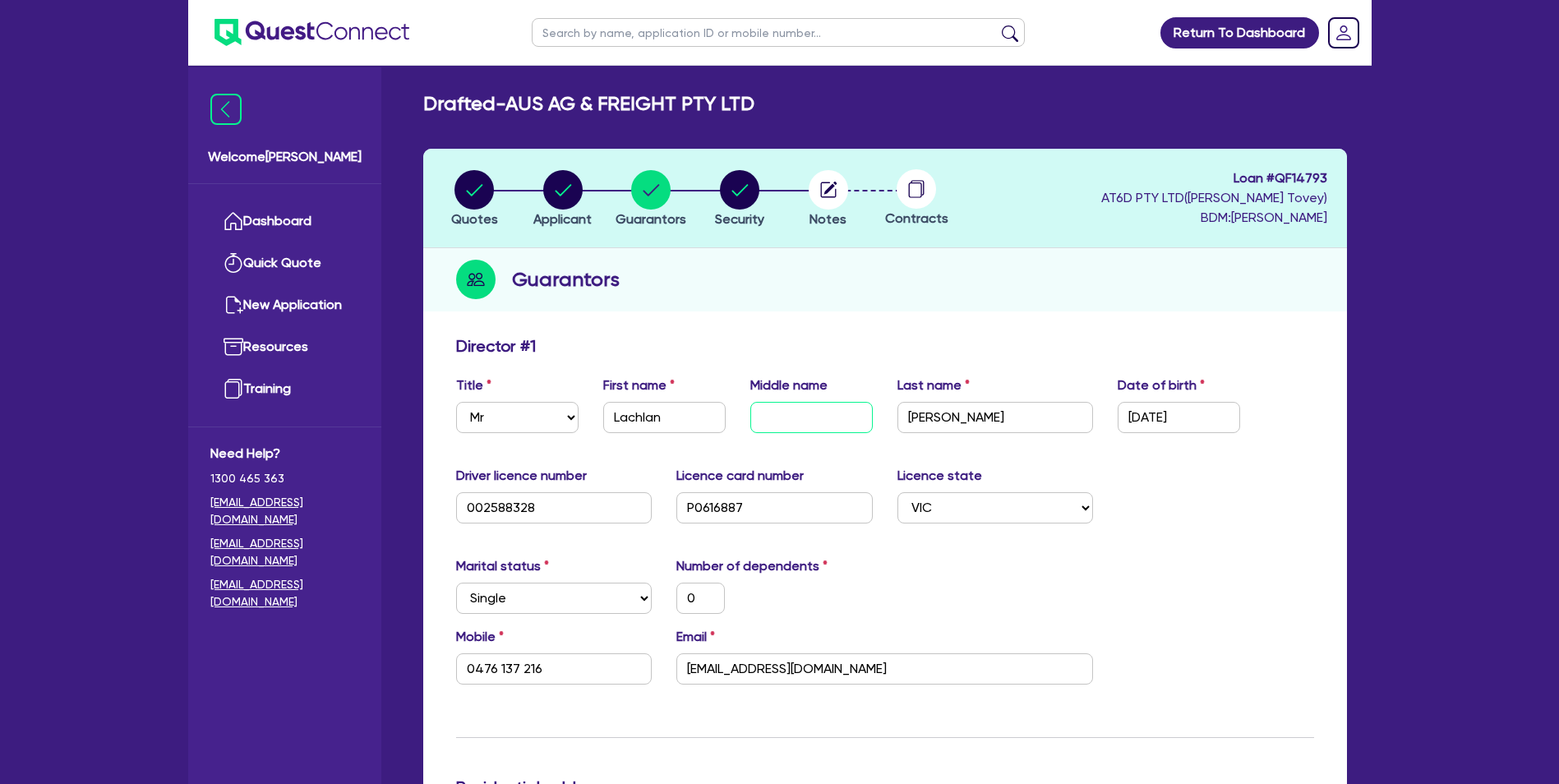
type input "470,000"
type input "20,000"
type input "35,000"
type input "Da"
type input "0"
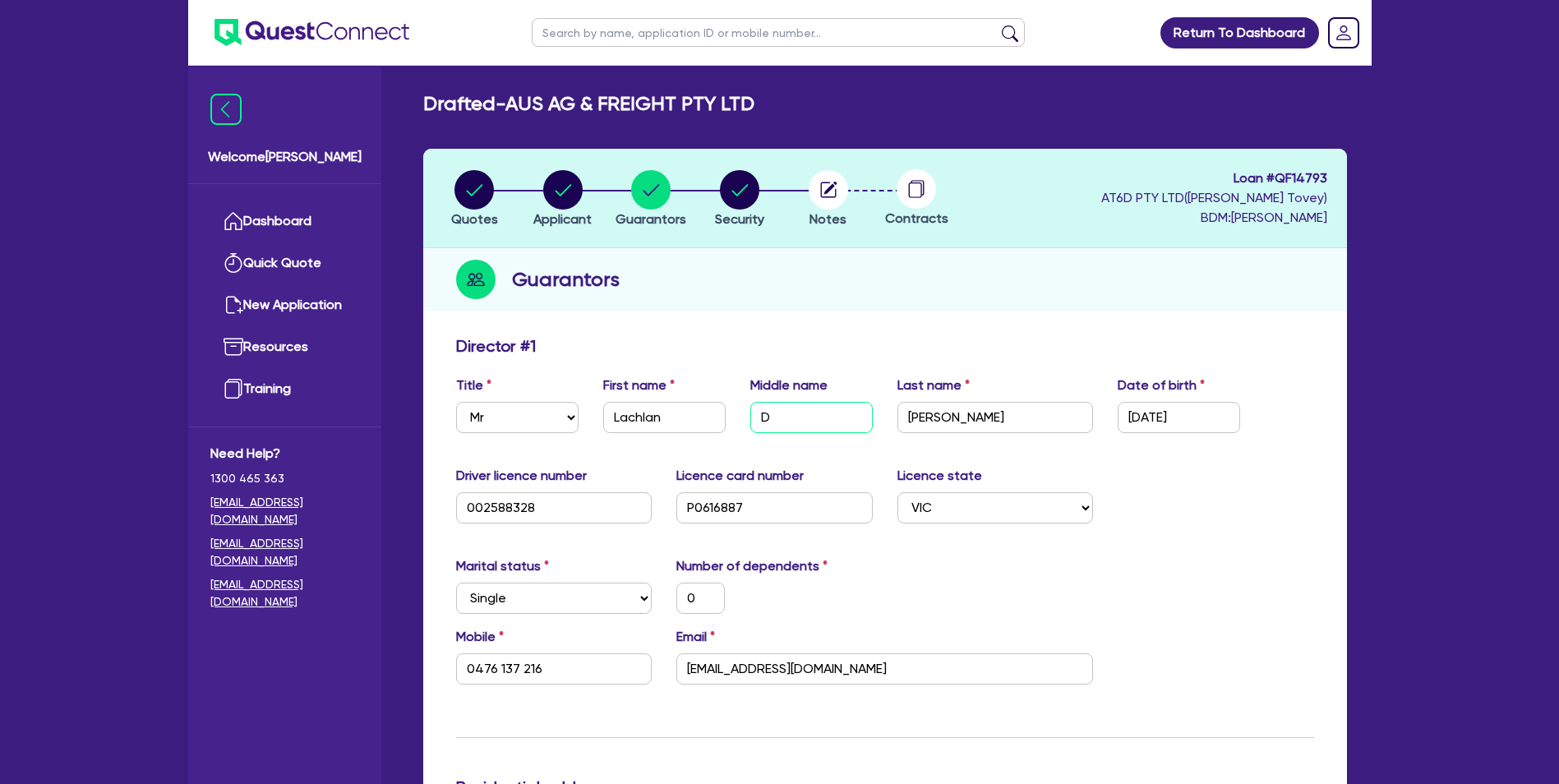
type input "0476 137 216"
type input "12,000"
type input "470,000"
type input "20,000"
type input "35,000"
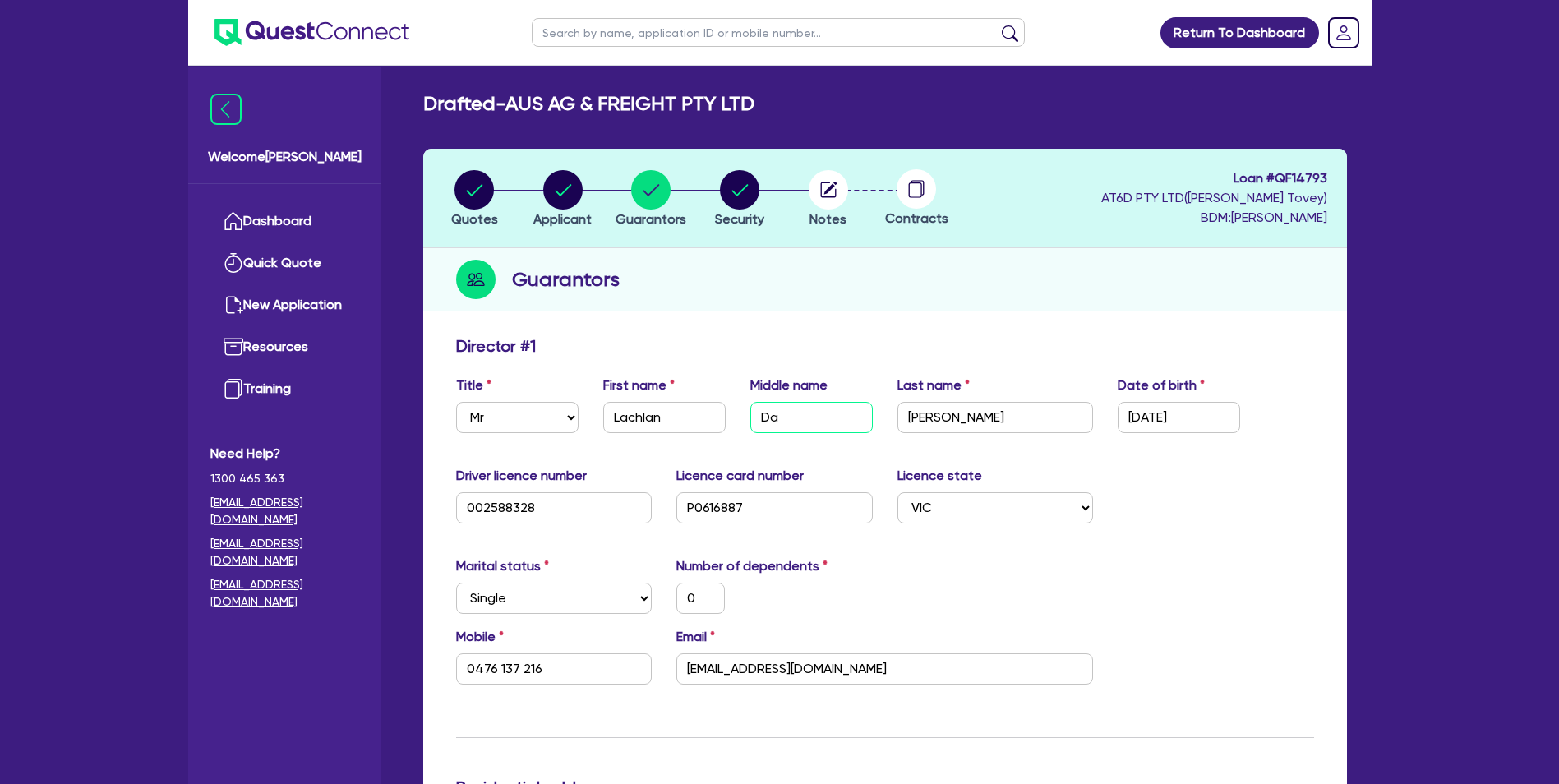
type input "Dav"
type input "0"
type input "0476 137 216"
type input "12,000"
type input "470,000"
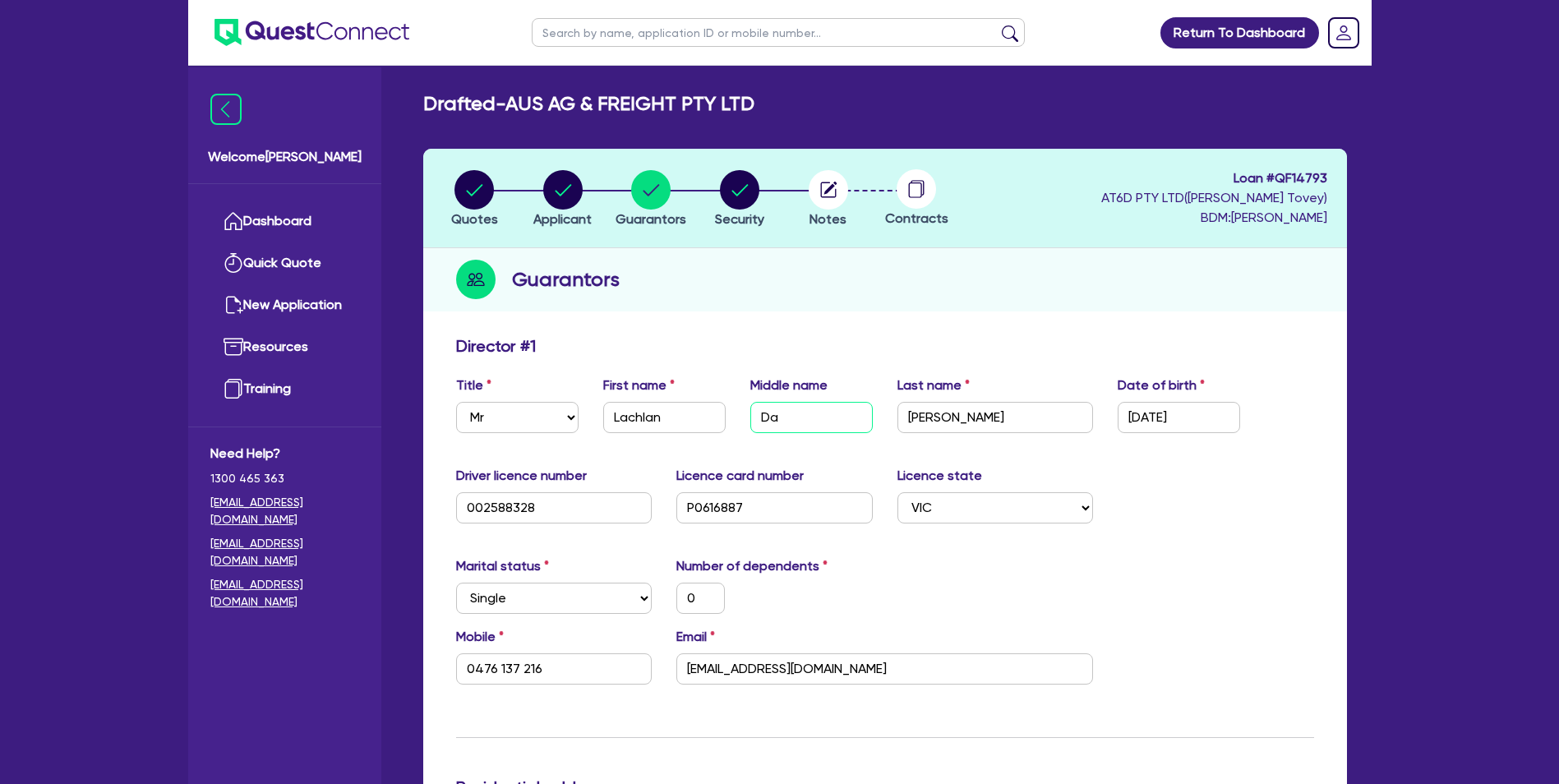
type input "20,000"
type input "35,000"
type input "Davi"
type input "0"
type input "0476 137 216"
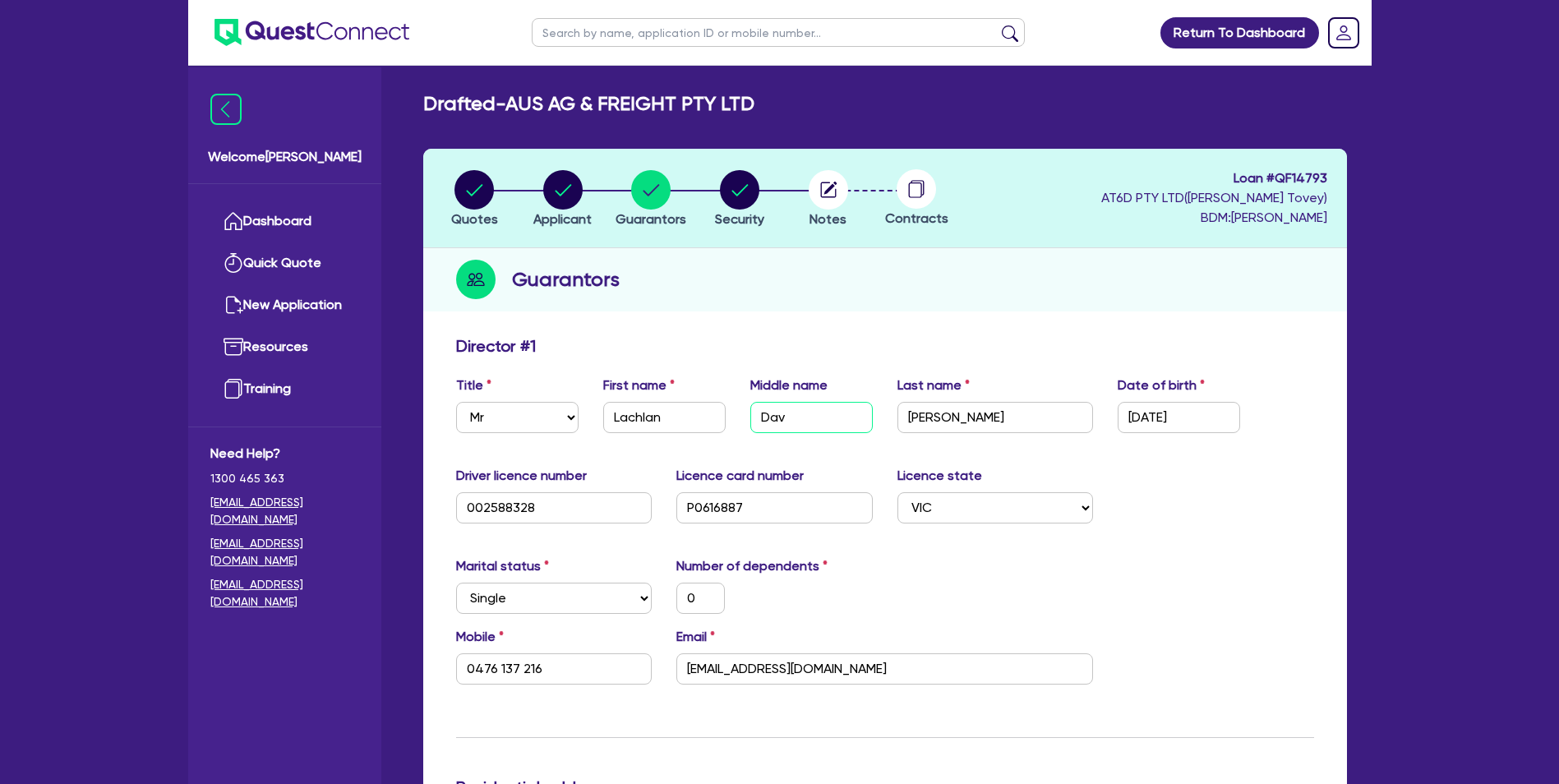
type input "12,000"
type input "470,000"
type input "20,000"
type input "35,000"
type input "[PERSON_NAME]"
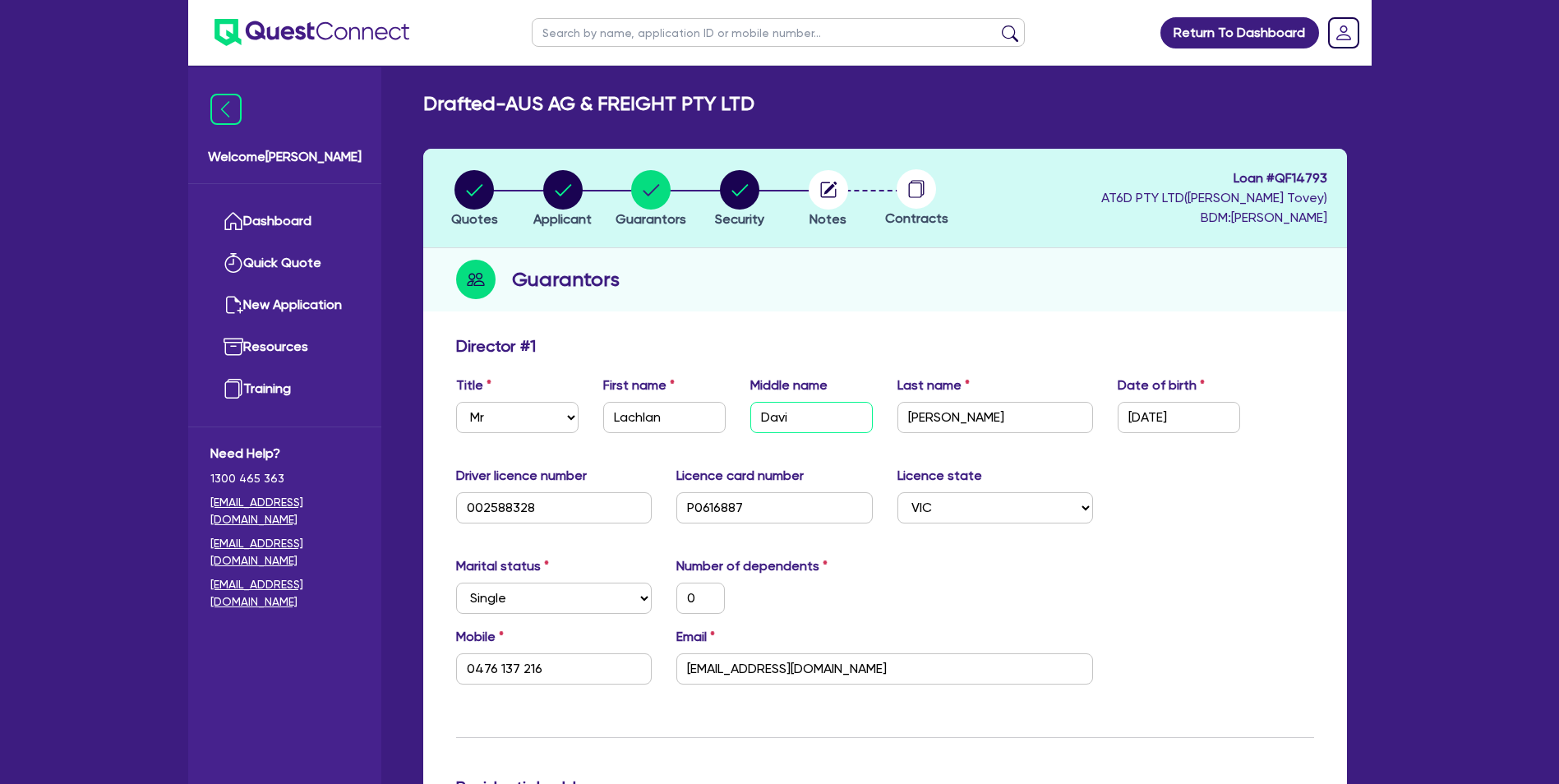
type input "0"
type input "0476 137 216"
type input "12,000"
type input "470,000"
type input "20,000"
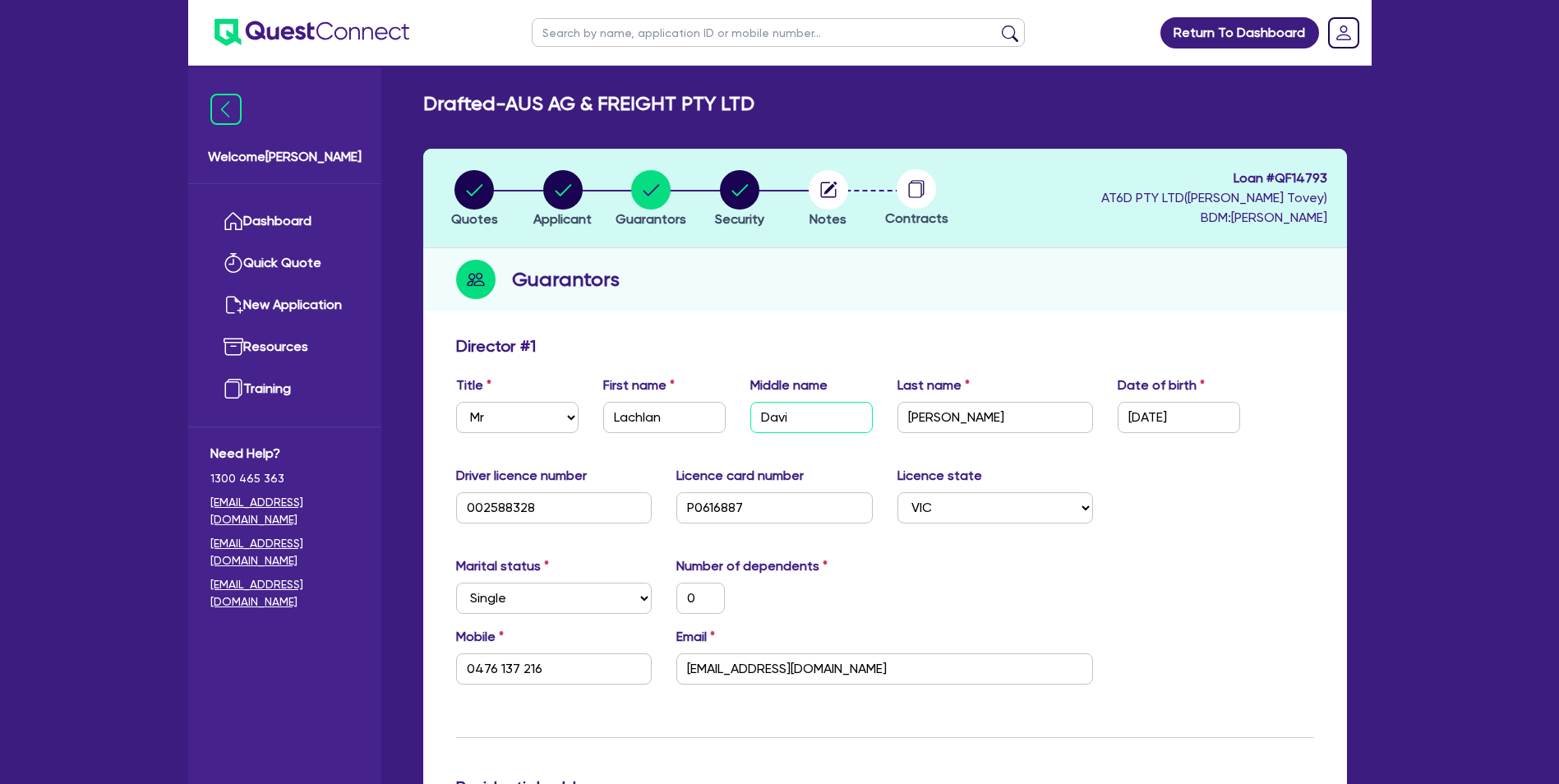
type input "35,000"
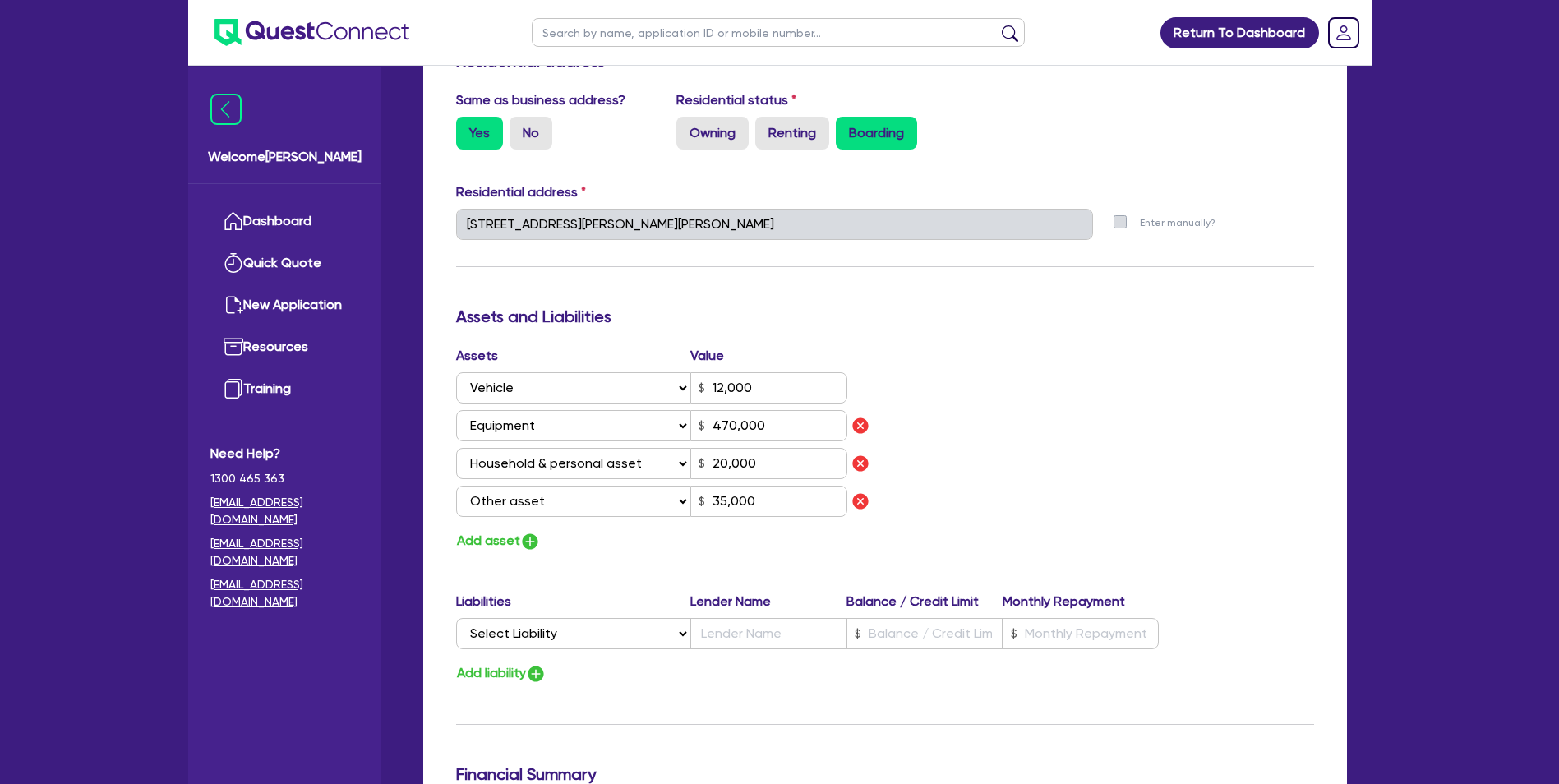
scroll to position [739, 0]
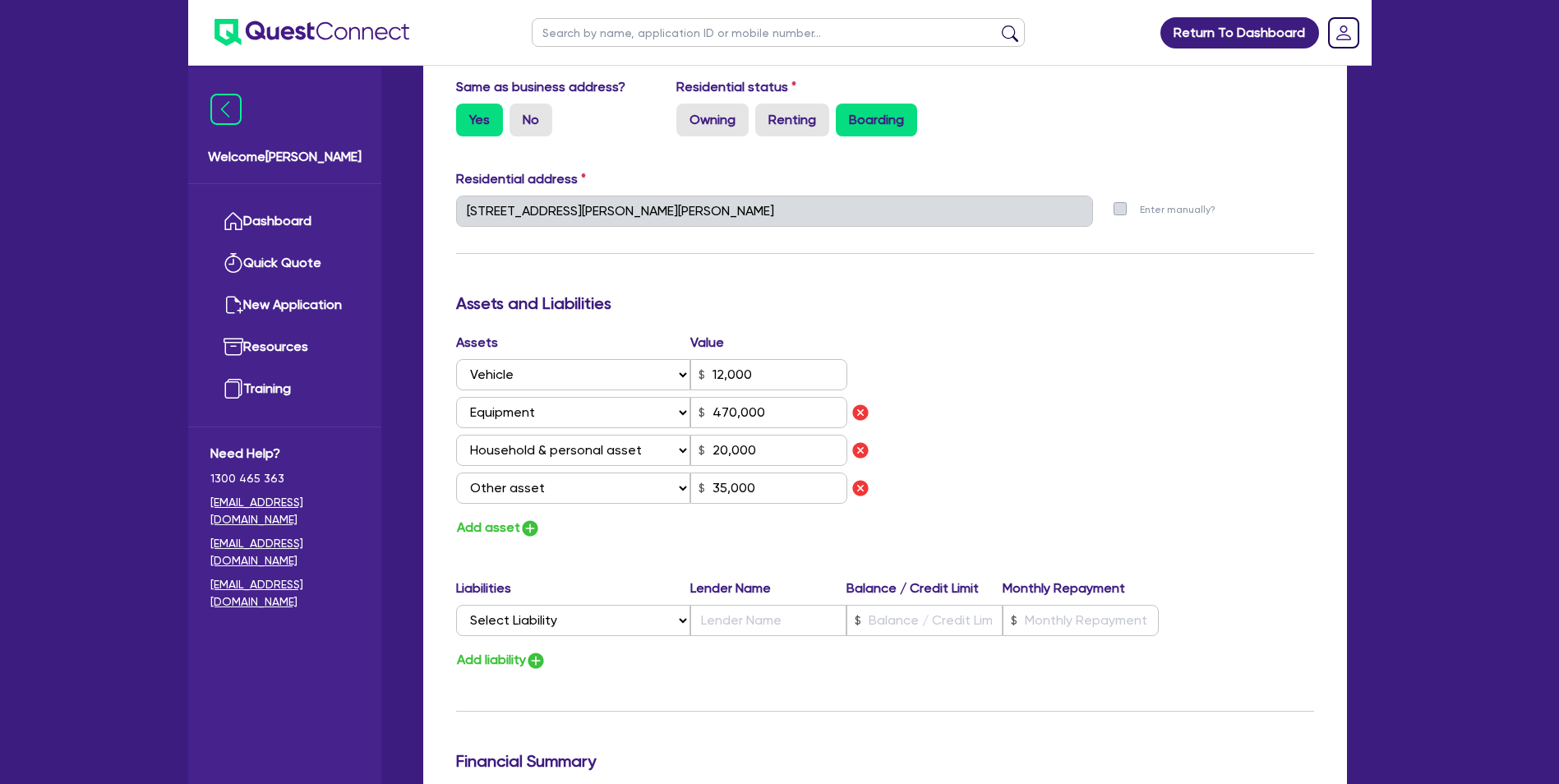
type input "[PERSON_NAME]"
click at [758, 419] on input "470,000" at bounding box center [769, 412] width 157 height 31
drag, startPoint x: 732, startPoint y: 411, endPoint x: 707, endPoint y: 411, distance: 25.0
click at [707, 411] on input "470,000" at bounding box center [769, 412] width 157 height 31
type input "0"
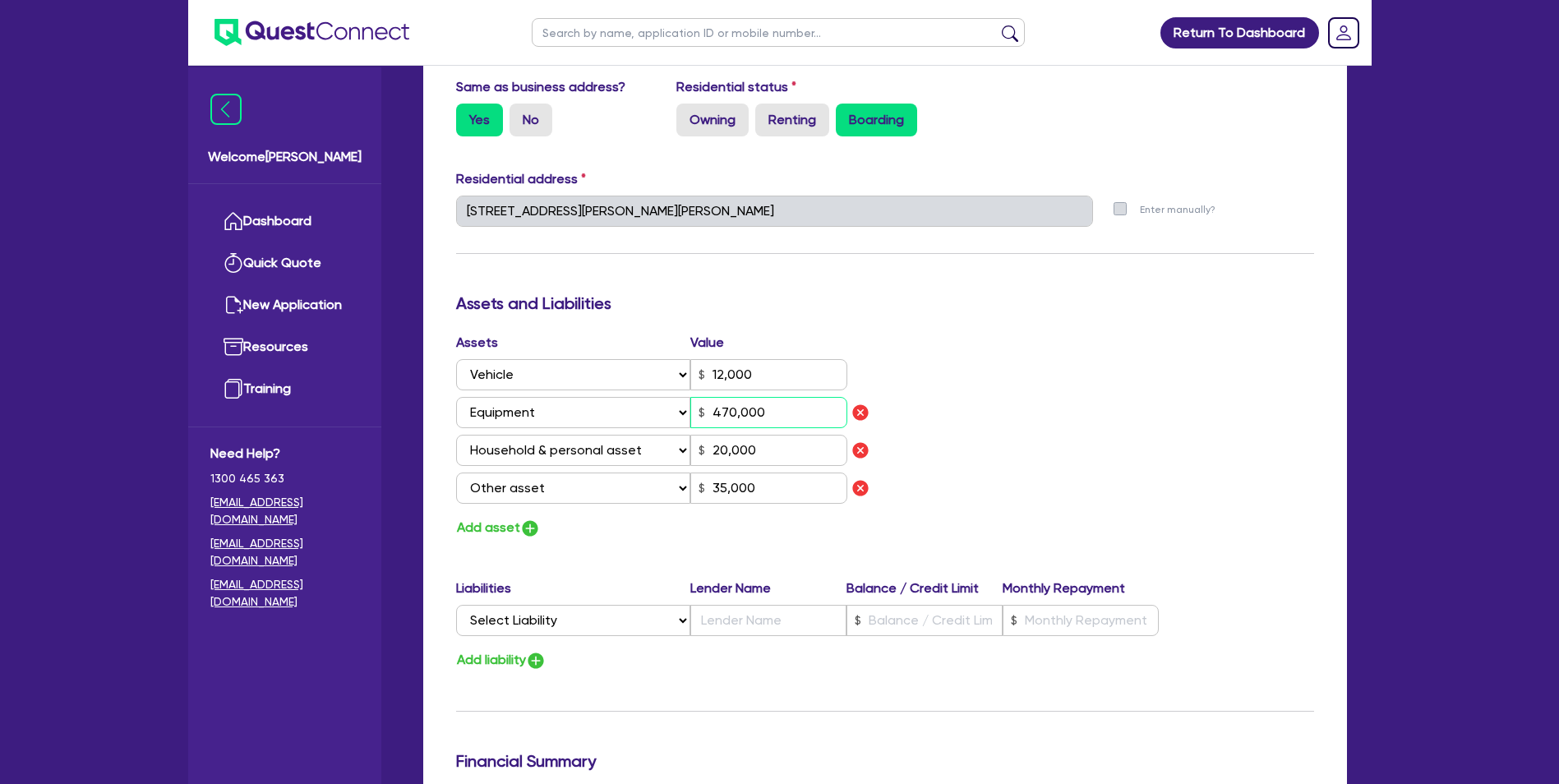
type input "0476 137 216"
type input "12,000"
type input "1"
type input "20,000"
type input "35,000"
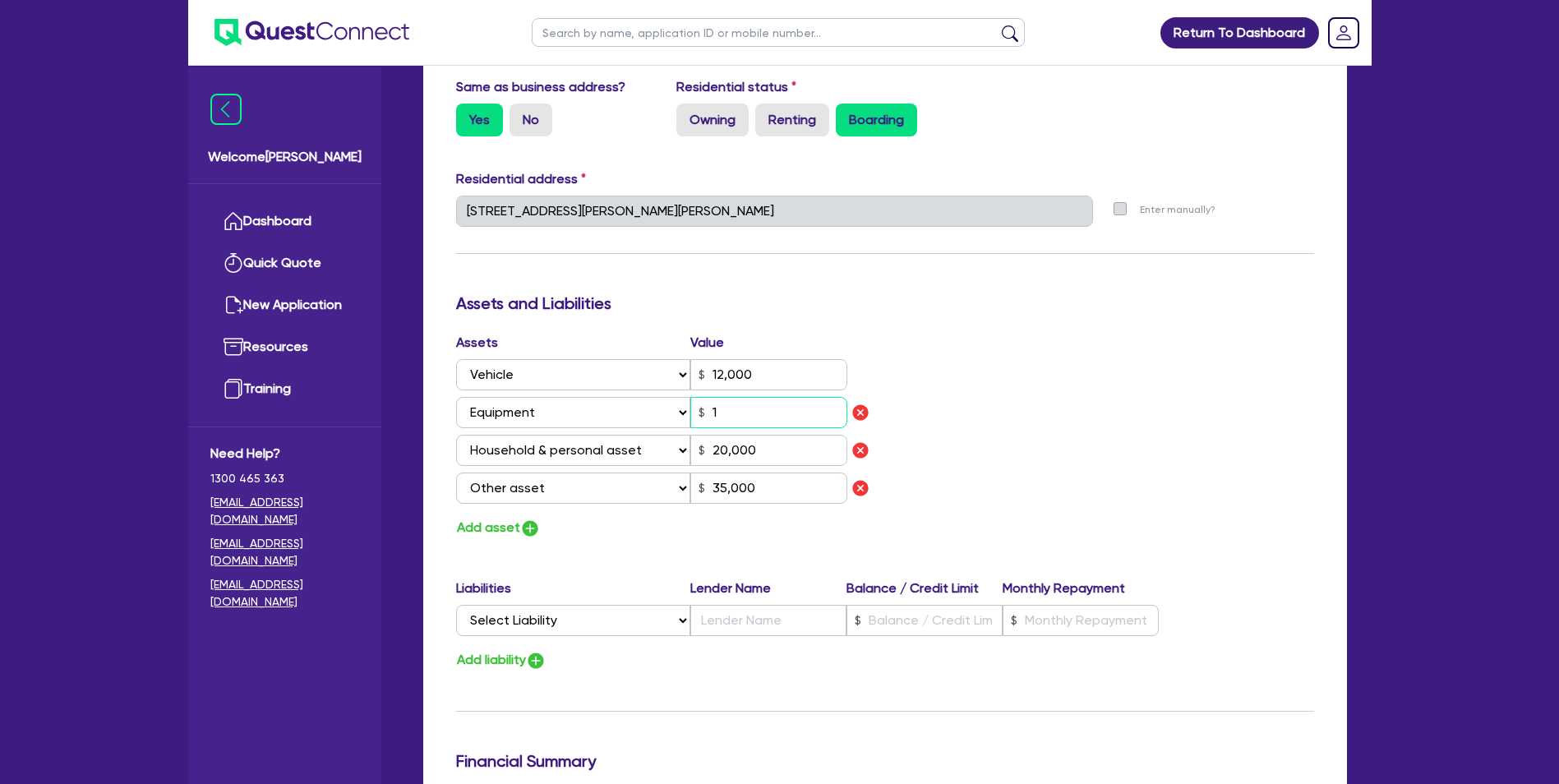
type input "0"
type input "0476 137 216"
type input "12,000"
type input "18"
type input "20,000"
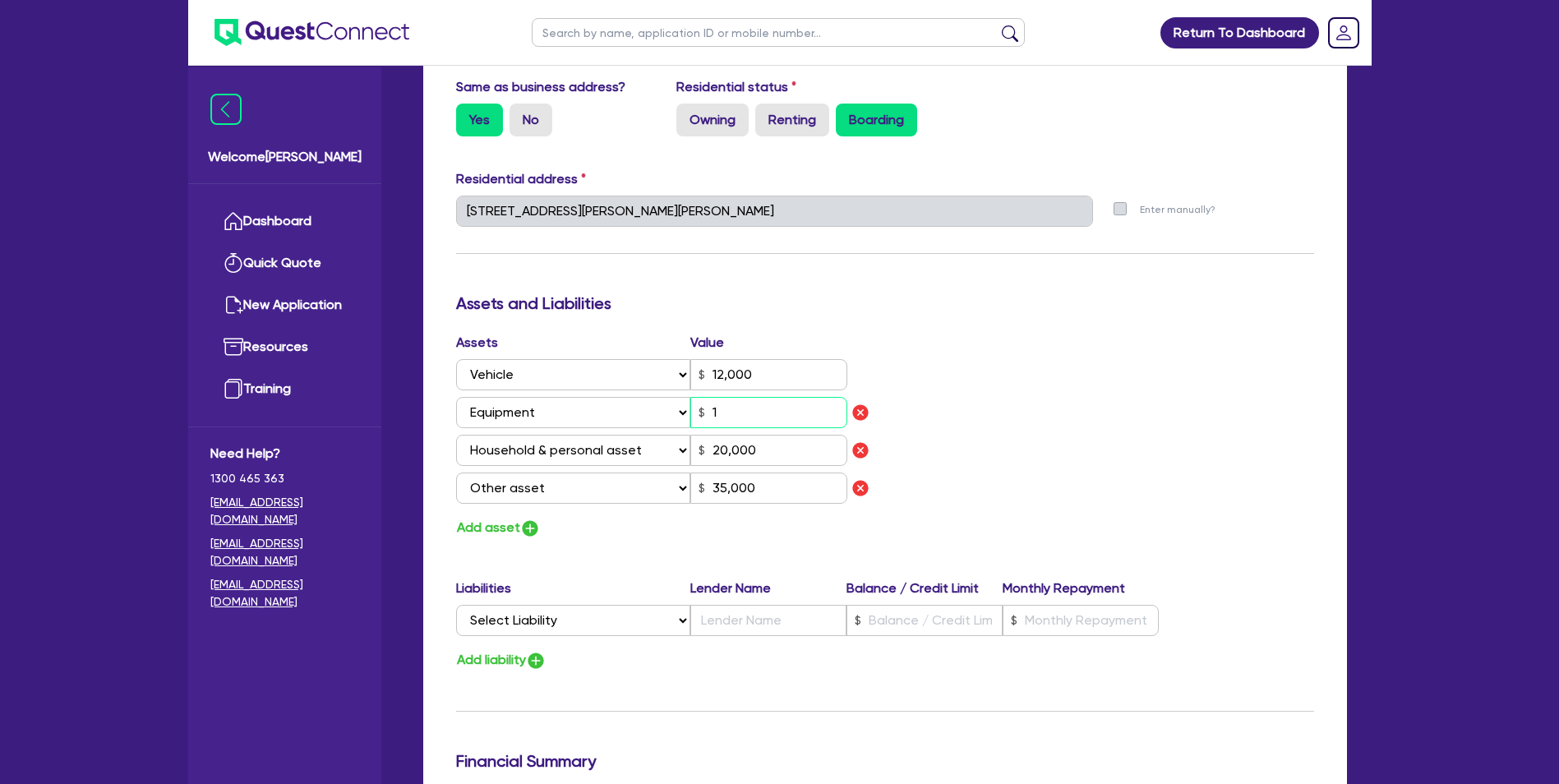
type input "35,000"
type input "0"
type input "0476 137 216"
type input "12,000"
type input "180"
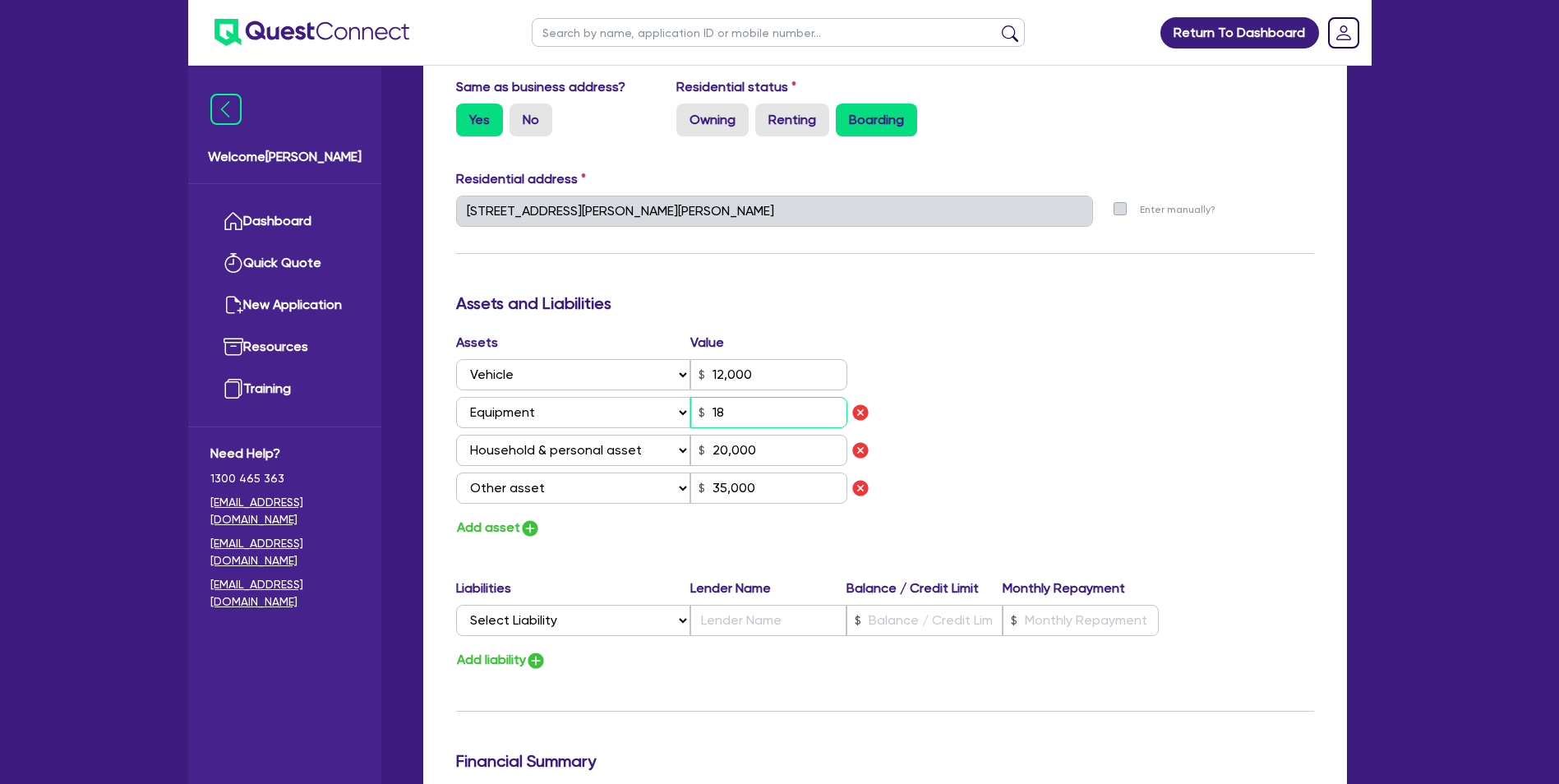
type input "20,000"
type input "35,000"
type input "0"
type input "0476 137 216"
type input "12,000"
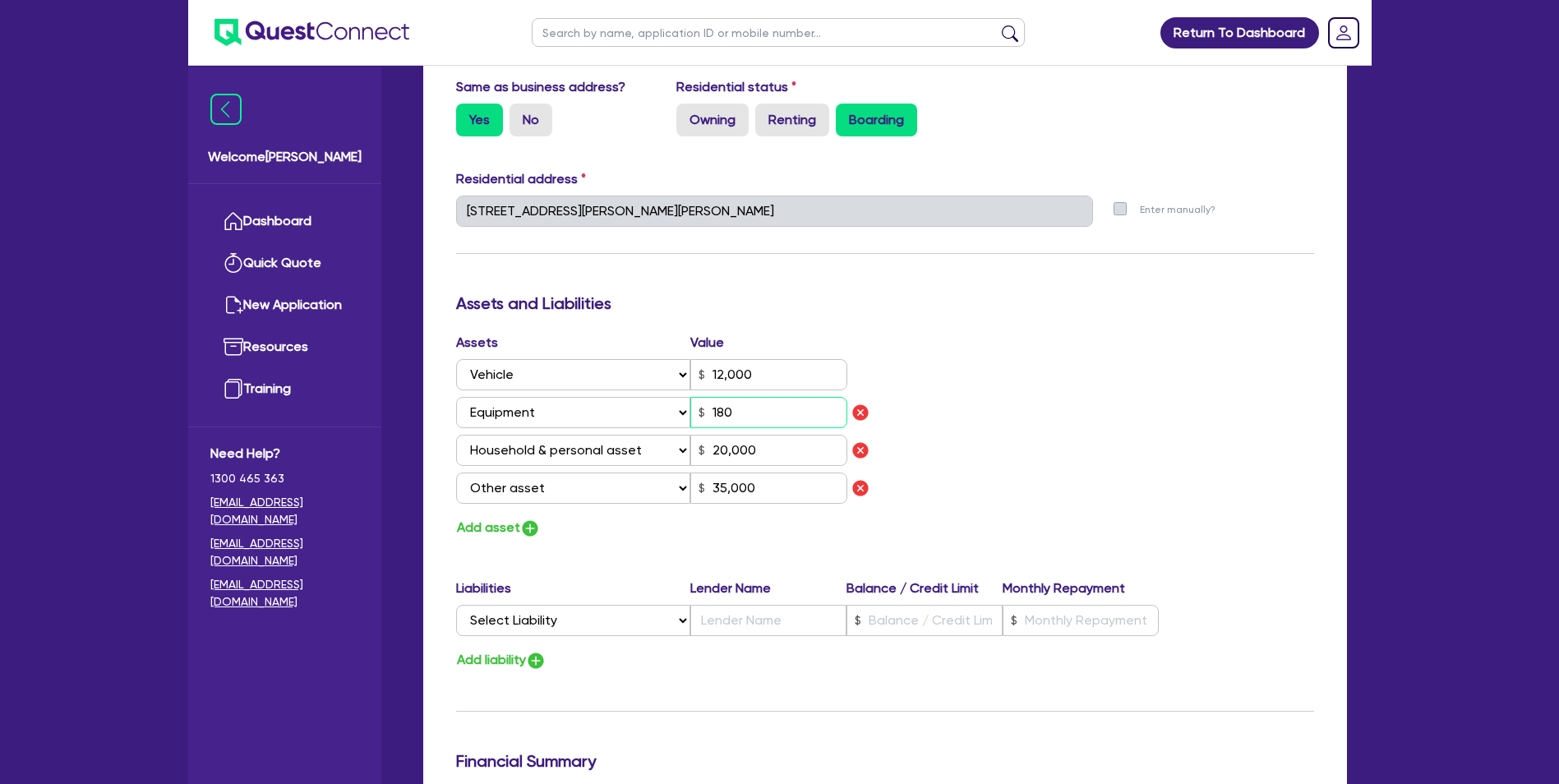
type input "1,800"
type input "20,000"
type input "35,000"
type input "0"
type input "0476 137 216"
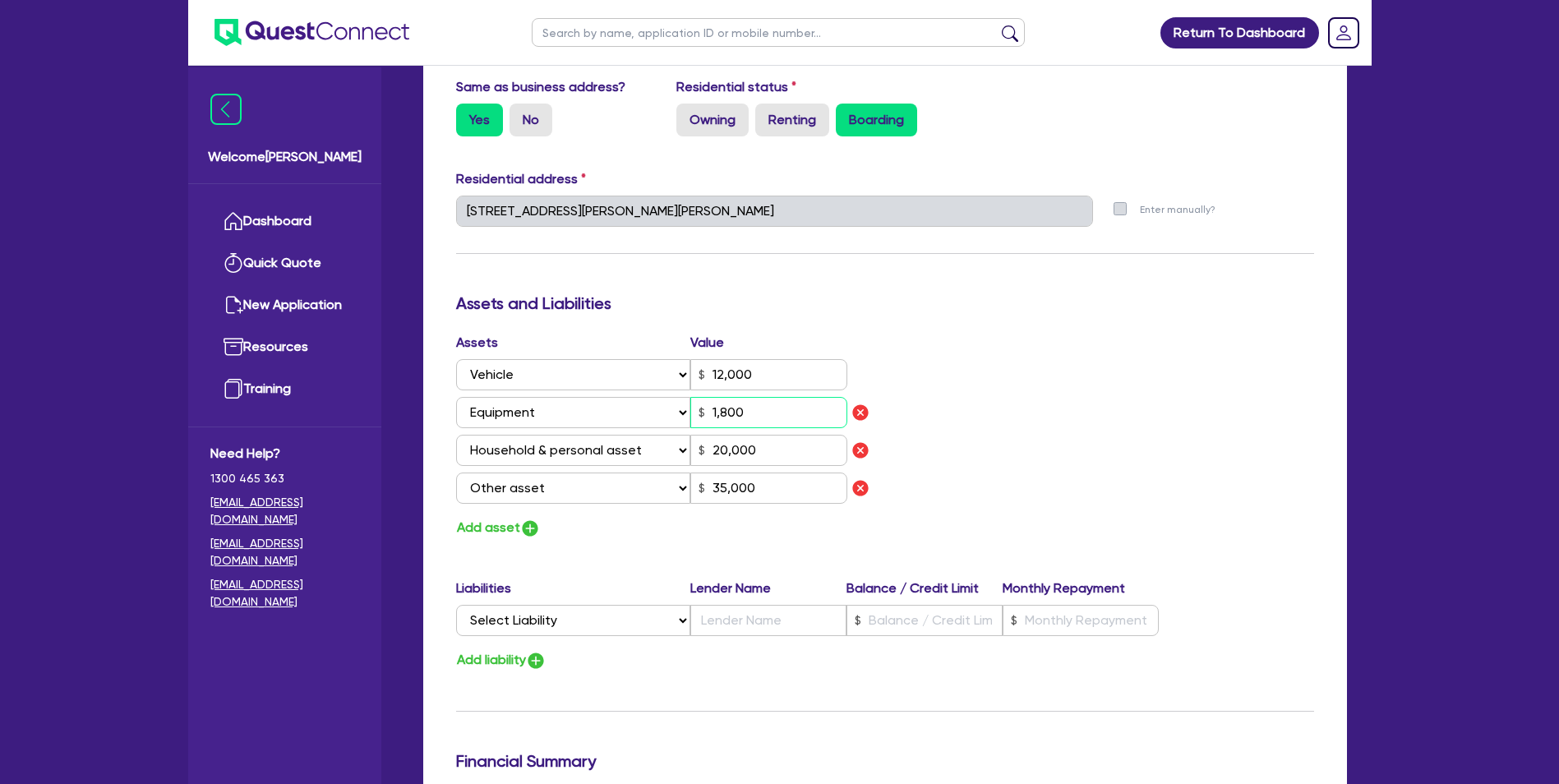
type input "12,000"
type input "18,000"
type input "20,000"
type input "35,000"
type input "0"
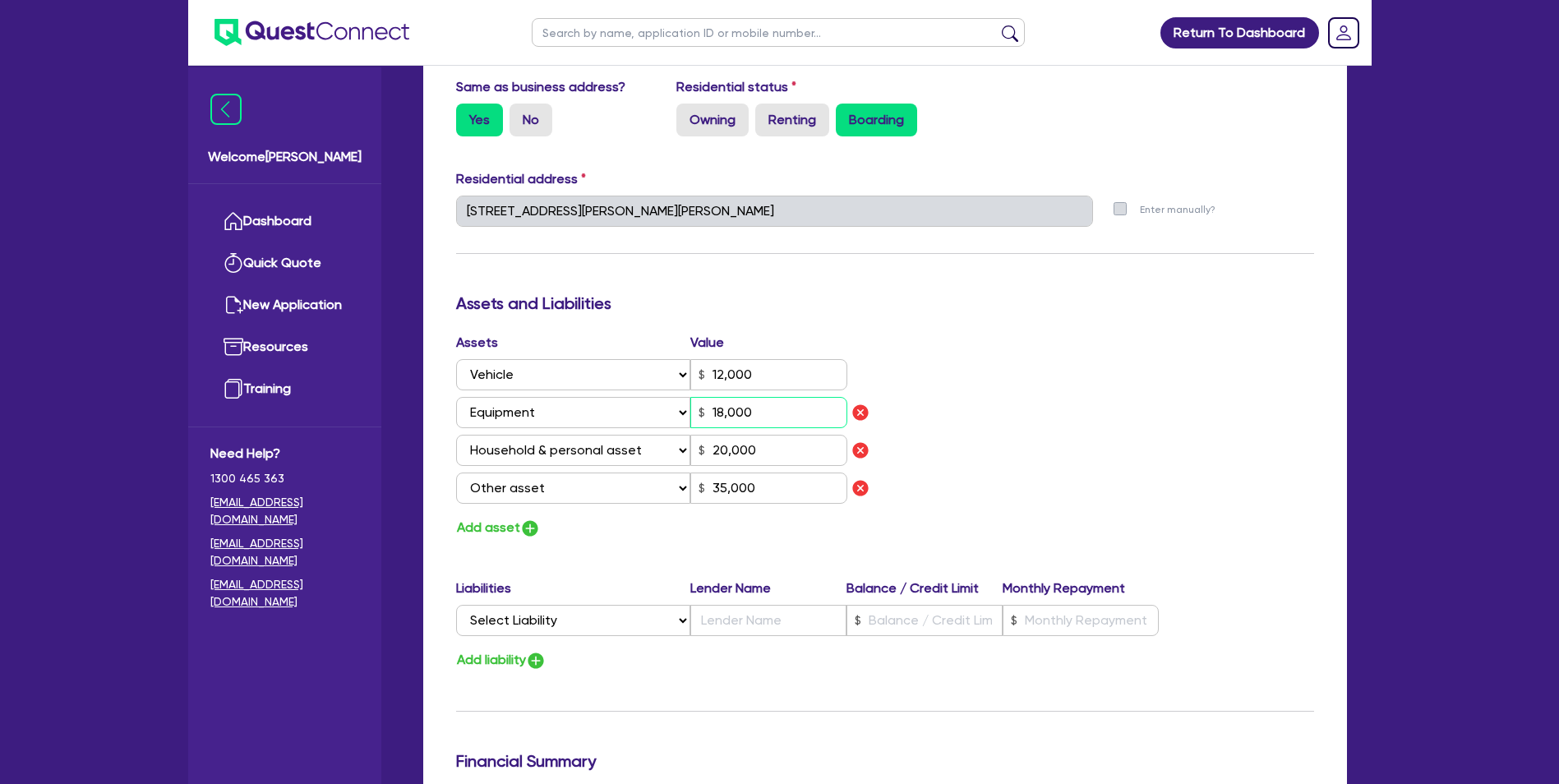
type input "0476 137 216"
type input "12,000"
type input "180,000"
type input "20,000"
type input "35,000"
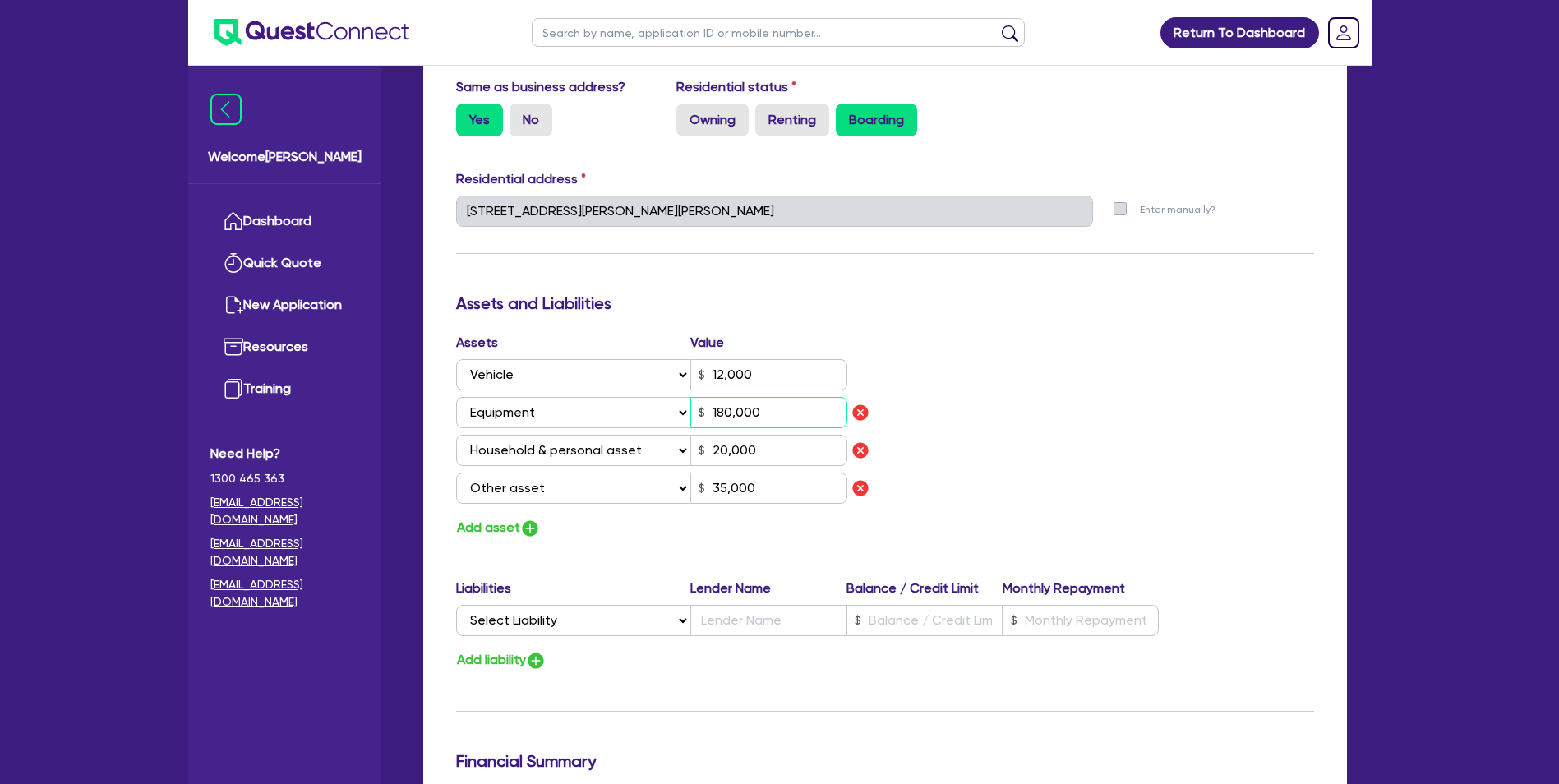
type input "180,000"
click at [1128, 440] on div "Assets Value Select Asset Cash Property Investment property Vehicle Truck Trail…" at bounding box center [885, 436] width 882 height 207
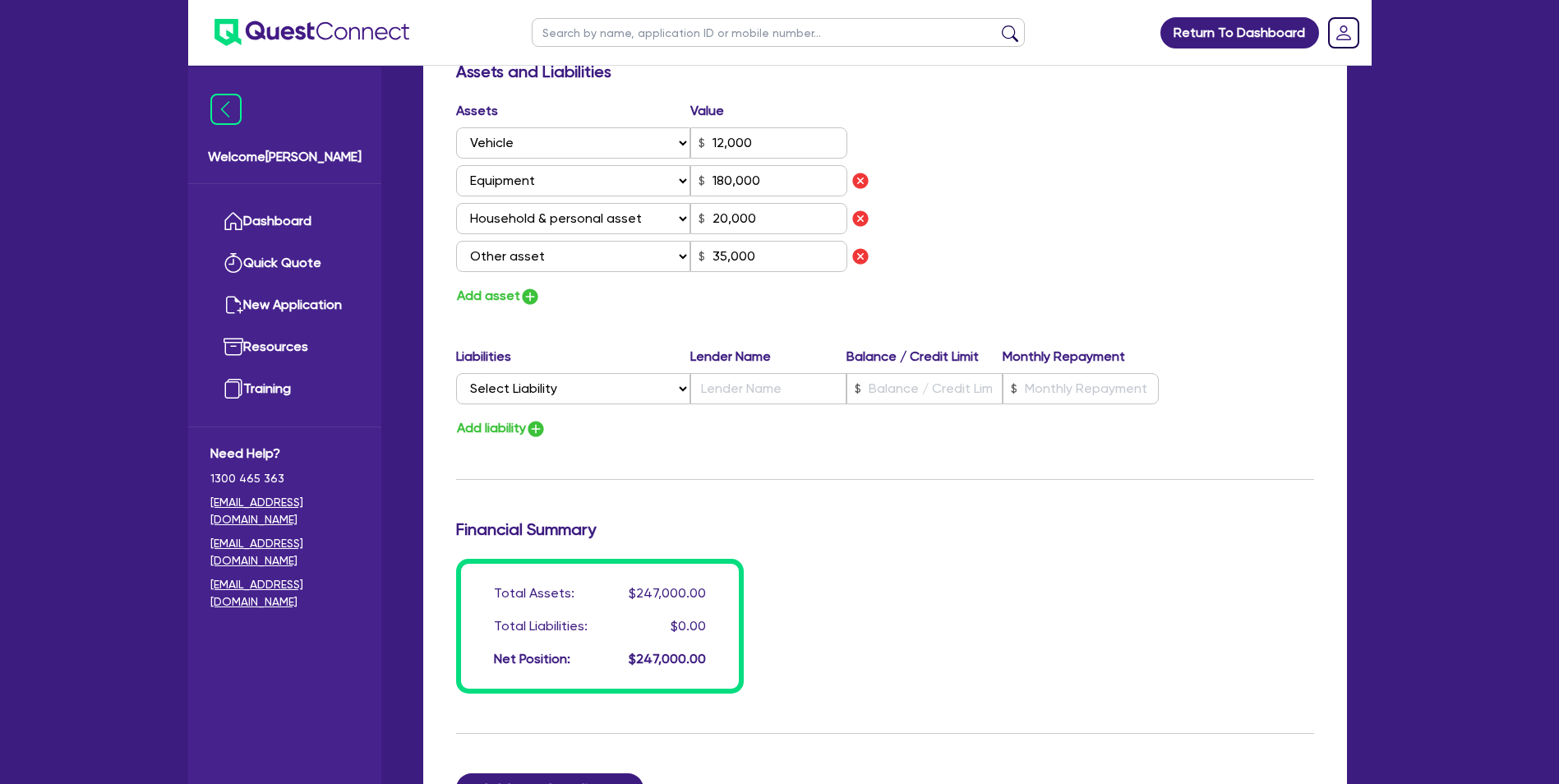
scroll to position [986, 0]
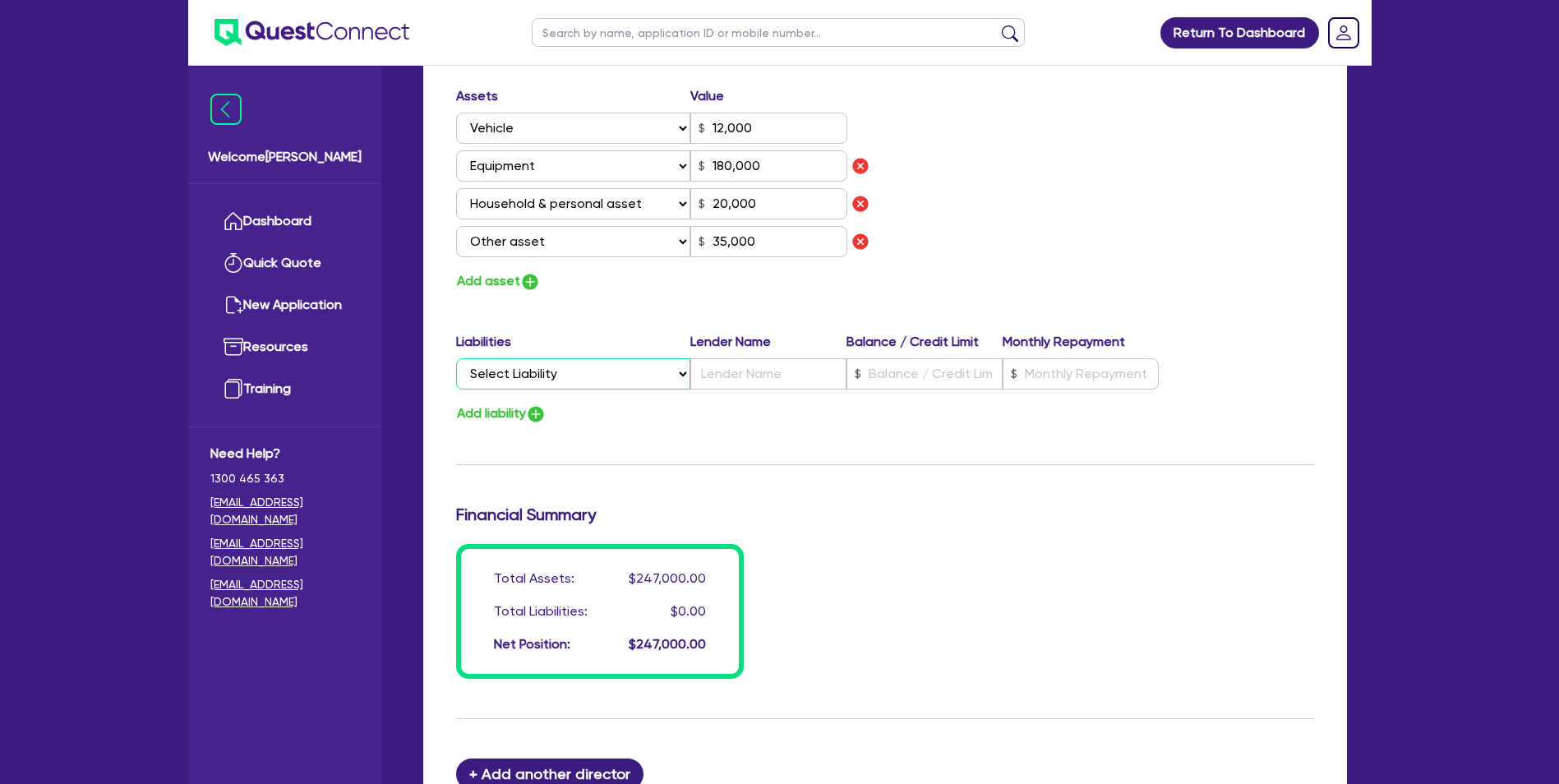
click at [679, 378] on select "Select Liability Credit card Mortgage Investment property loan Vehicle loan Tru…" at bounding box center [573, 374] width 235 height 31
click at [902, 417] on div "Add liability" at bounding box center [885, 413] width 882 height 22
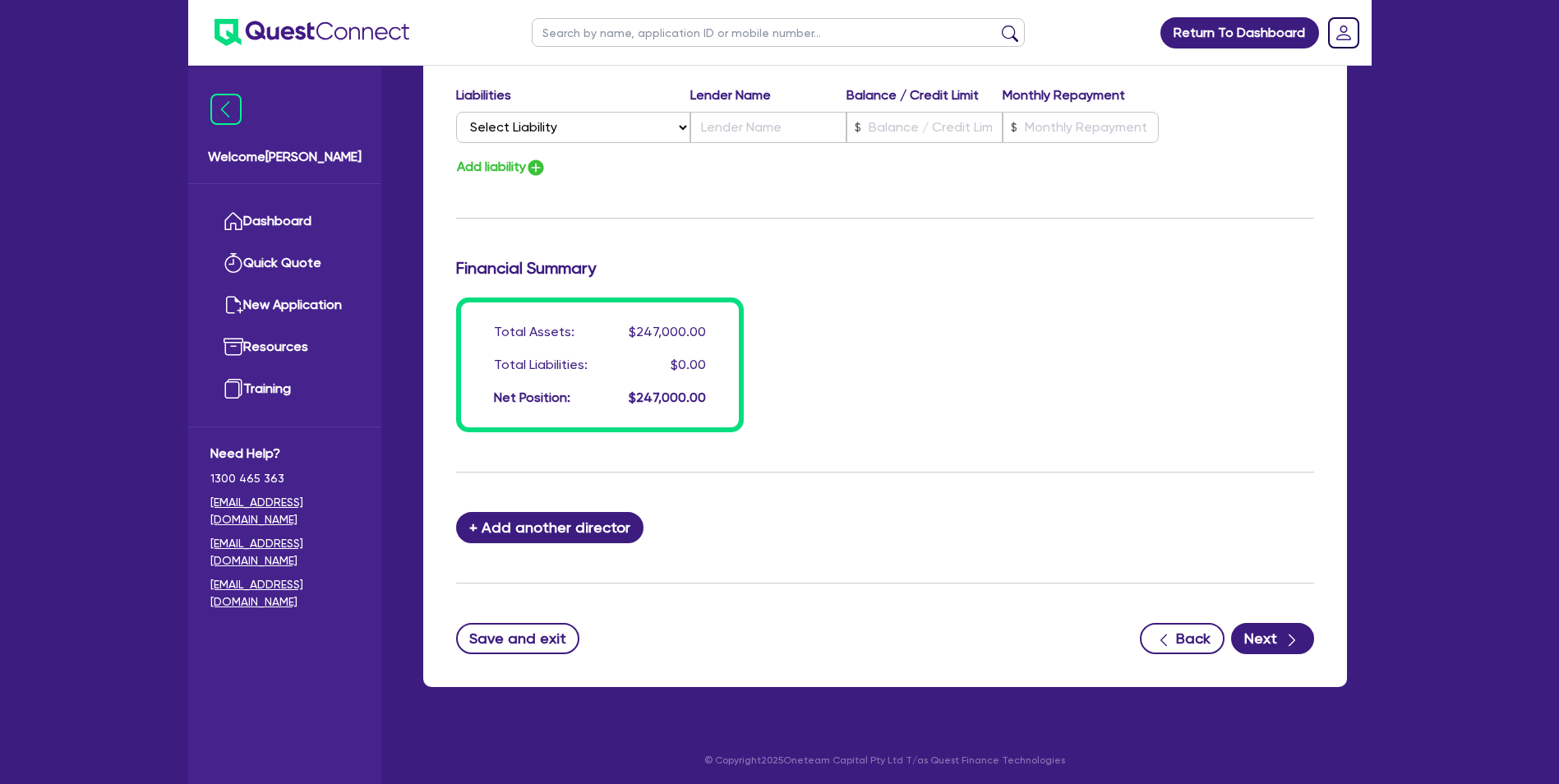
scroll to position [1236, 0]
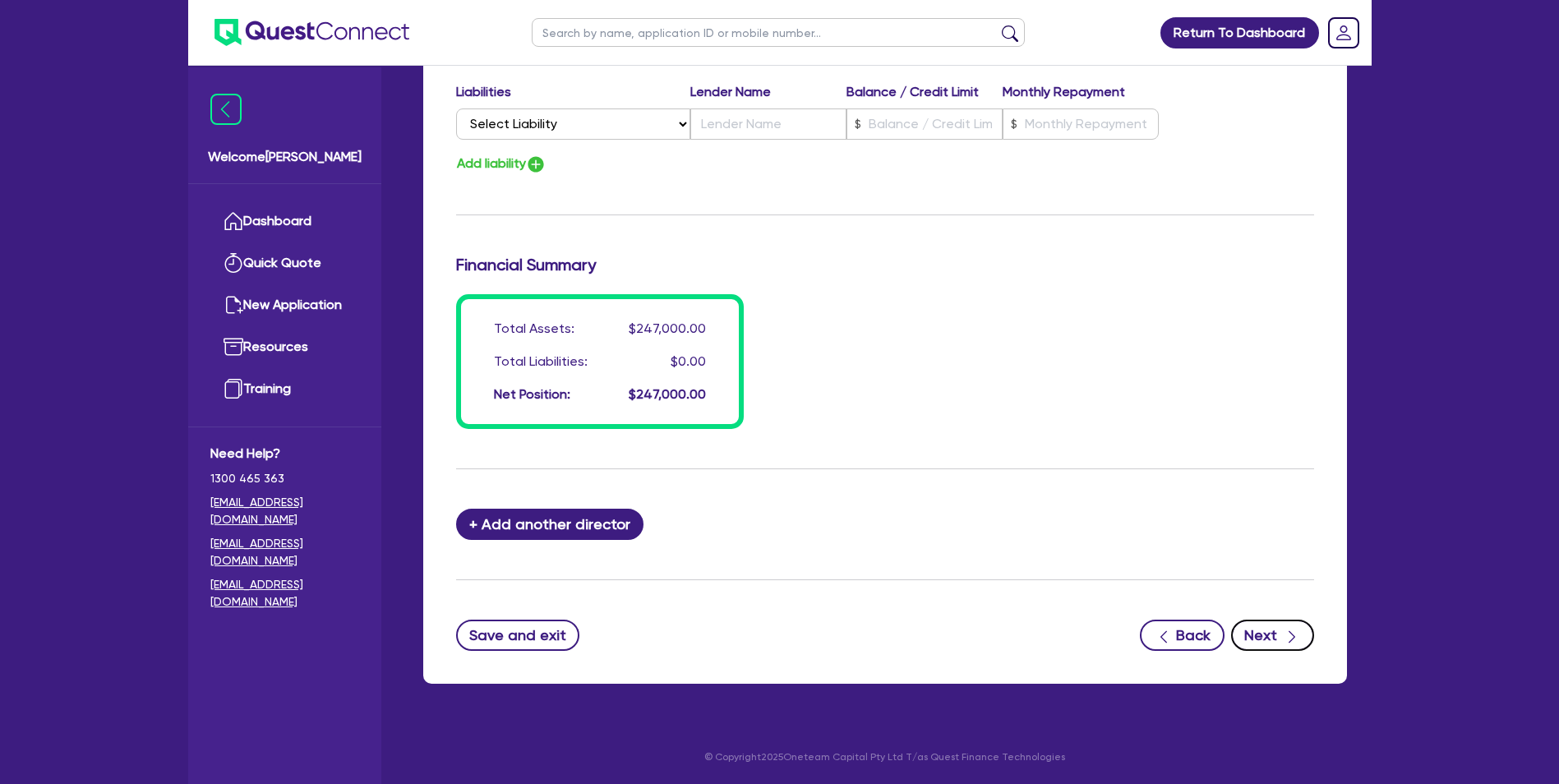
click at [1269, 624] on button "Next" at bounding box center [1272, 635] width 83 height 31
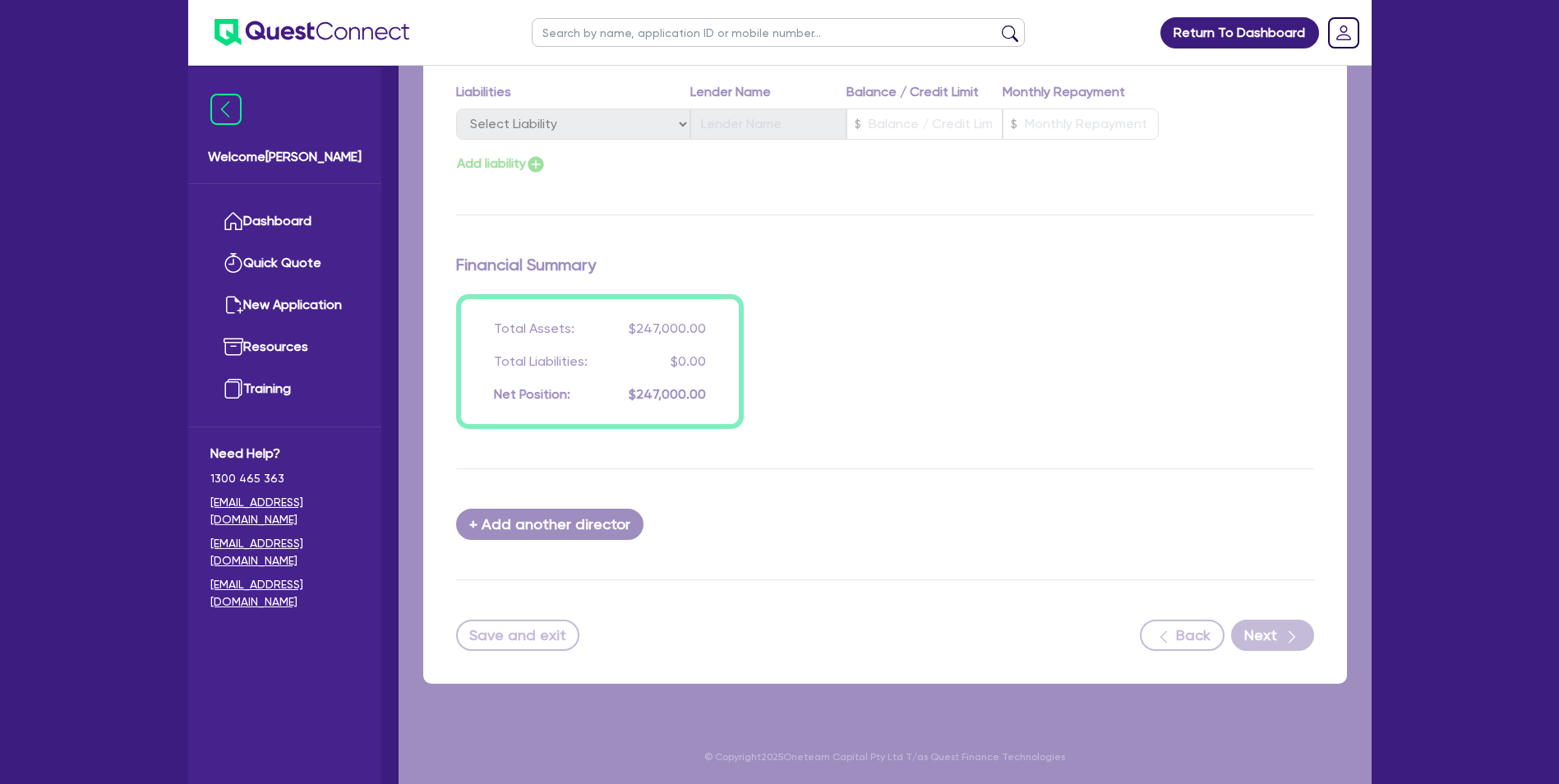
select select "PRIMARY_ASSETS"
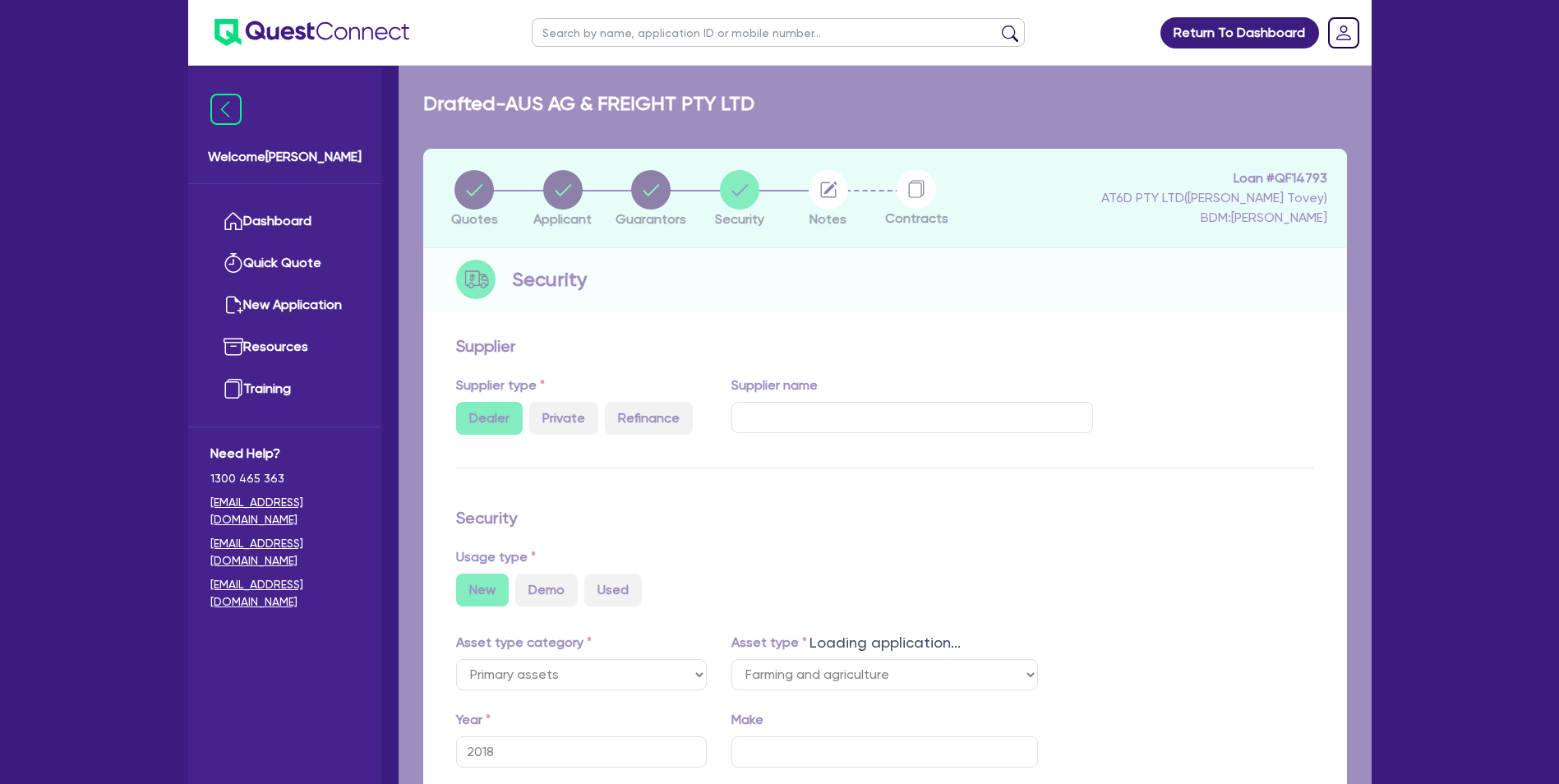
select select "FARMING_AND_AGRICULTURE"
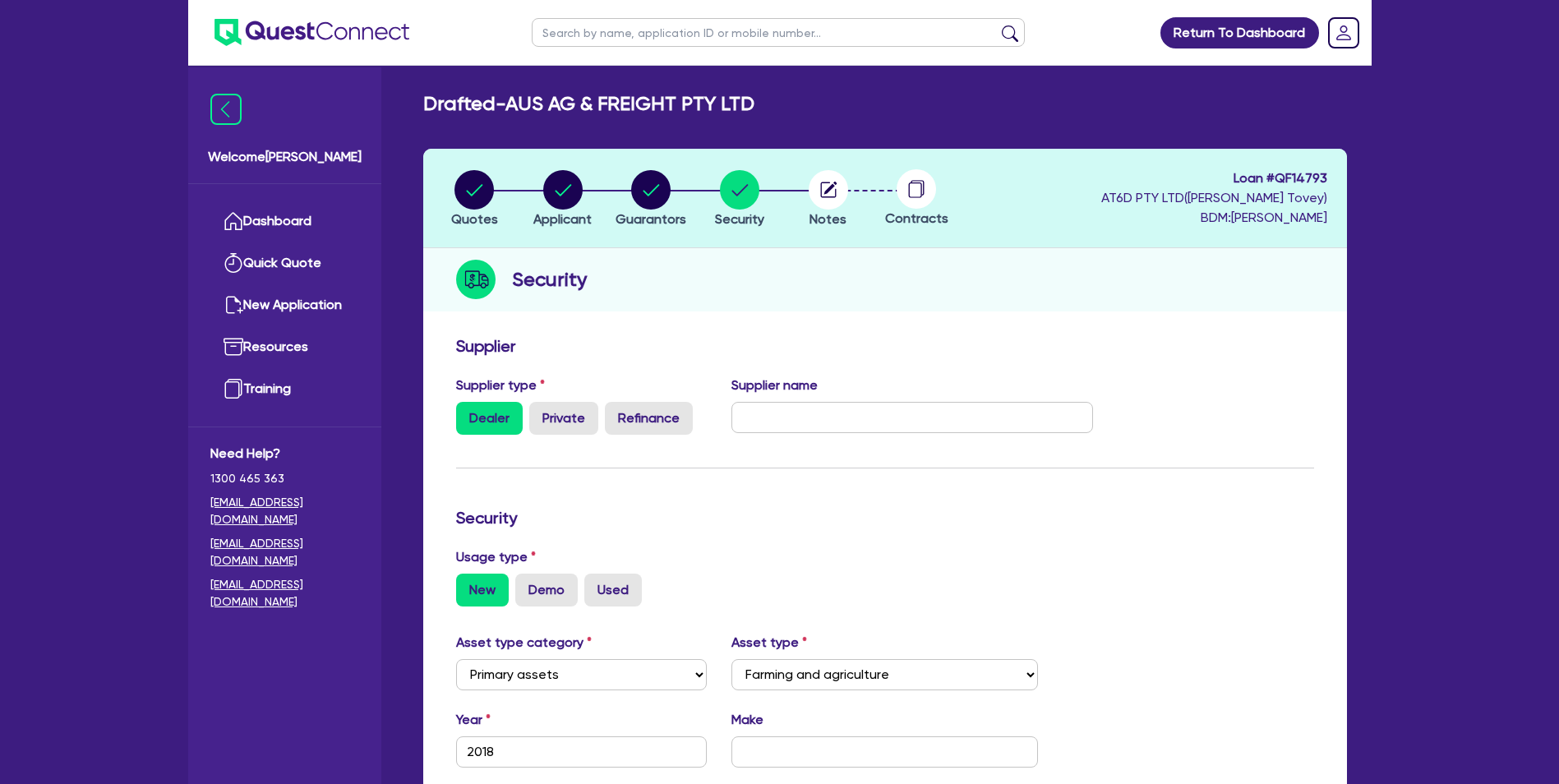
click at [482, 423] on label "Dealer" at bounding box center [489, 418] width 67 height 33
click at [467, 412] on input "Dealer" at bounding box center [461, 406] width 11 height 11
click at [845, 426] on input "text" at bounding box center [912, 417] width 362 height 31
click at [810, 411] on input "text" at bounding box center [912, 417] width 362 height 31
type input "Growers Services"
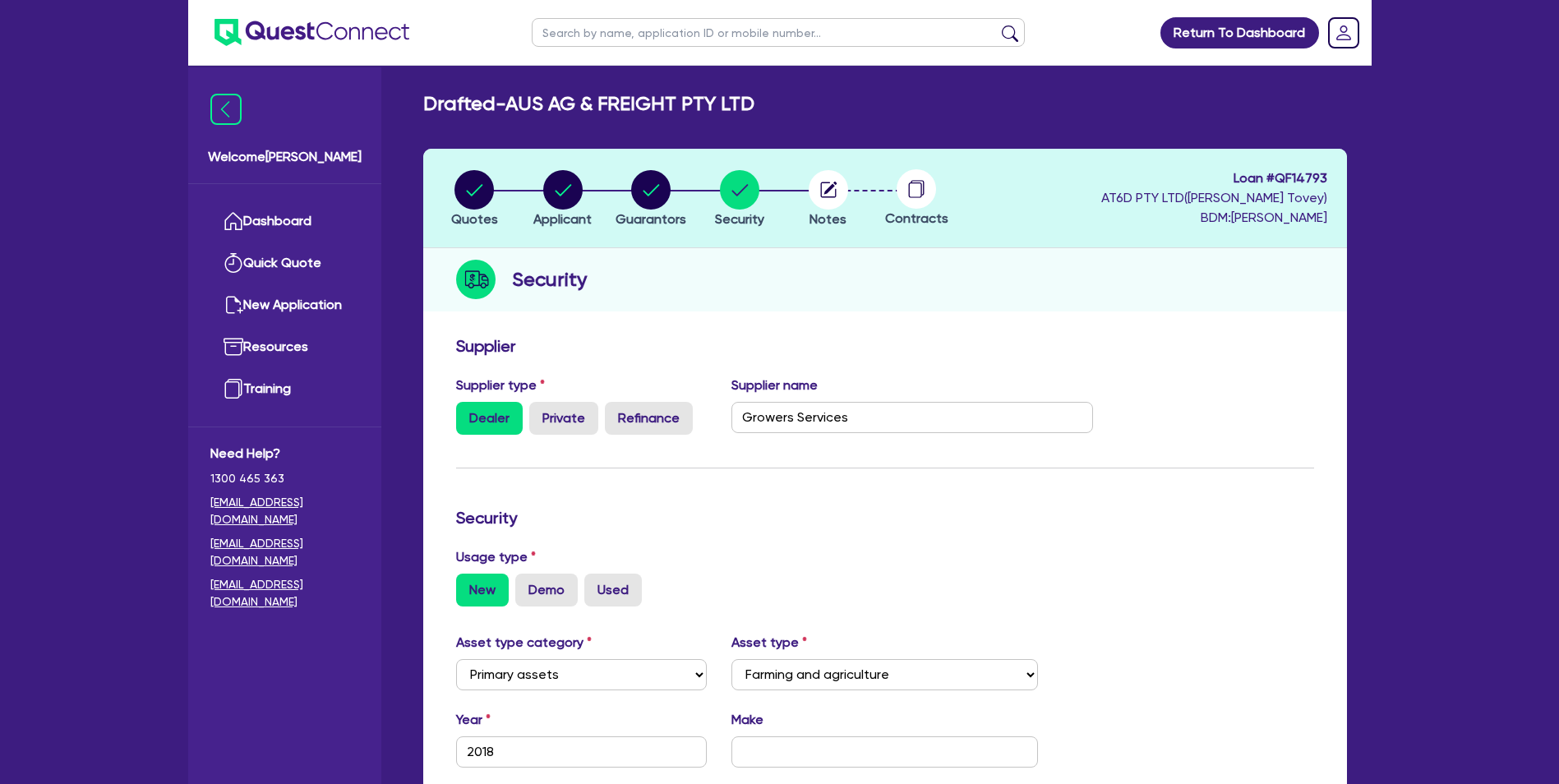
click at [867, 498] on form "Supplier Supplier type Dealer Private Refinance Supplier name Growers Services …" at bounding box center [885, 700] width 858 height 727
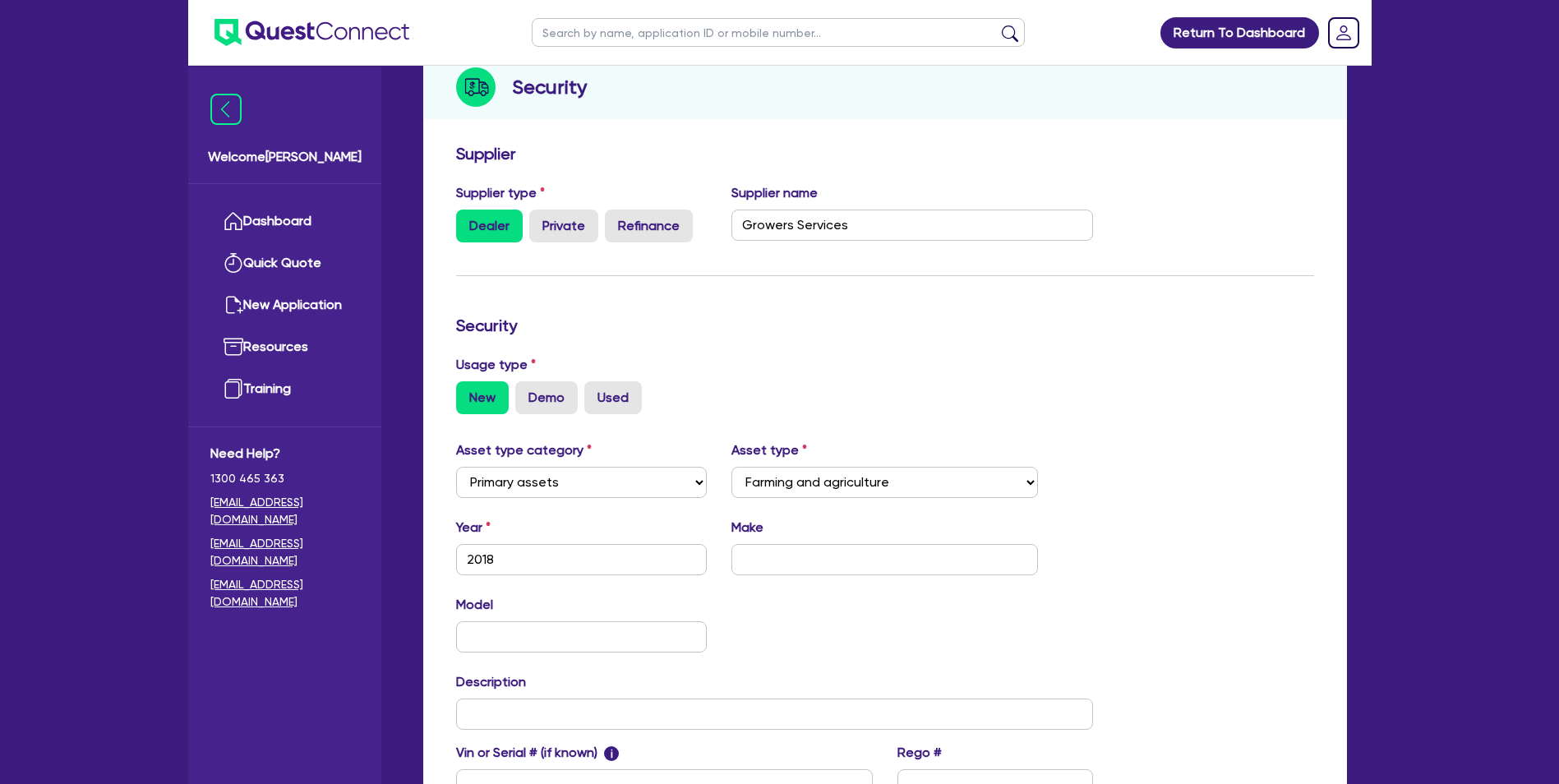
scroll to position [246, 0]
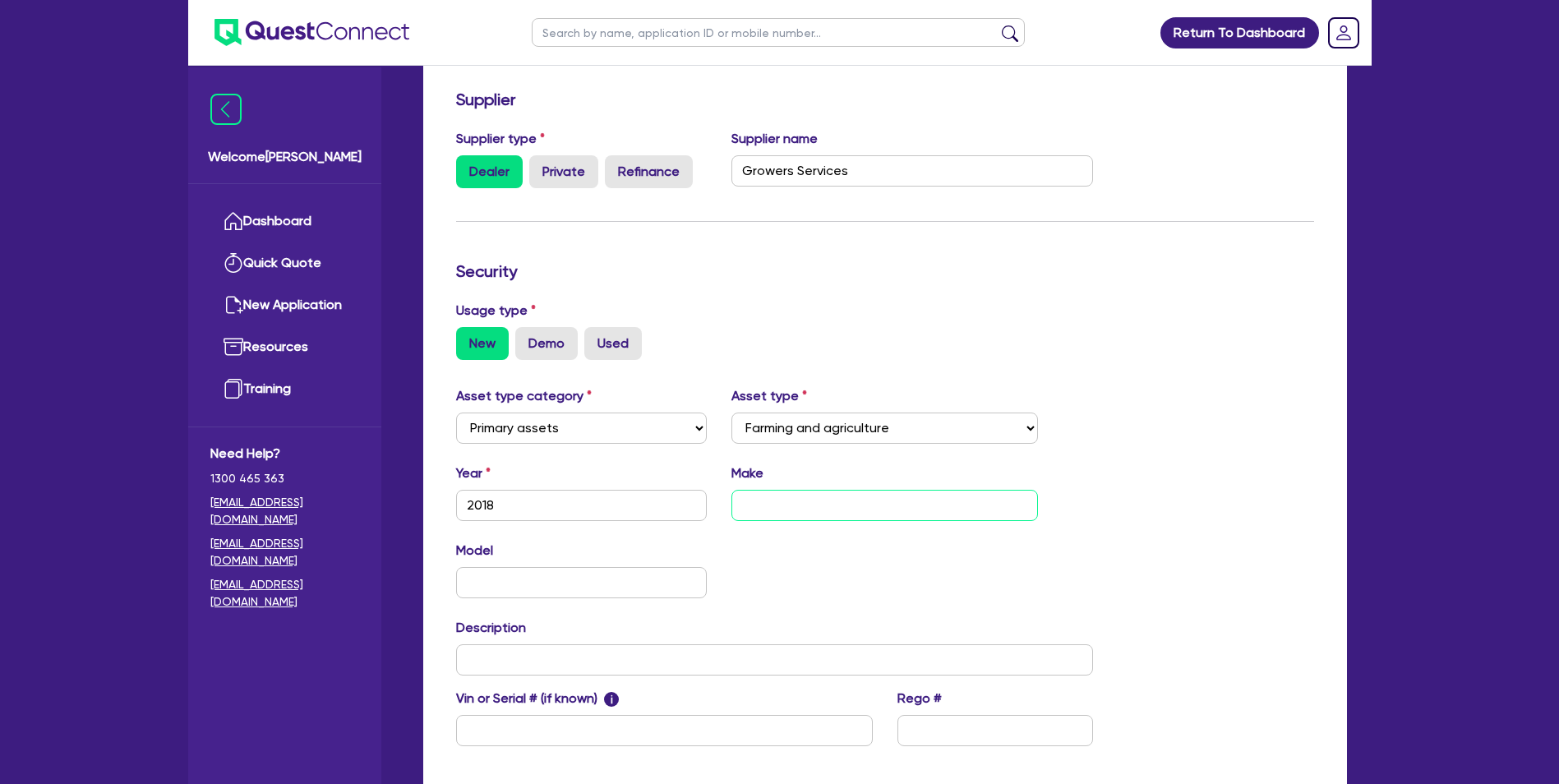
click at [781, 502] on input "text" at bounding box center [884, 506] width 307 height 31
paste input "New Kubota_ImplementsSC1600CS - Seeder"
type input "New Kubota_ImplementsSC1600CS - Seeder"
click at [1168, 508] on div "Asset type category Select Cars and light trucks Primary assets Secondary asset…" at bounding box center [885, 577] width 882 height 380
drag, startPoint x: 953, startPoint y: 501, endPoint x: 895, endPoint y: 506, distance: 58.2
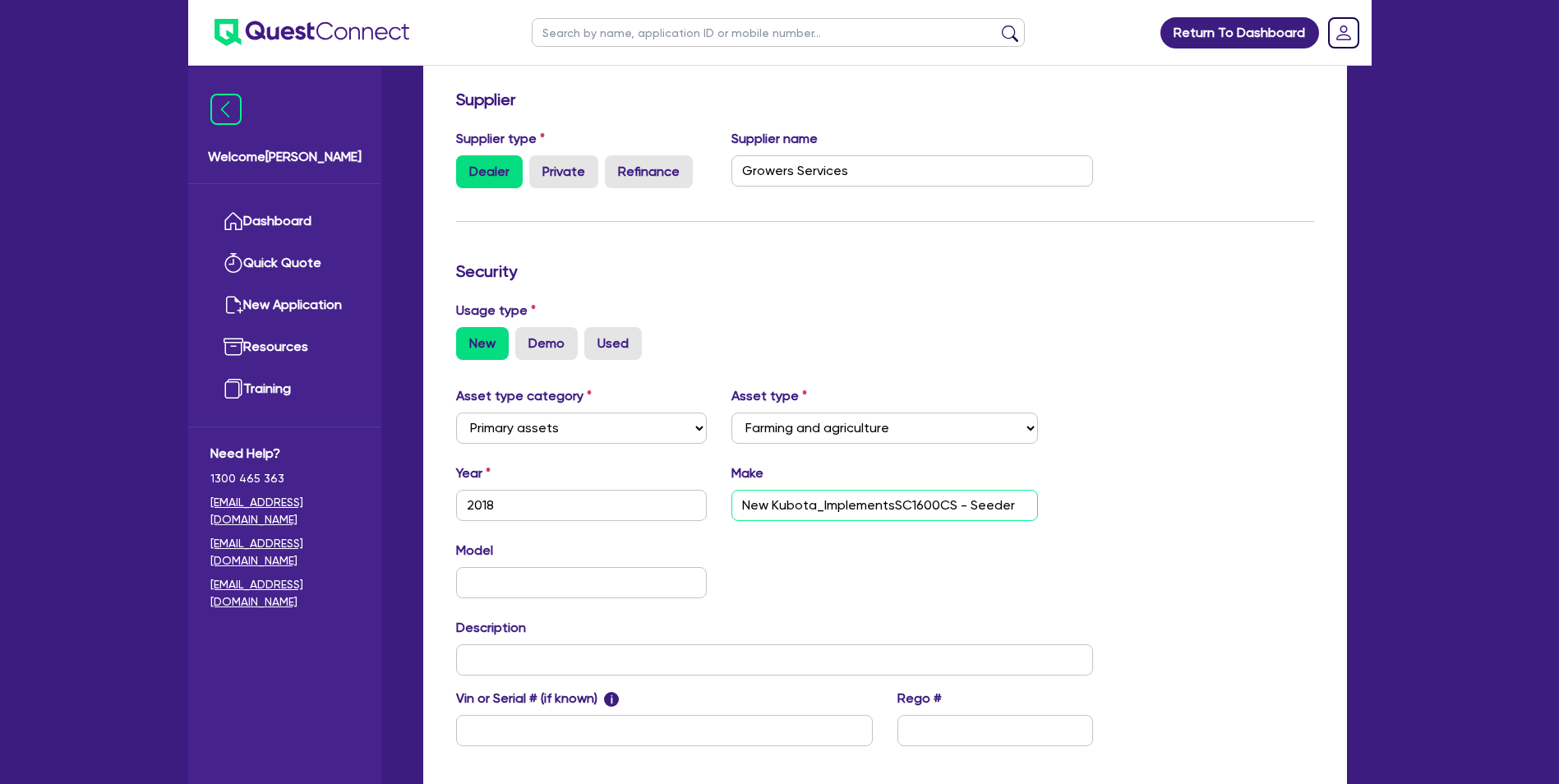
click at [895, 506] on input "New Kubota_ImplementsSC1600CS - Seeder" at bounding box center [884, 506] width 307 height 31
click at [498, 579] on input "text" at bounding box center [582, 582] width 251 height 31
paste input "SC1600CS"
type input "SC1600CS"
click at [783, 612] on div "Asset type category Select Cars and light trucks Primary assets Secondary asset…" at bounding box center [775, 577] width 663 height 380
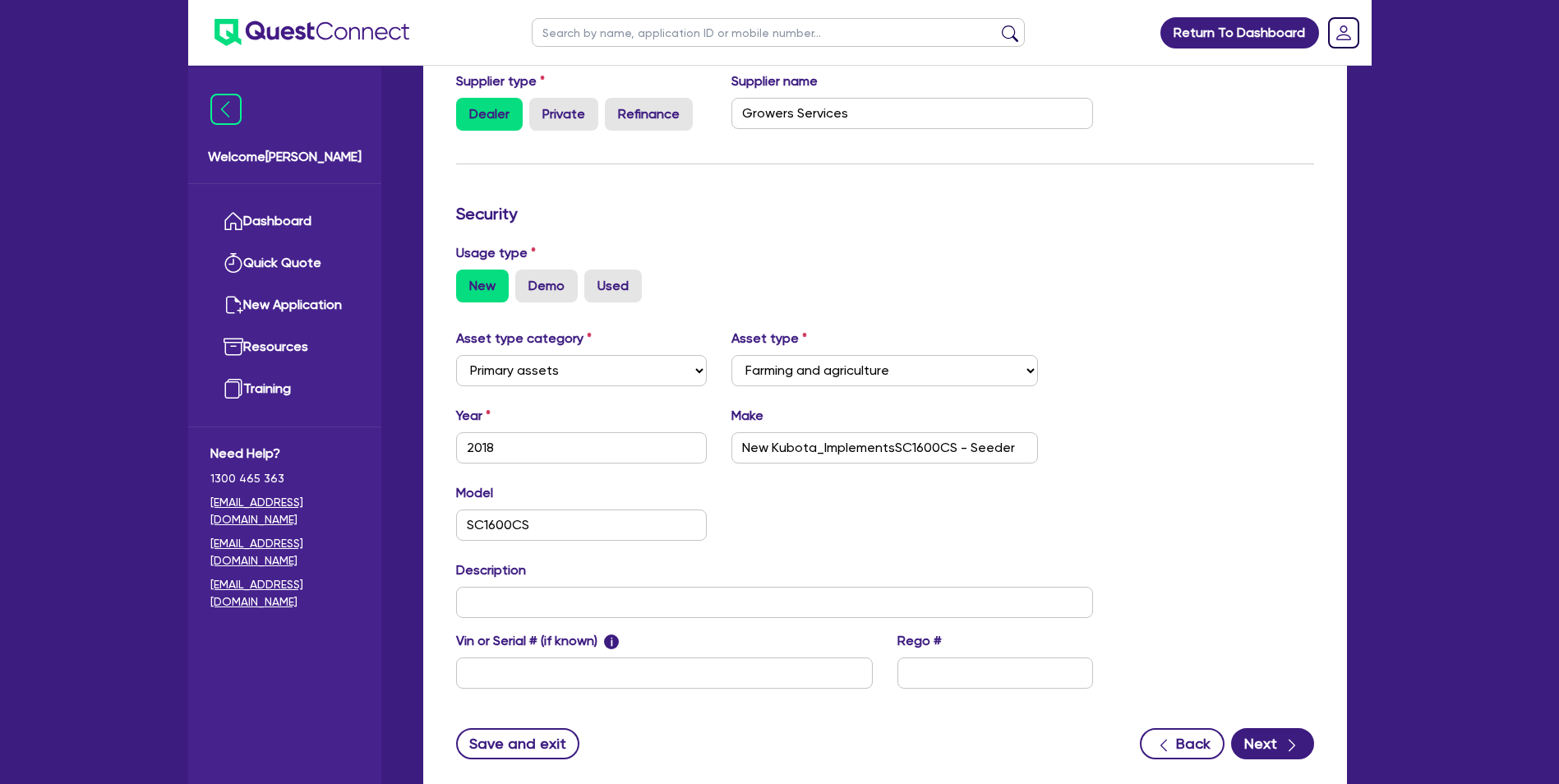
scroll to position [329, 0]
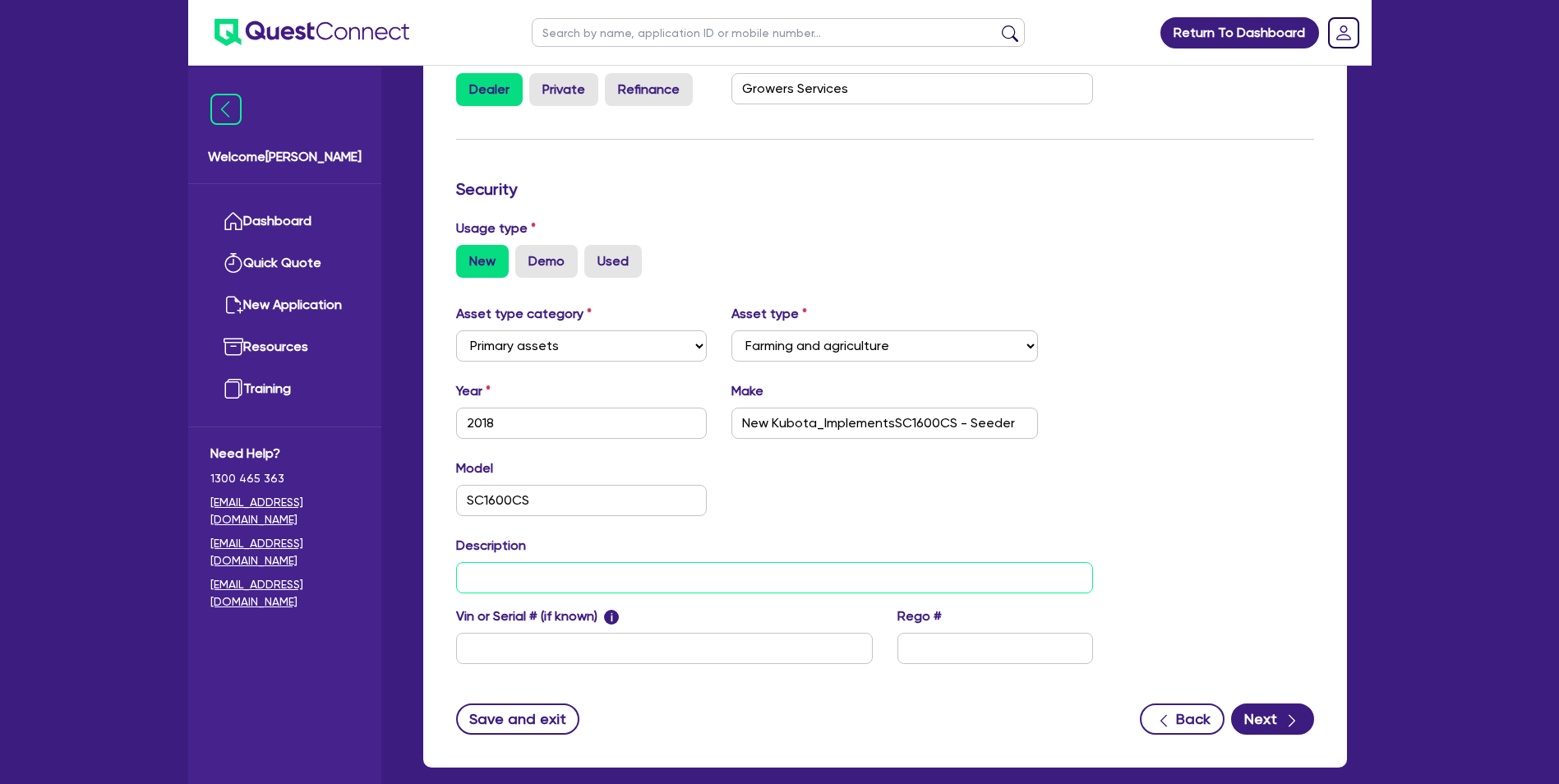
click at [464, 576] on input "text" at bounding box center [775, 577] width 638 height 31
type input "Seeder"
click at [649, 654] on input "text" at bounding box center [664, 649] width 416 height 31
click at [553, 657] on input "text" at bounding box center [664, 649] width 416 height 31
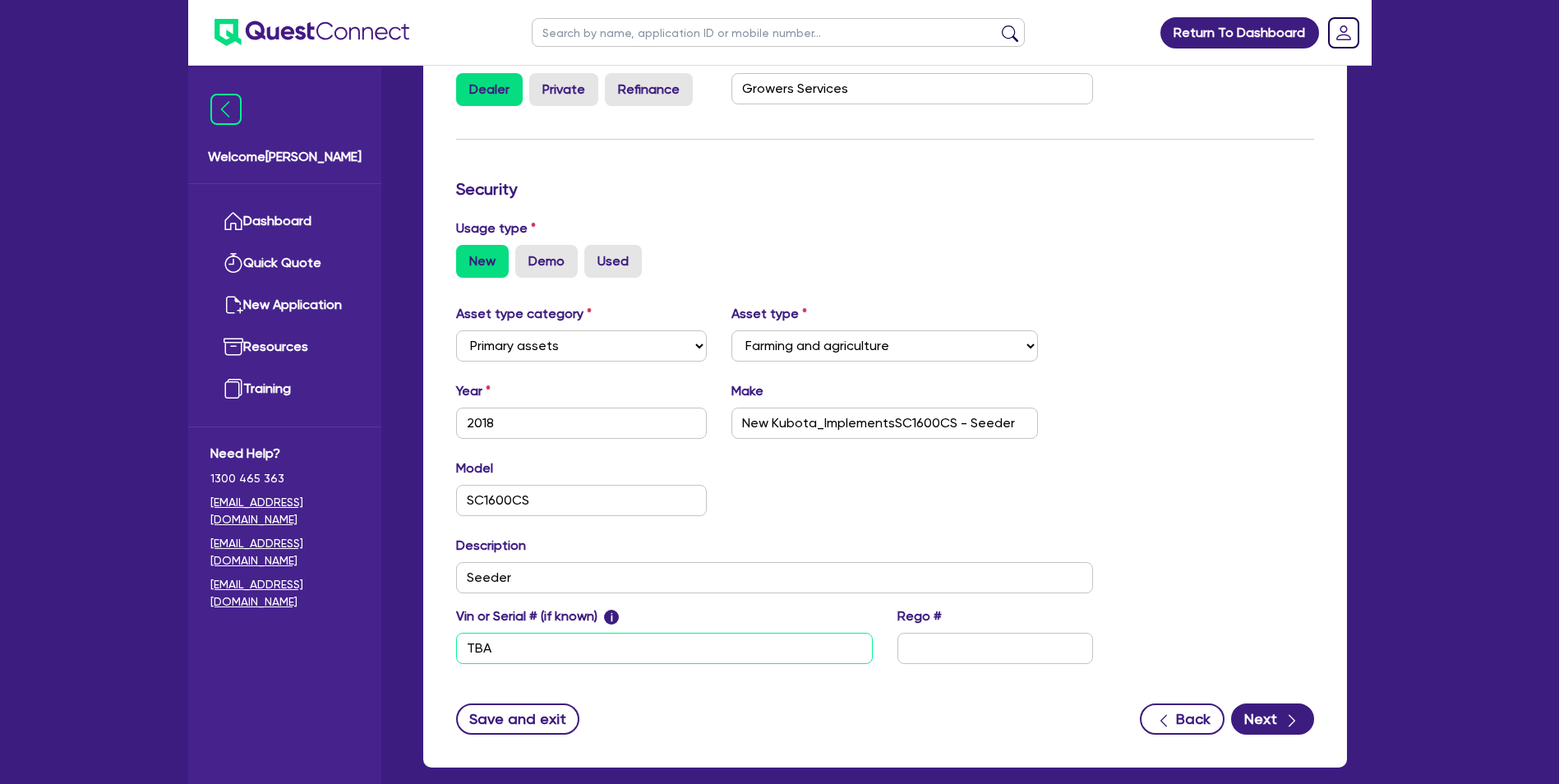
type input "TBA"
click at [714, 706] on div "Save and exit Back Next" at bounding box center [885, 720] width 882 height 31
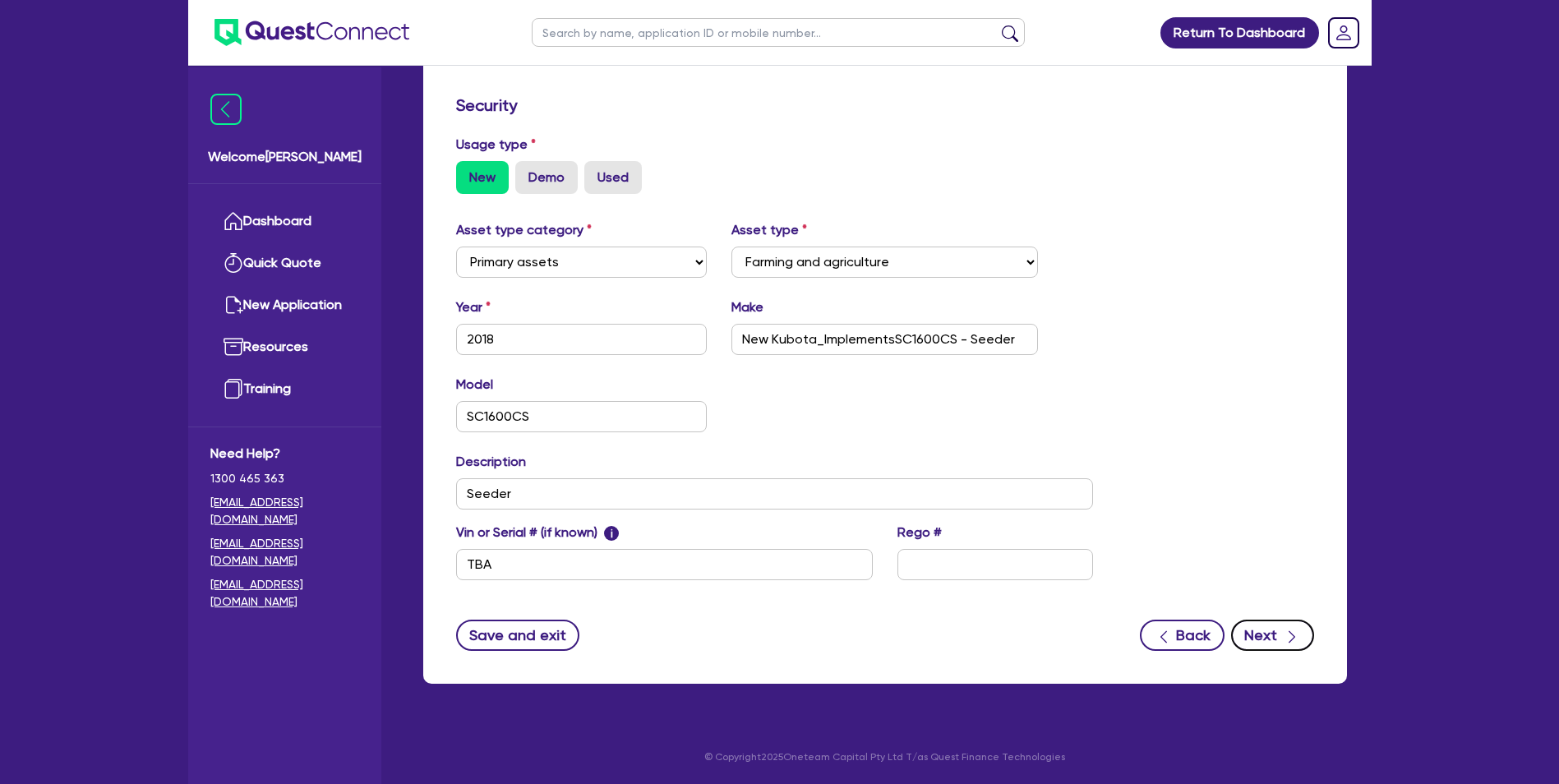
click at [1276, 633] on button "Next" at bounding box center [1272, 635] width 83 height 31
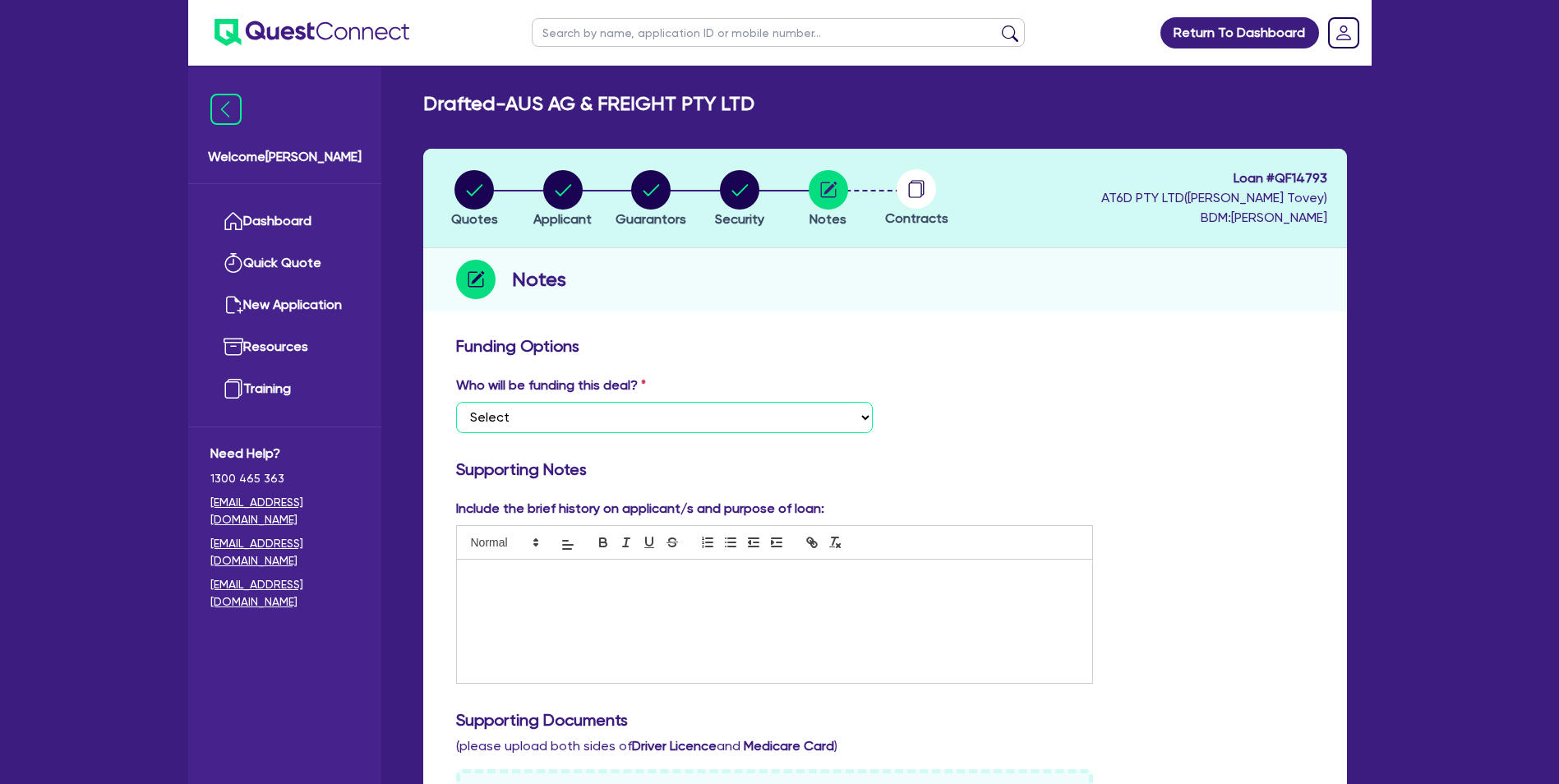
click at [591, 422] on select "Select I want Quest to fund 100% I will fund 100% I will co-fund with Quest Oth…" at bounding box center [664, 417] width 416 height 31
select select "Quest Finance - Own Book"
click at [456, 402] on select "Select I want Quest to fund 100% I will fund 100% I will co-fund with Quest Oth…" at bounding box center [664, 417] width 416 height 31
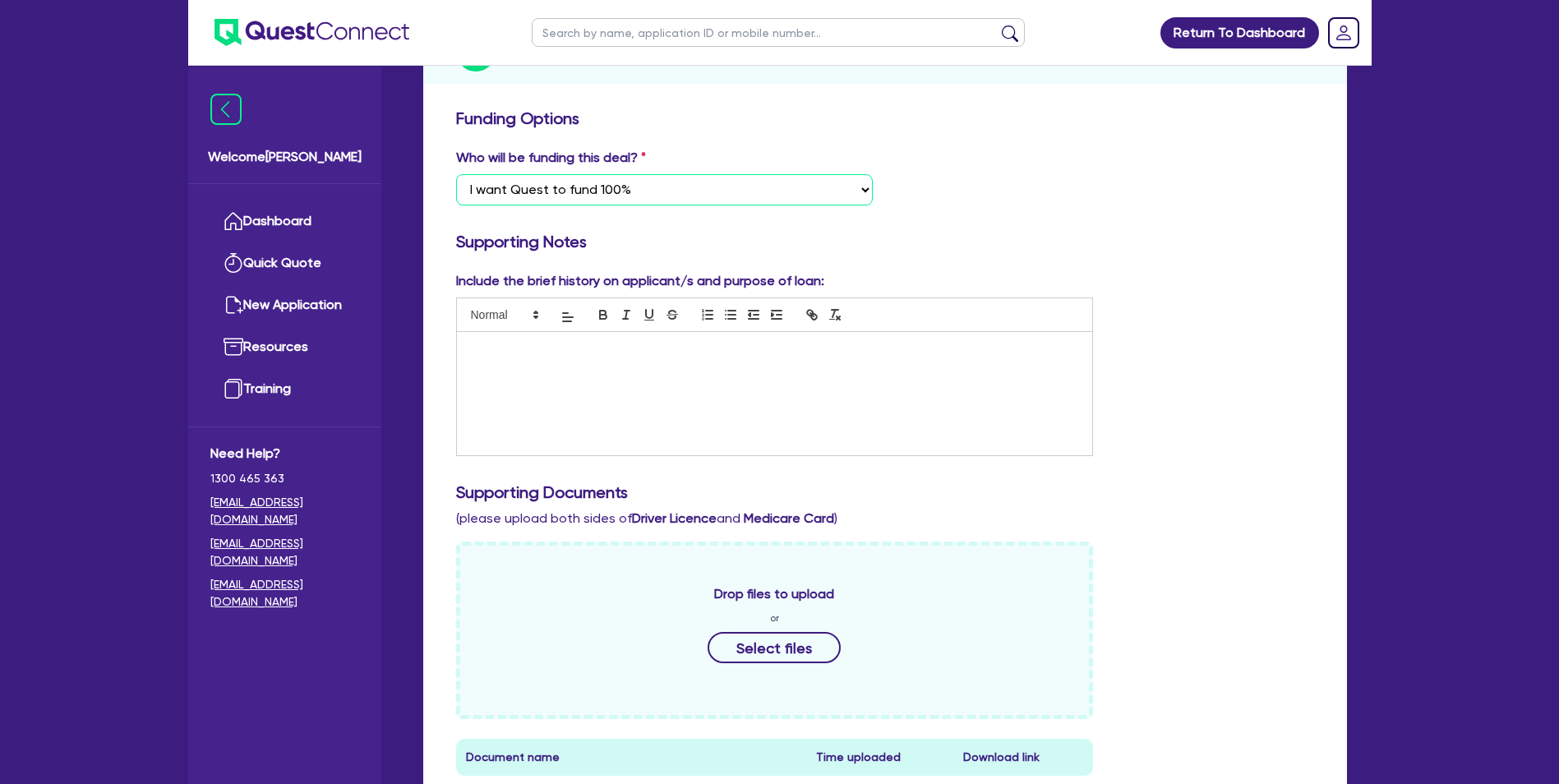
scroll to position [246, 0]
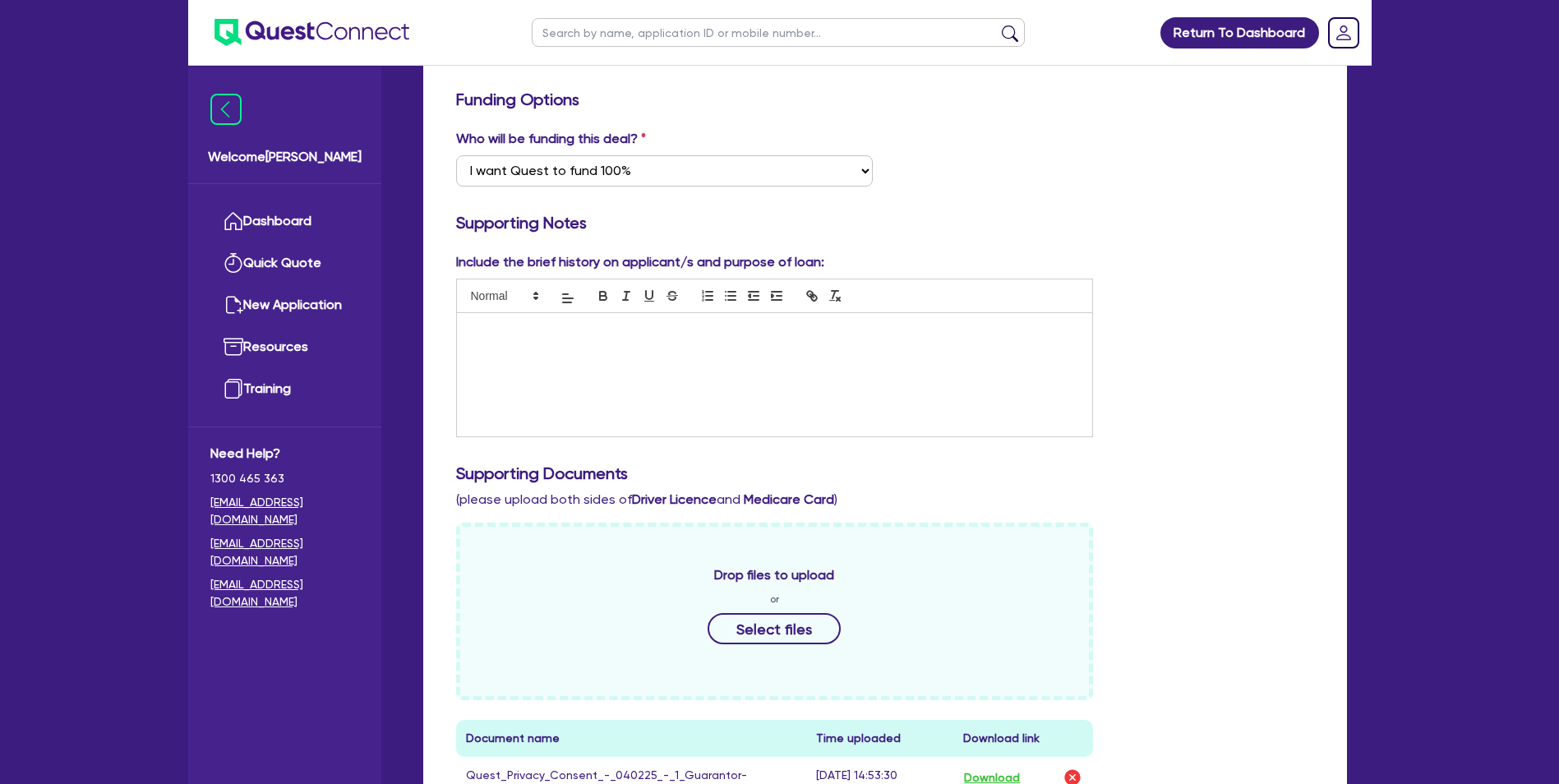
click at [506, 340] on div at bounding box center [775, 374] width 636 height 123
click at [510, 332] on p at bounding box center [775, 330] width 611 height 15
click at [739, 327] on p "We were declined due to defauts they hve been removed and paid" at bounding box center [775, 330] width 611 height 15
click at [868, 331] on p "We were declined due to defauts they hve been removed from Credit file and paid" at bounding box center [775, 330] width 611 height 15
click at [921, 328] on p "We were declined due to defaults they have been removed from Credit file and pa…" at bounding box center [775, 330] width 611 height 15
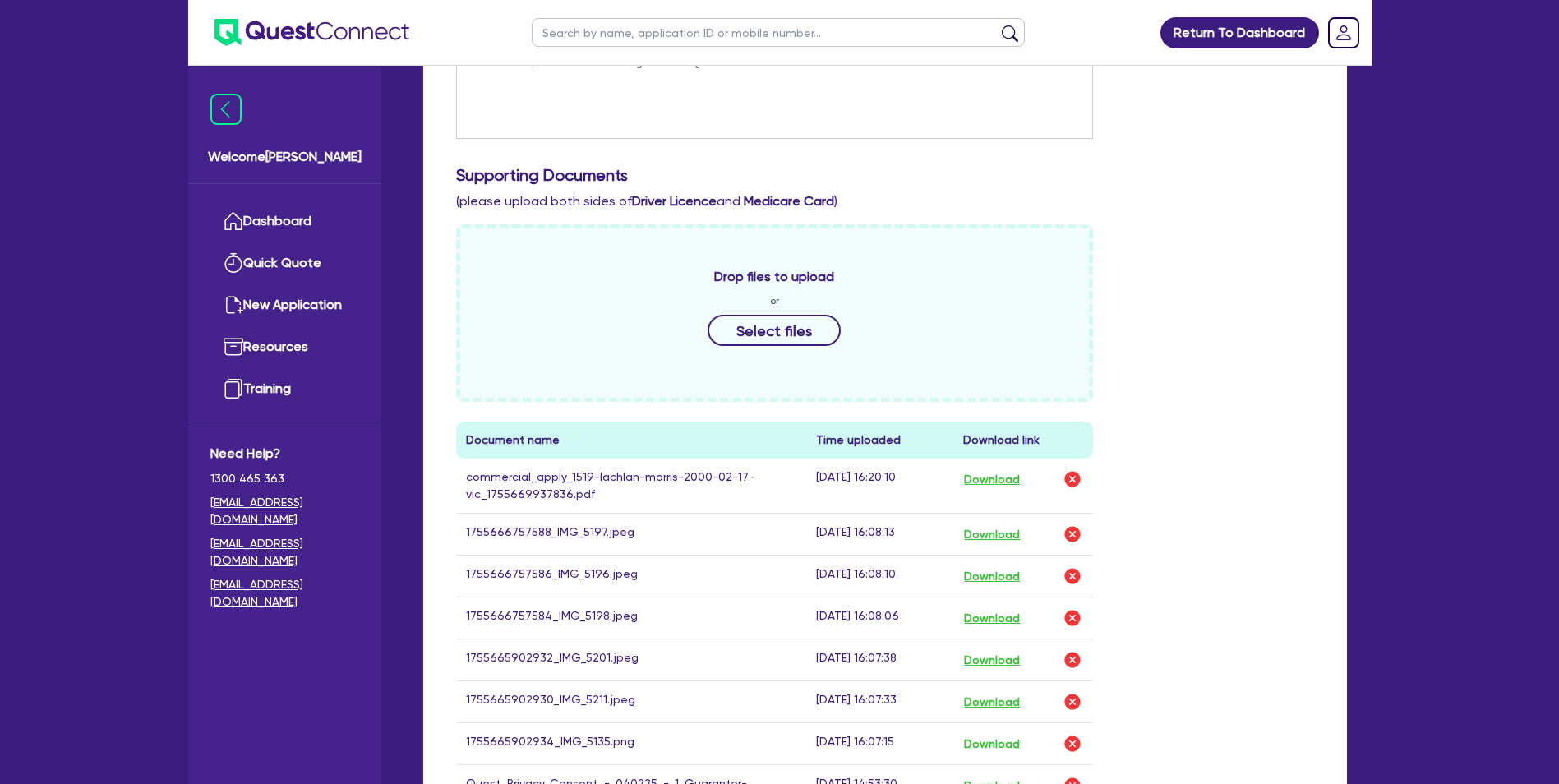
scroll to position [706, 0]
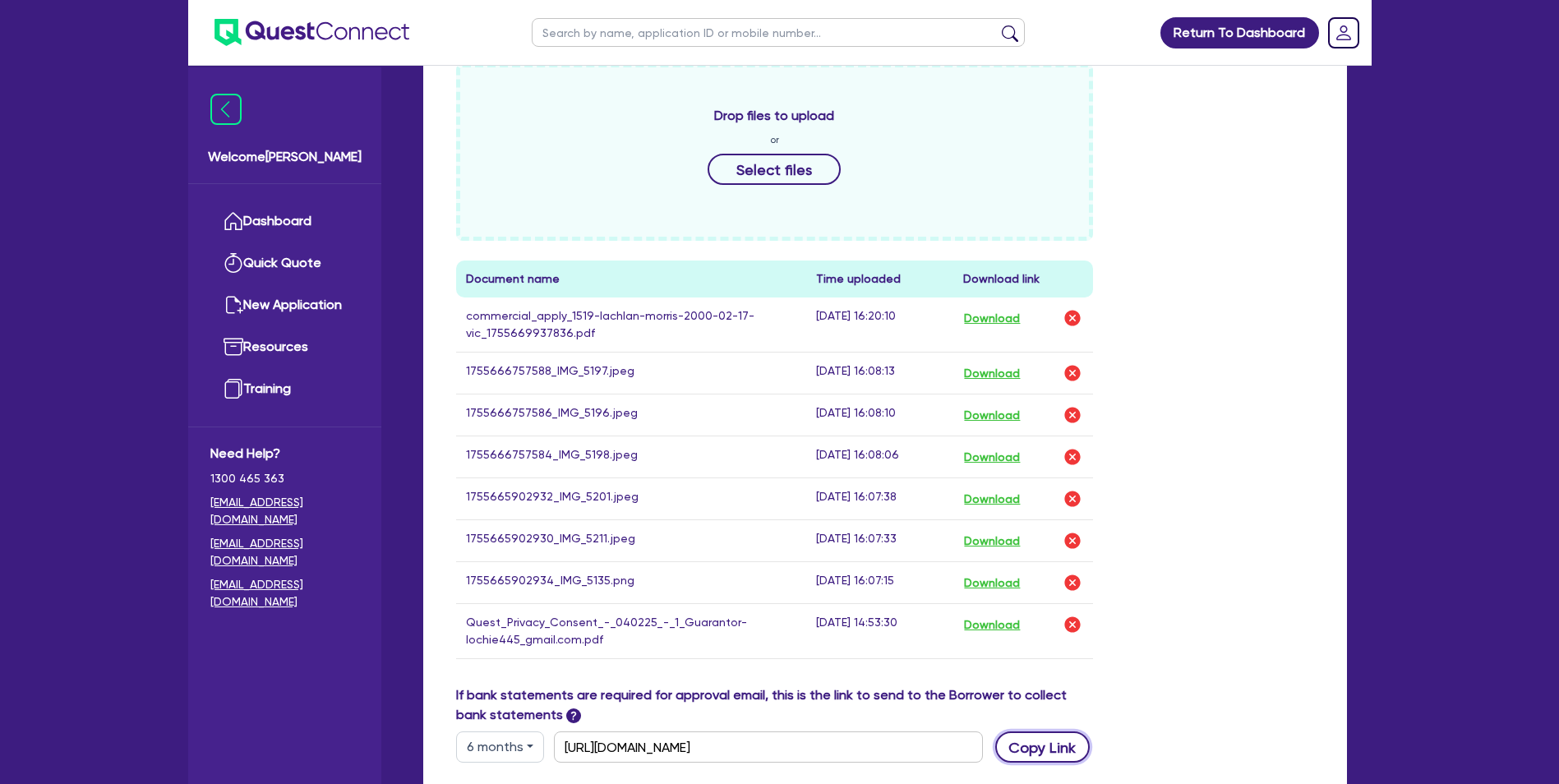
click at [1029, 742] on button "Copy Link" at bounding box center [1043, 747] width 94 height 31
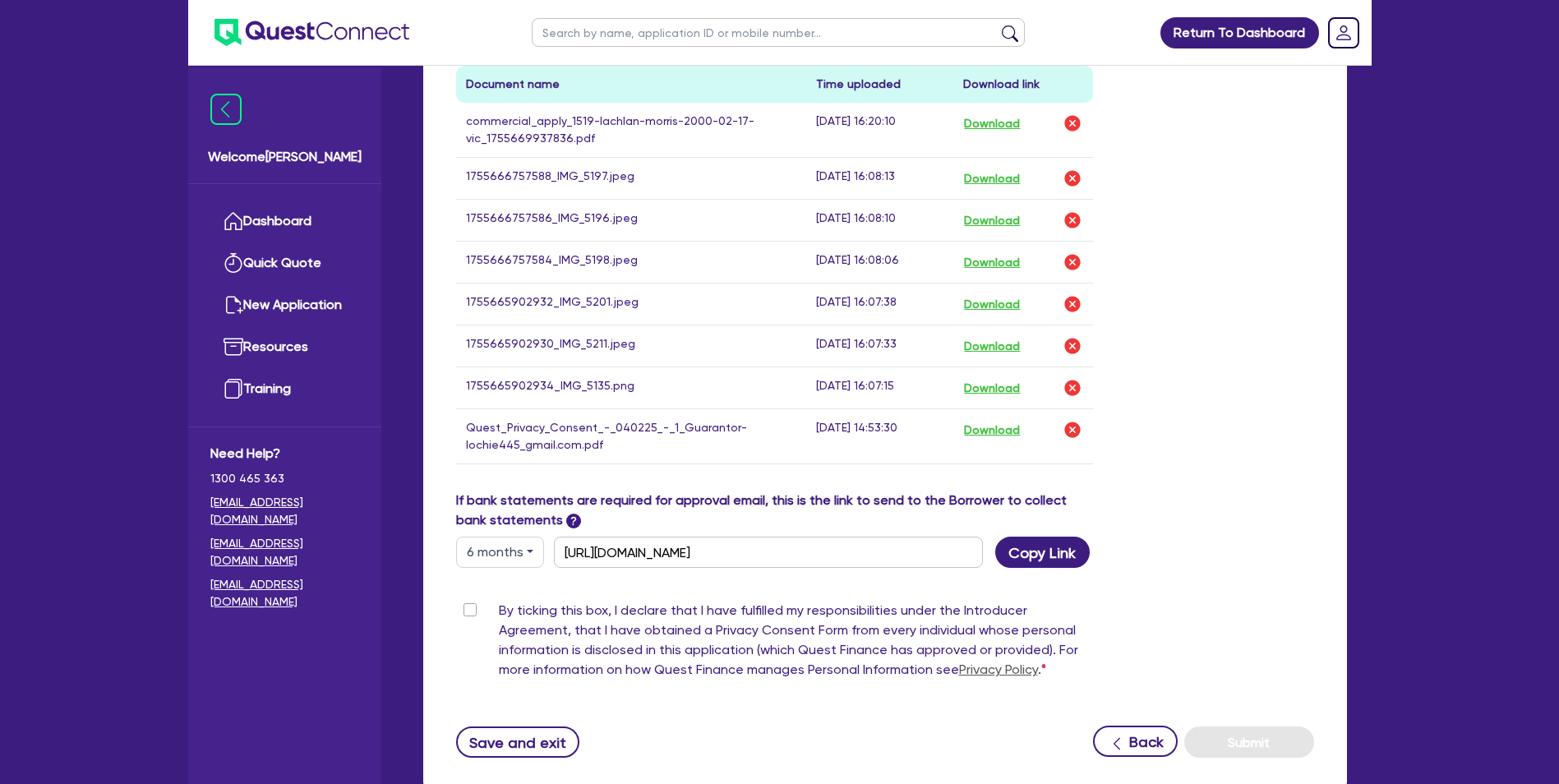
scroll to position [1008, 0]
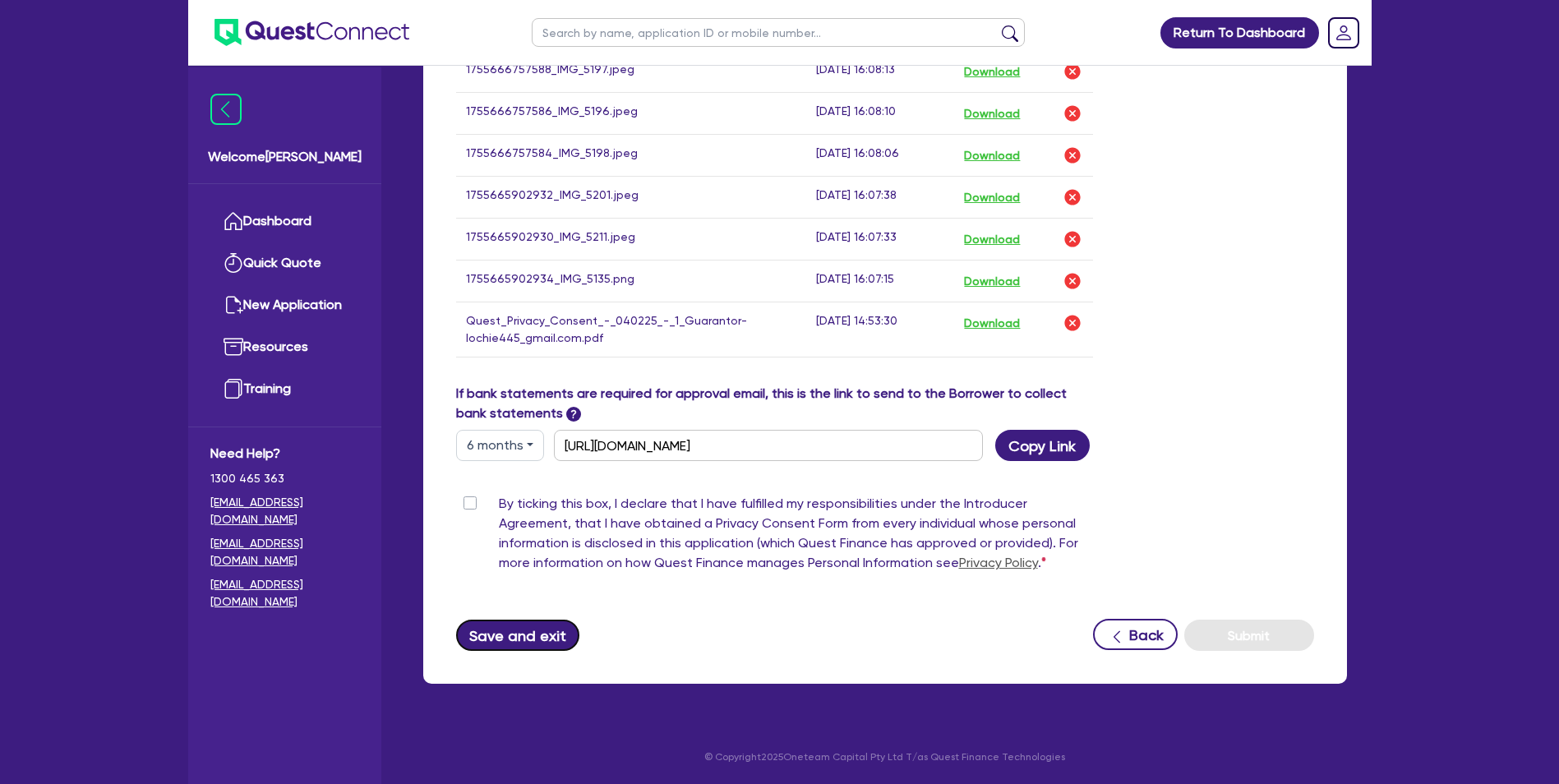
click at [536, 634] on button "Save and exit" at bounding box center [518, 635] width 124 height 31
